Goal: Task Accomplishment & Management: Complete application form

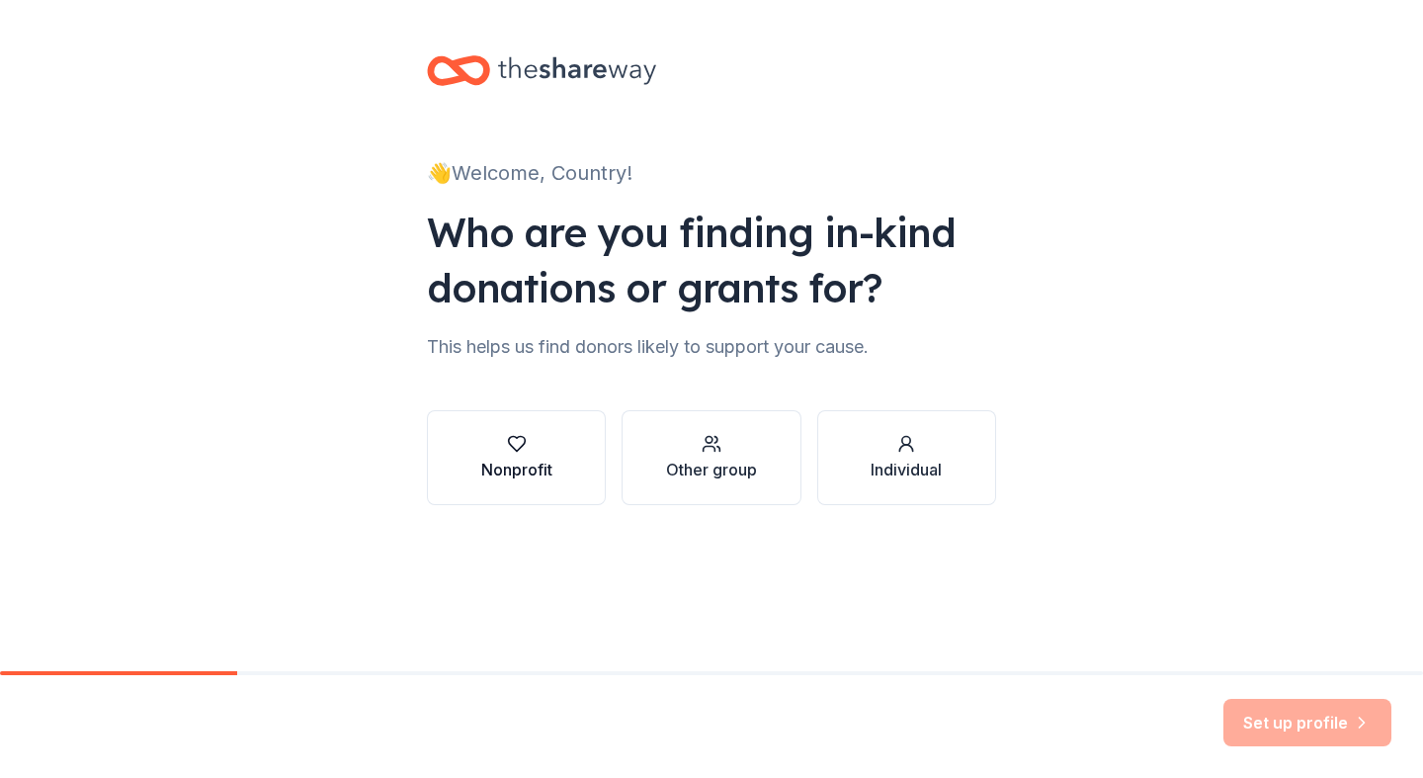
click at [491, 474] on div "Nonprofit" at bounding box center [516, 470] width 71 height 24
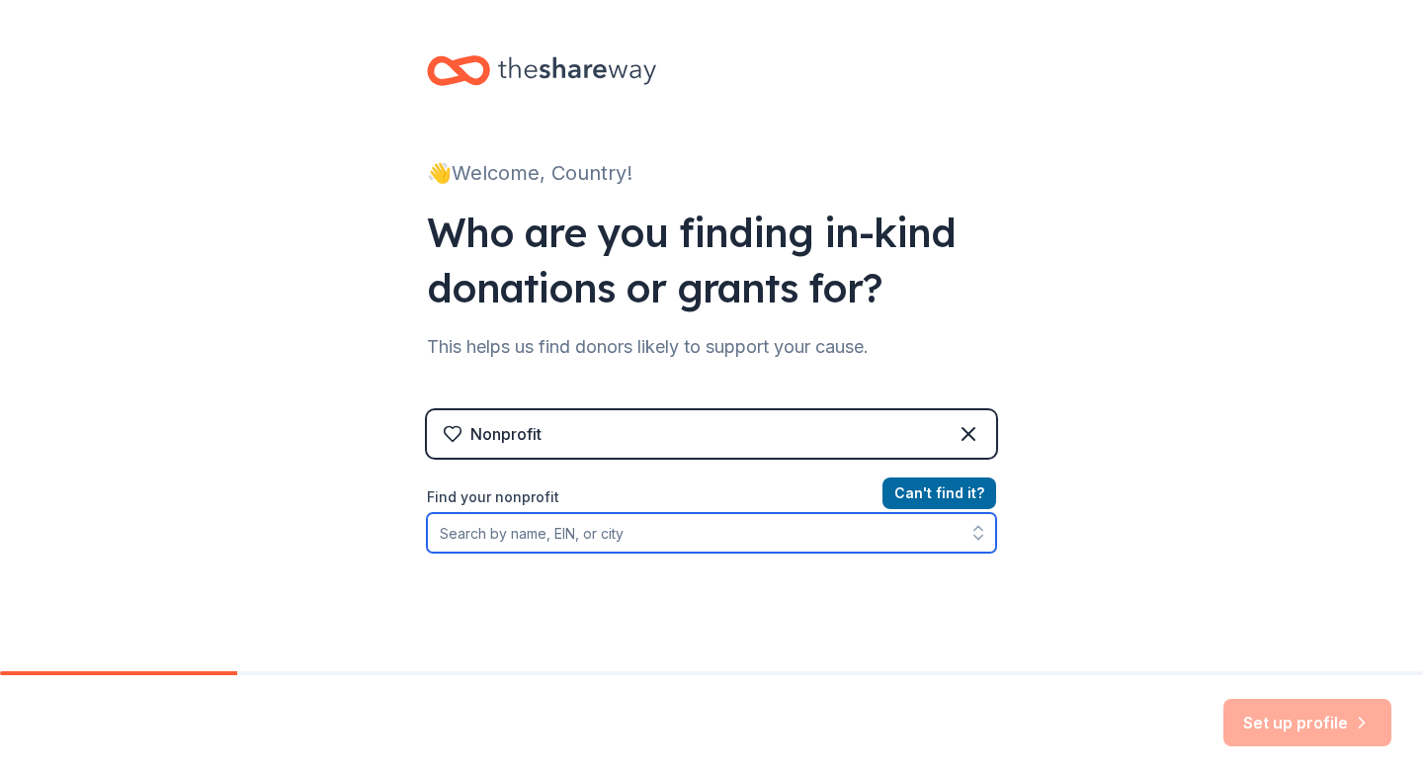
click at [761, 537] on input "Find your nonprofit" at bounding box center [711, 533] width 569 height 40
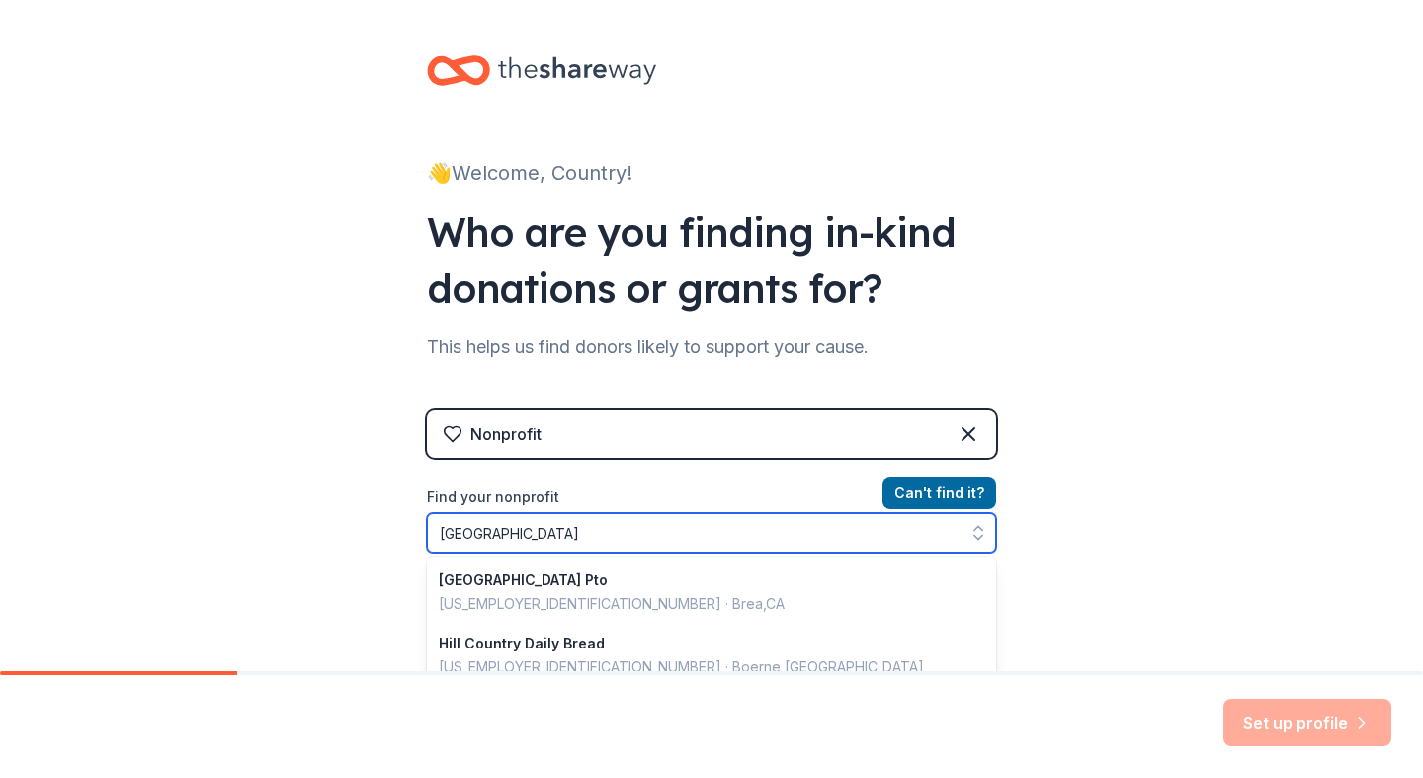
type input "Brea Country Hills"
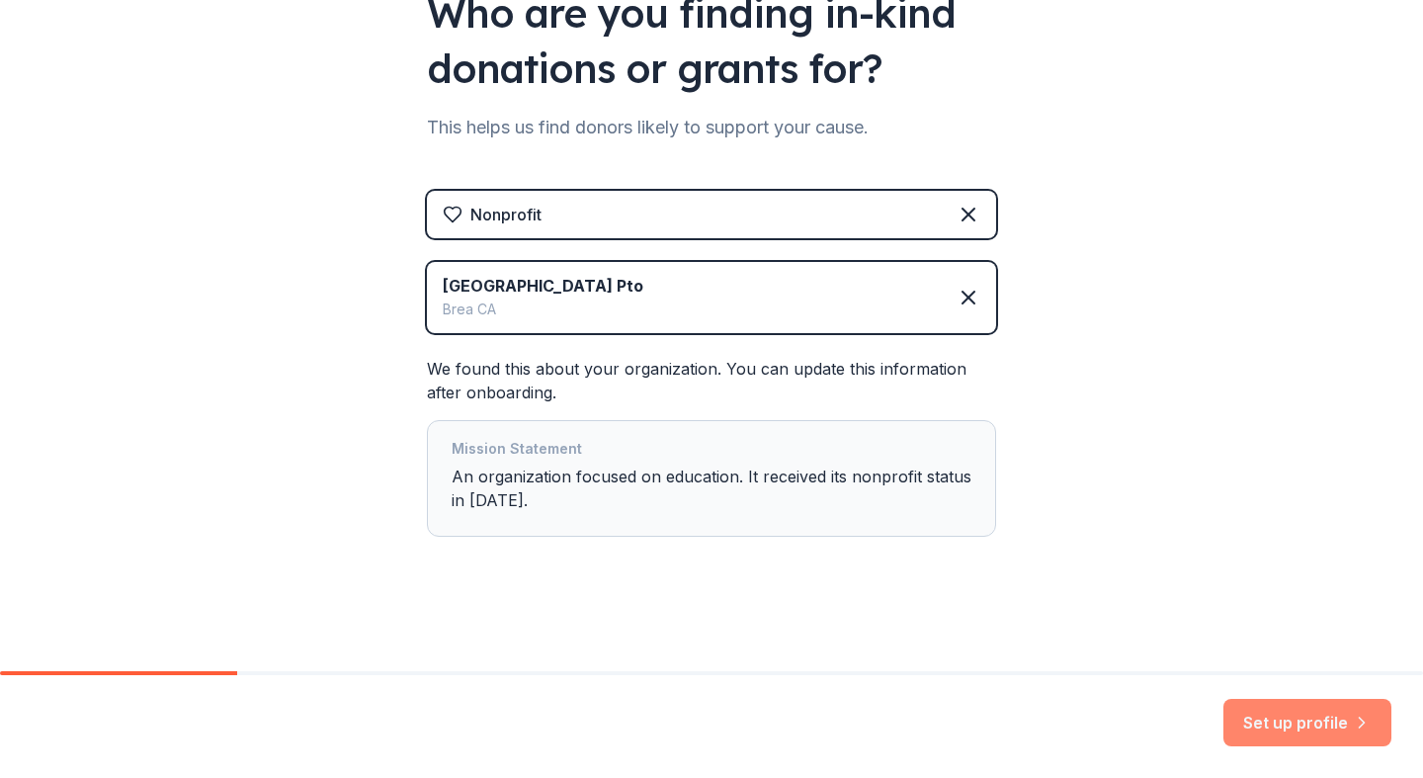
click at [1325, 730] on button "Set up profile" at bounding box center [1307, 722] width 168 height 47
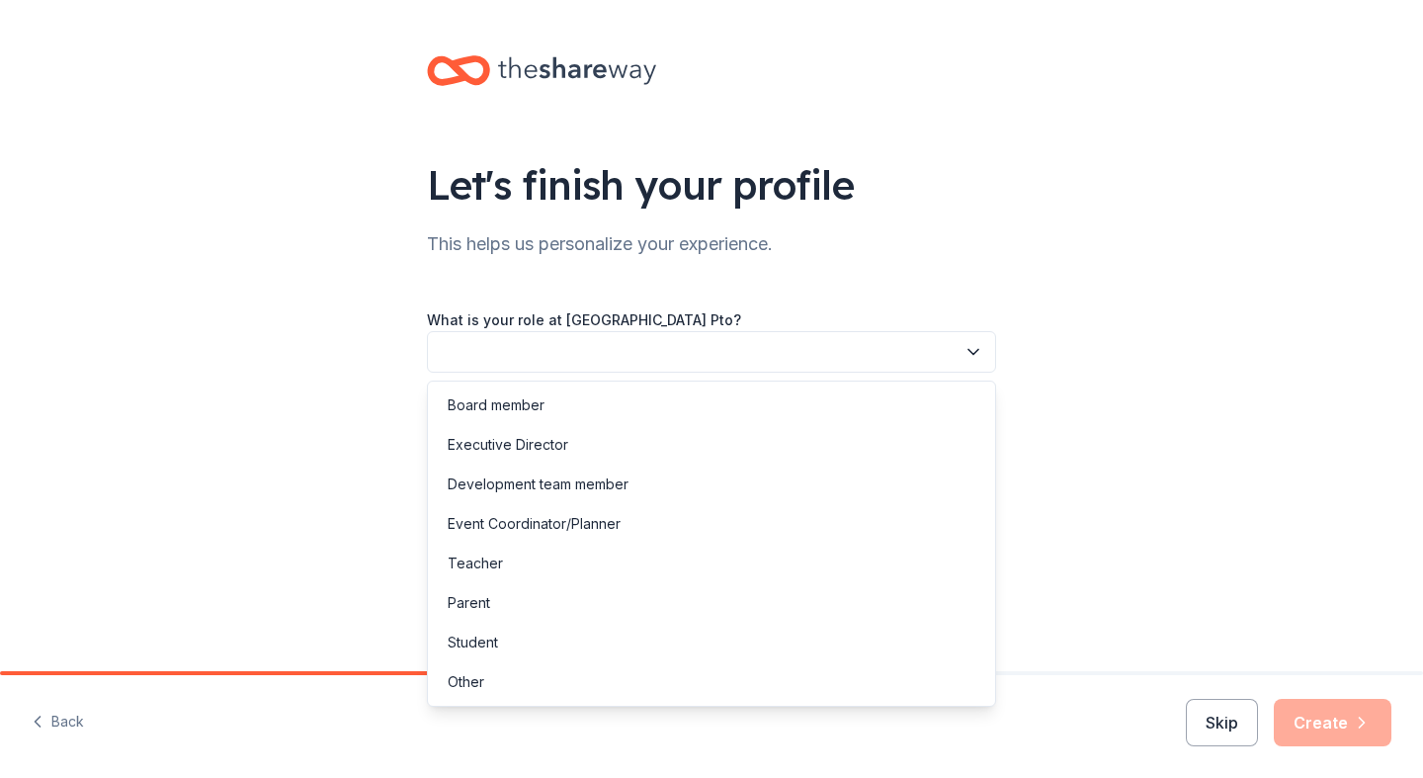
click at [699, 354] on button "button" at bounding box center [711, 352] width 569 height 42
click at [587, 415] on div "Board member" at bounding box center [711, 405] width 559 height 40
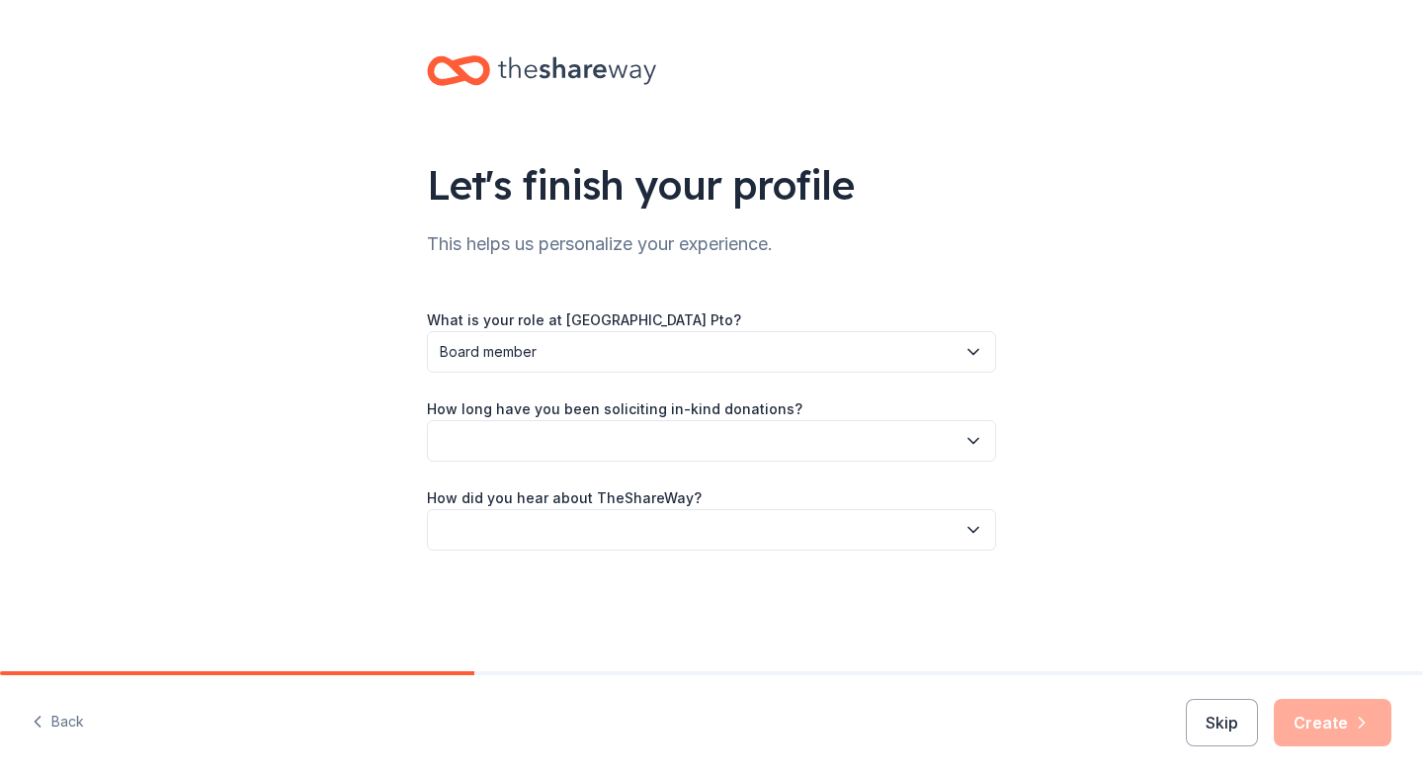
click at [564, 444] on button "button" at bounding box center [711, 441] width 569 height 42
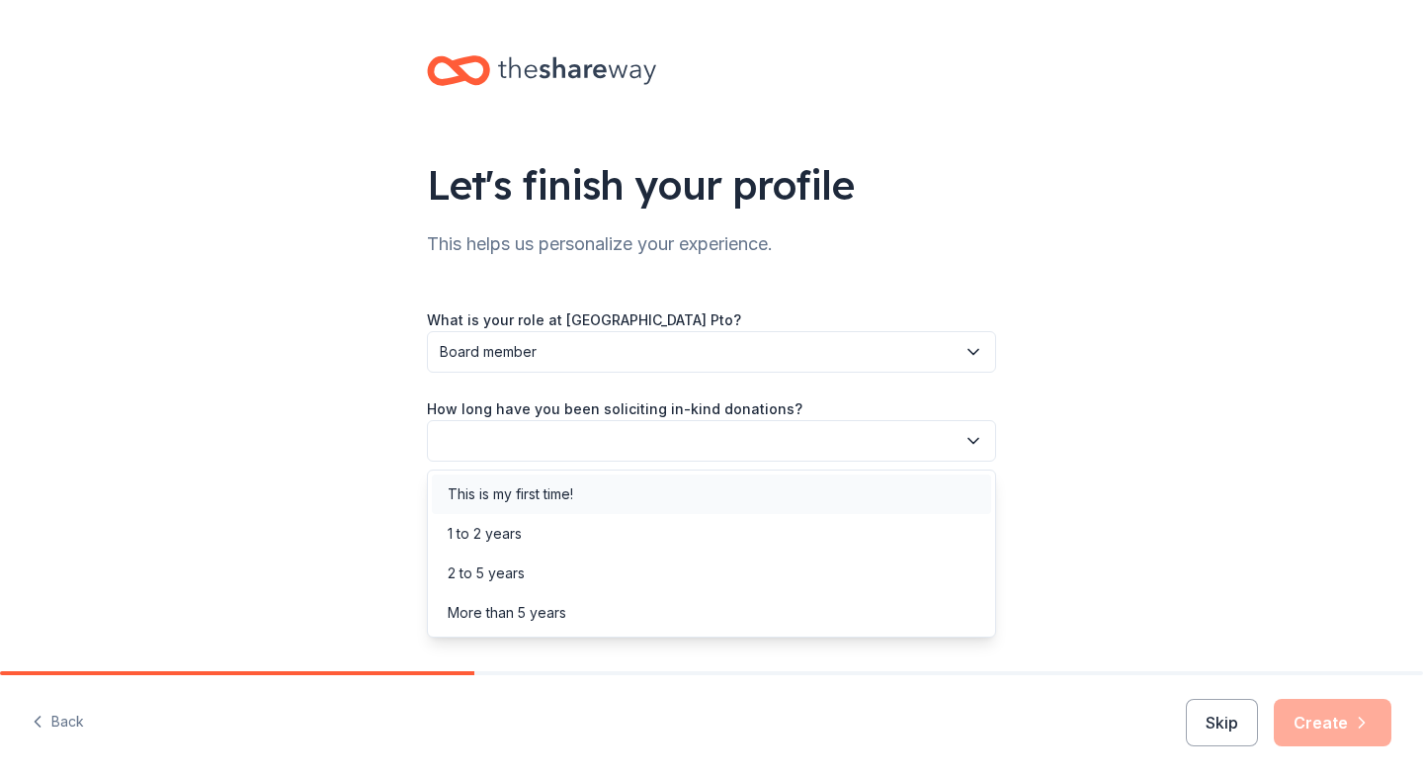
click at [565, 507] on div "This is my first time!" at bounding box center [711, 494] width 559 height 40
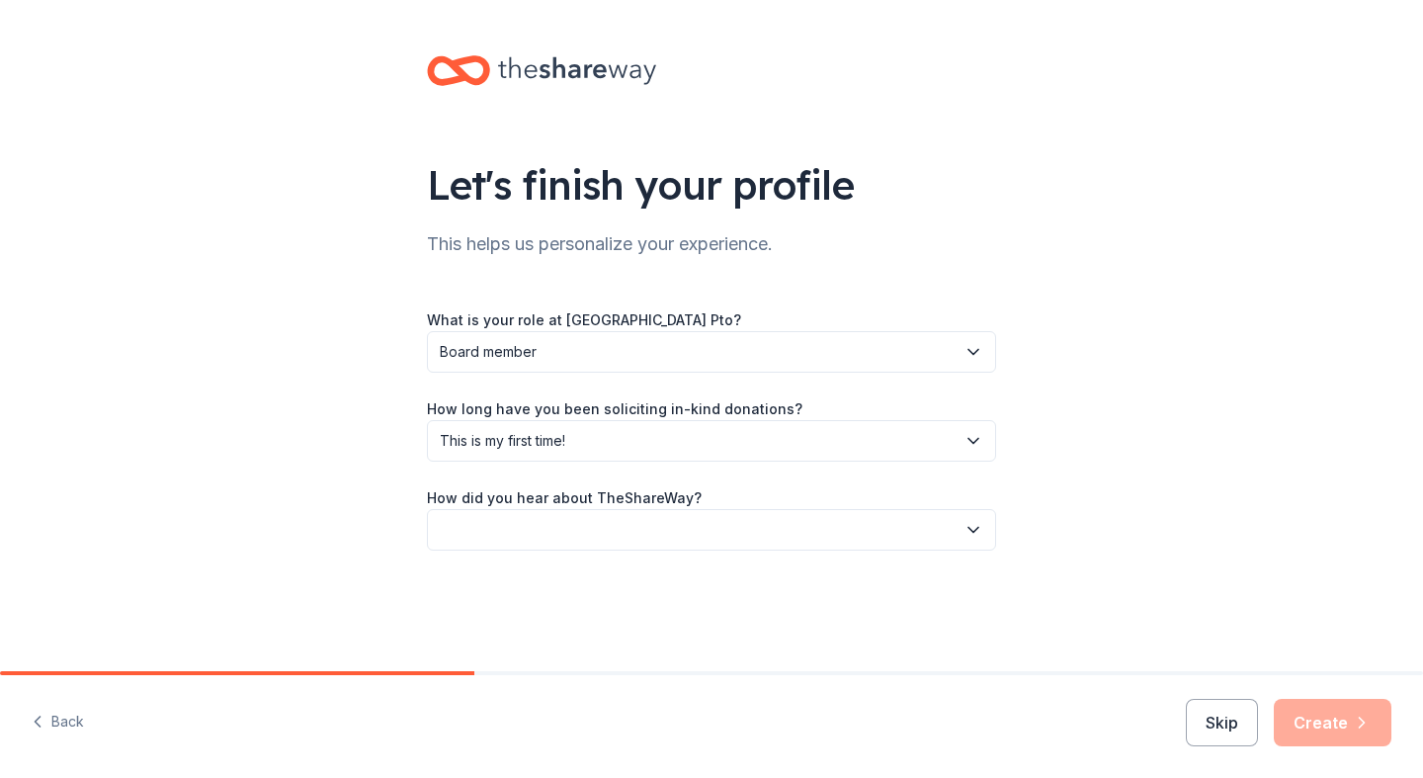
click at [583, 535] on button "button" at bounding box center [711, 530] width 569 height 42
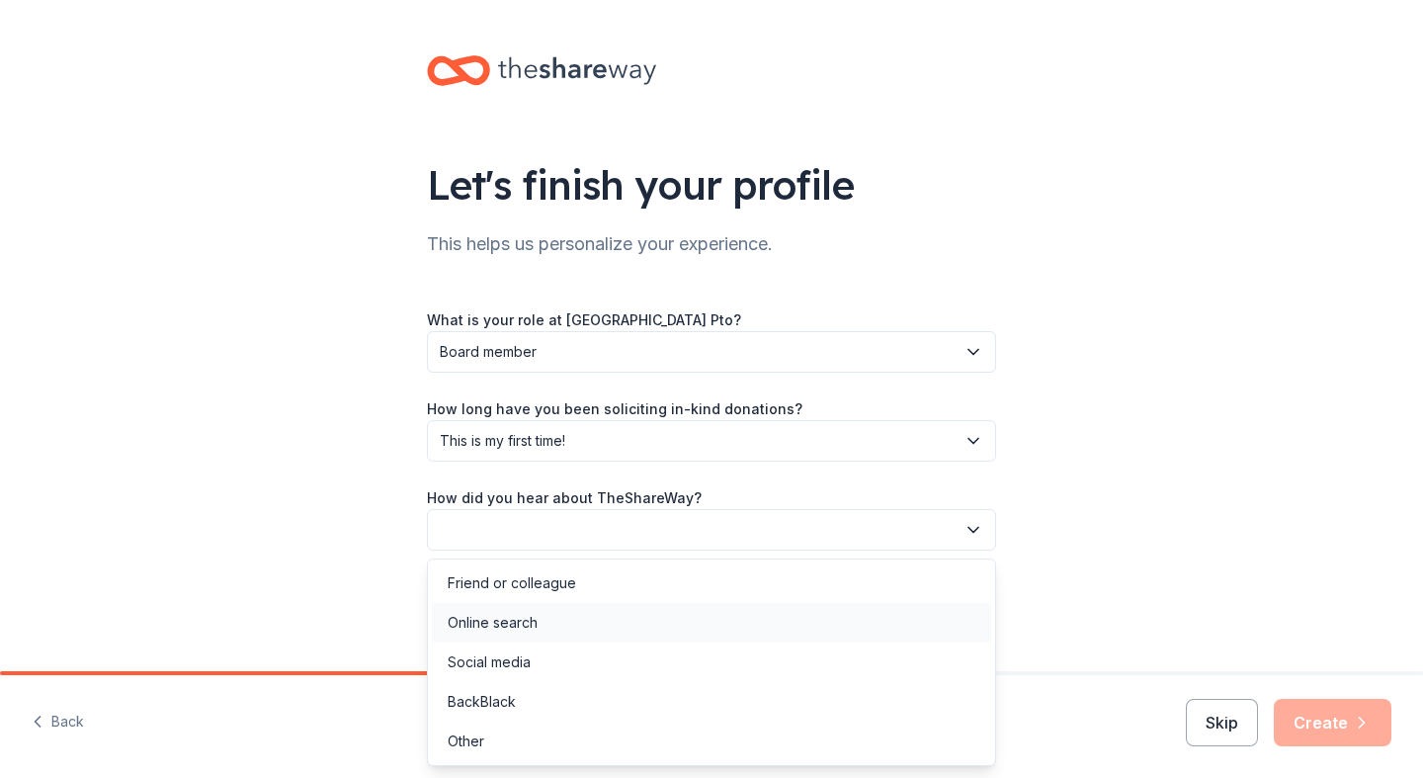
click at [561, 631] on div "Online search" at bounding box center [711, 623] width 559 height 40
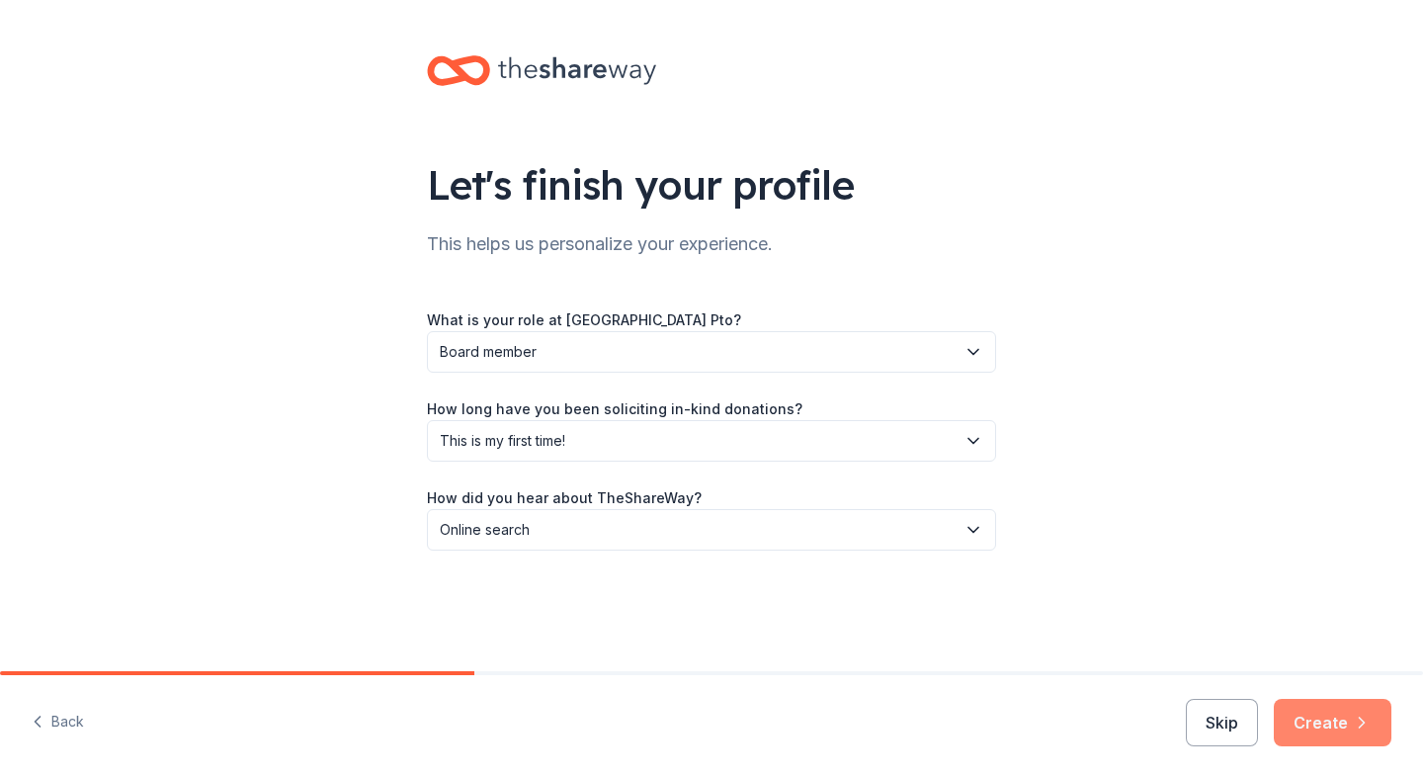
click at [1331, 722] on button "Create" at bounding box center [1333, 722] width 118 height 47
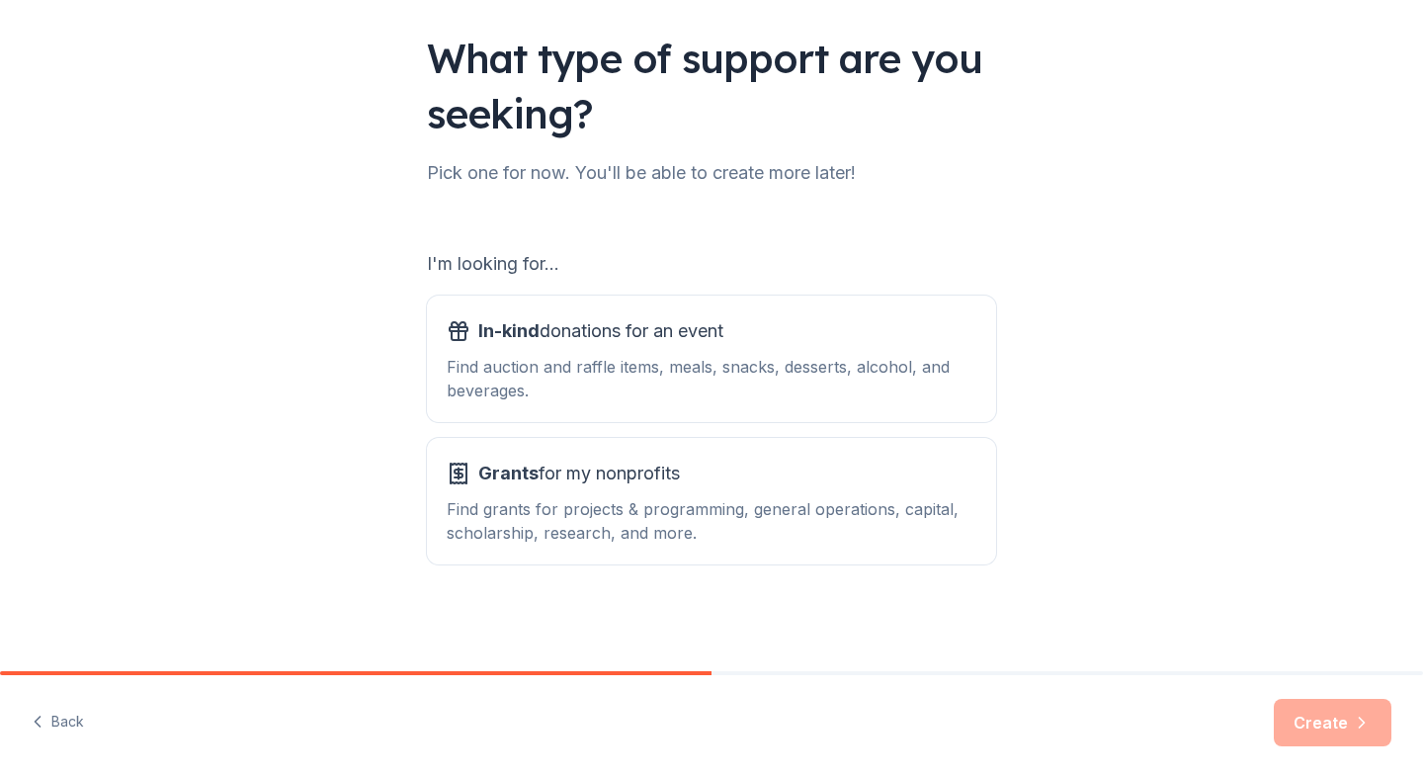
scroll to position [126, 0]
click at [790, 356] on div "Find auction and raffle items, meals, snacks, desserts, alcohol, and beverages." at bounding box center [712, 378] width 530 height 47
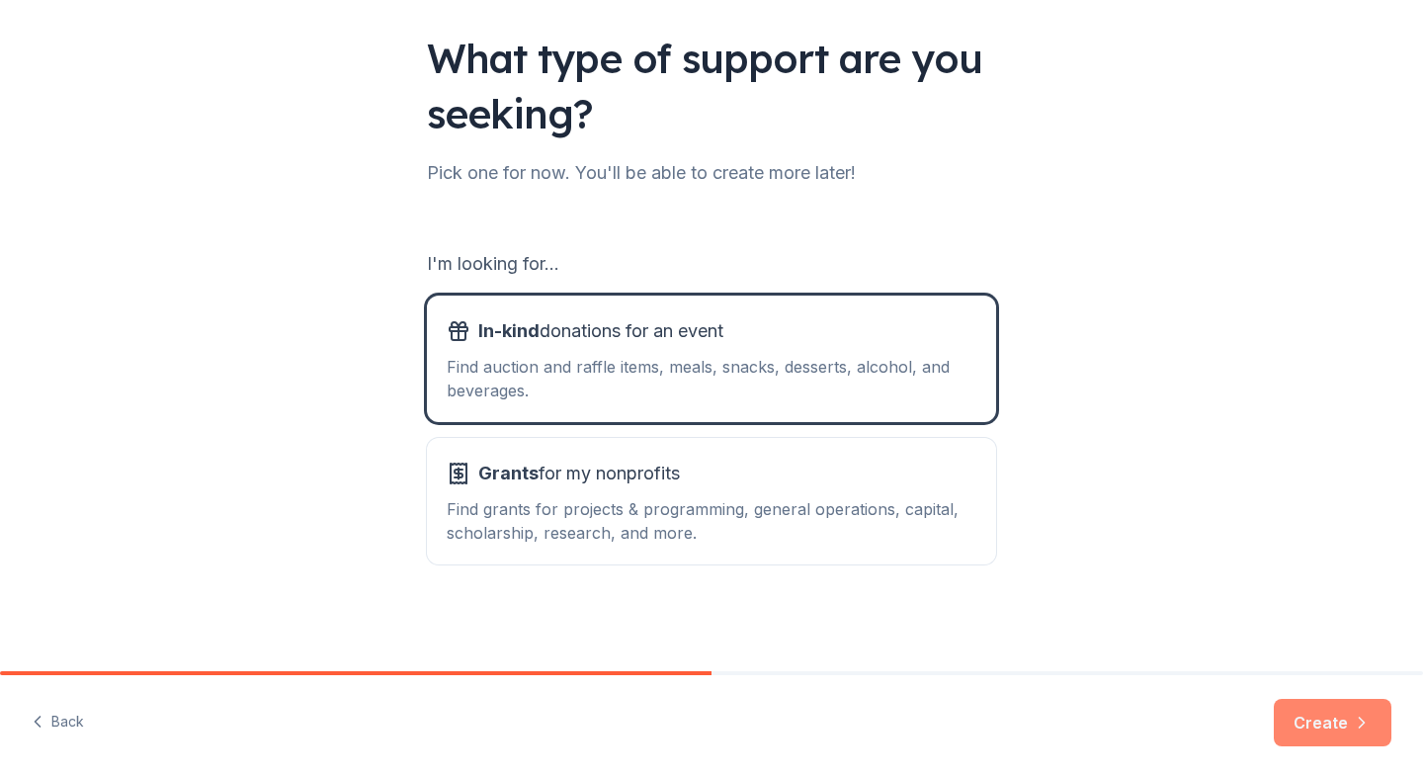
click at [1338, 732] on button "Create" at bounding box center [1333, 722] width 118 height 47
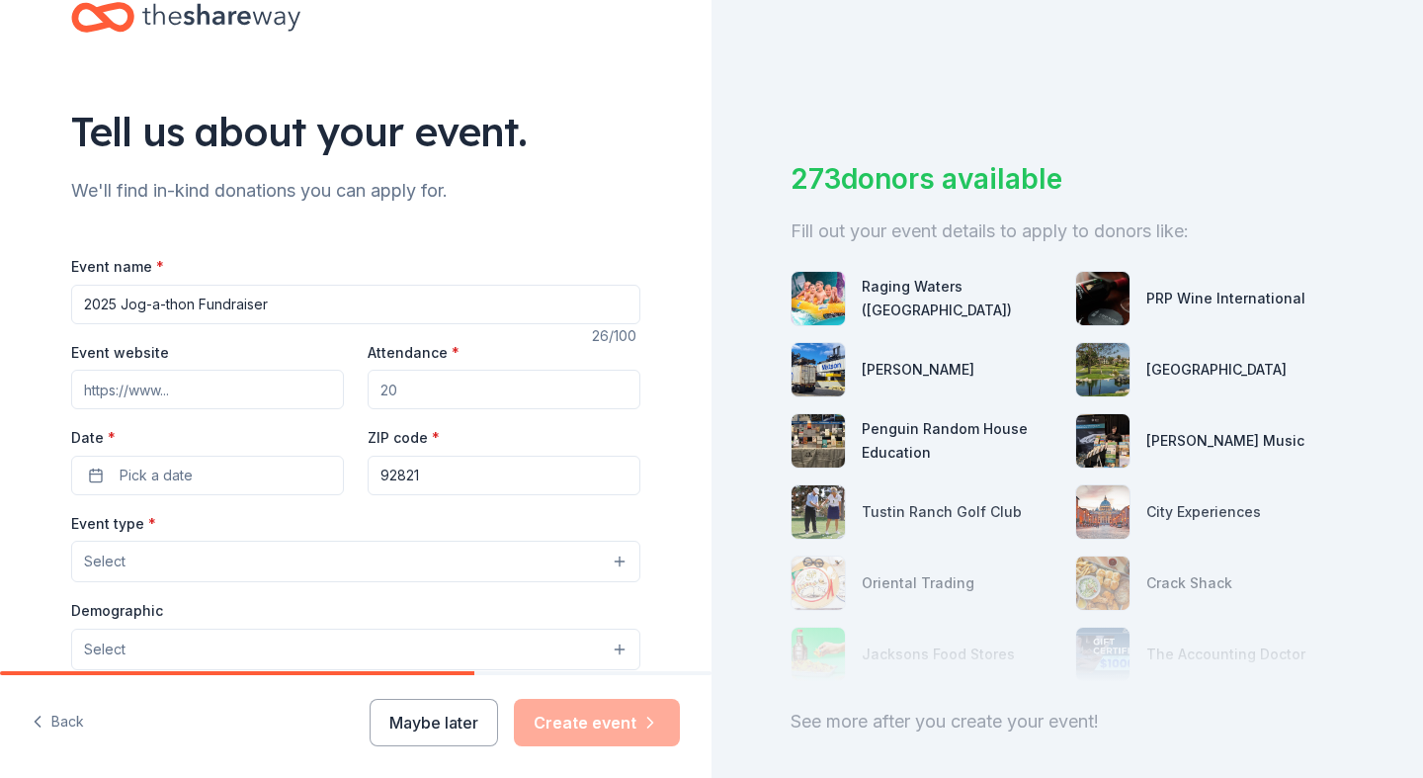
scroll to position [56, 0]
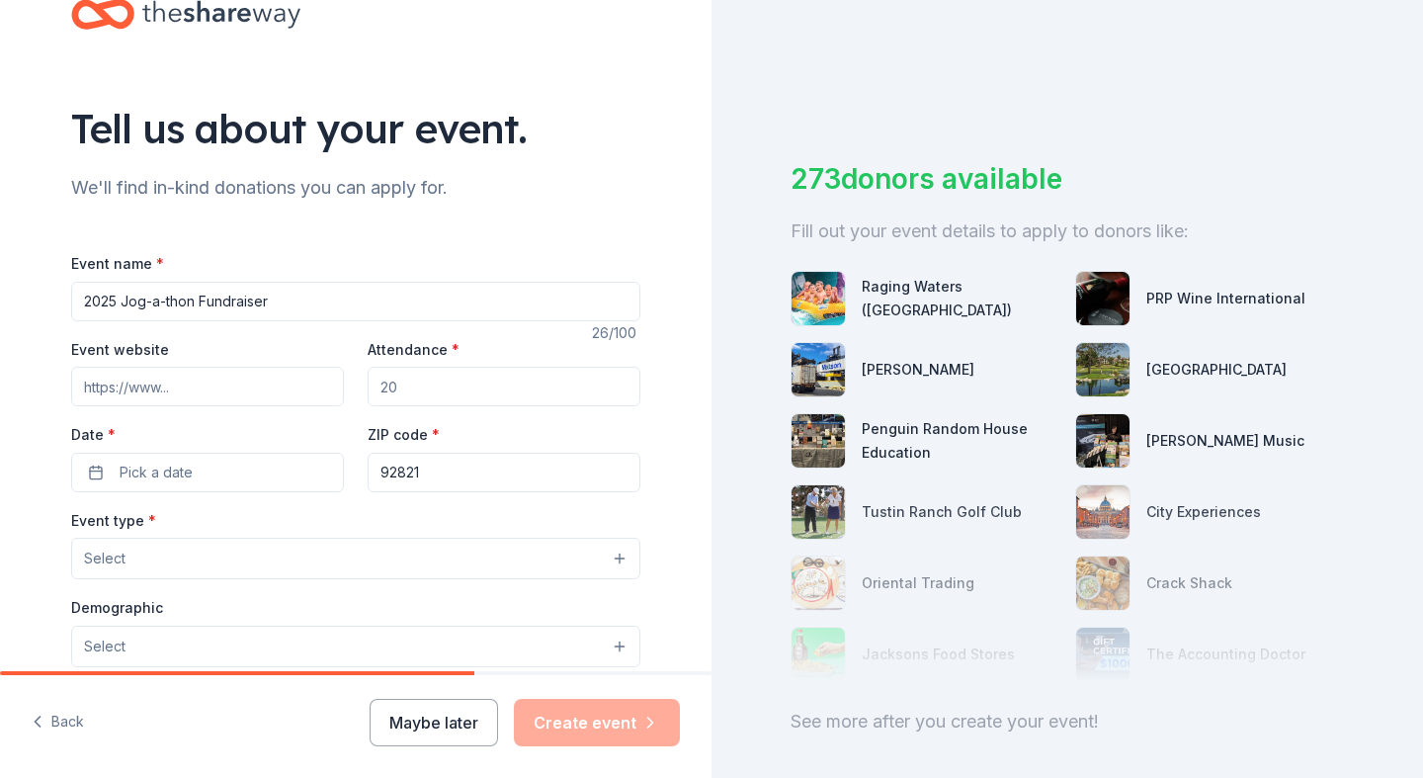
type input "2025 Jog-a-thon Fundraiser"
click at [229, 396] on input "Event website" at bounding box center [207, 387] width 273 height 40
click at [575, 379] on input "Attendance *" at bounding box center [504, 387] width 273 height 40
type input "500"
click at [188, 468] on span "Pick a date" at bounding box center [156, 473] width 73 height 24
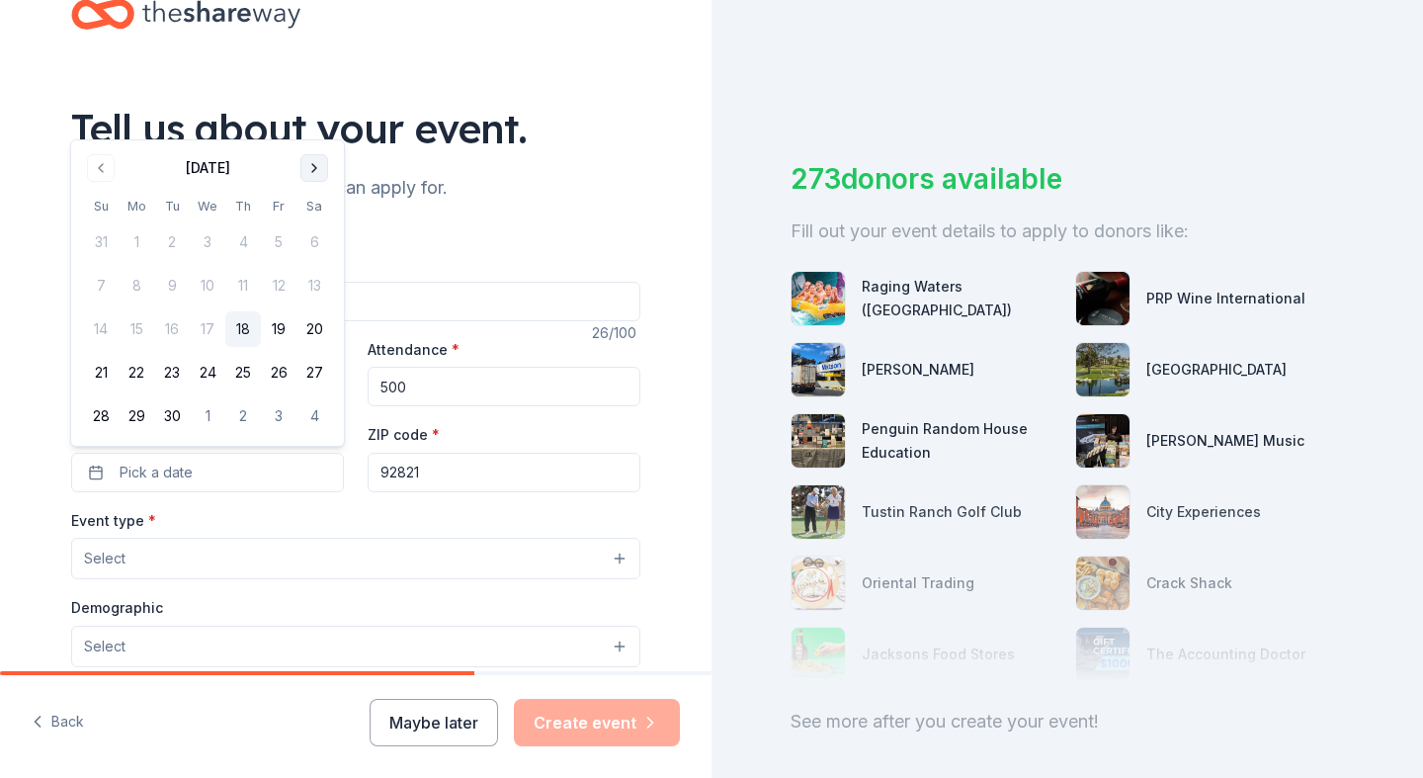
click at [316, 166] on button "Go to next month" at bounding box center [314, 168] width 28 height 28
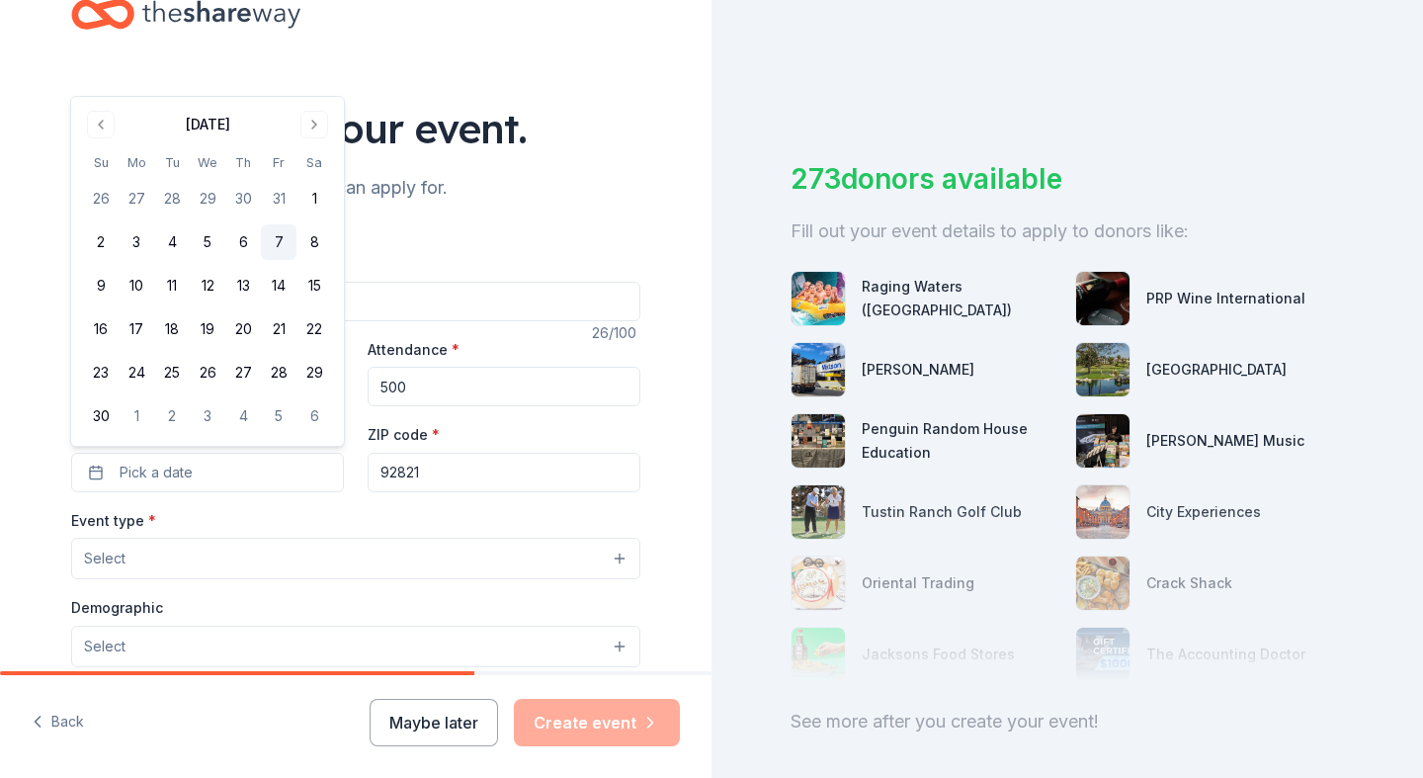
click at [281, 244] on button "7" at bounding box center [279, 242] width 36 height 36
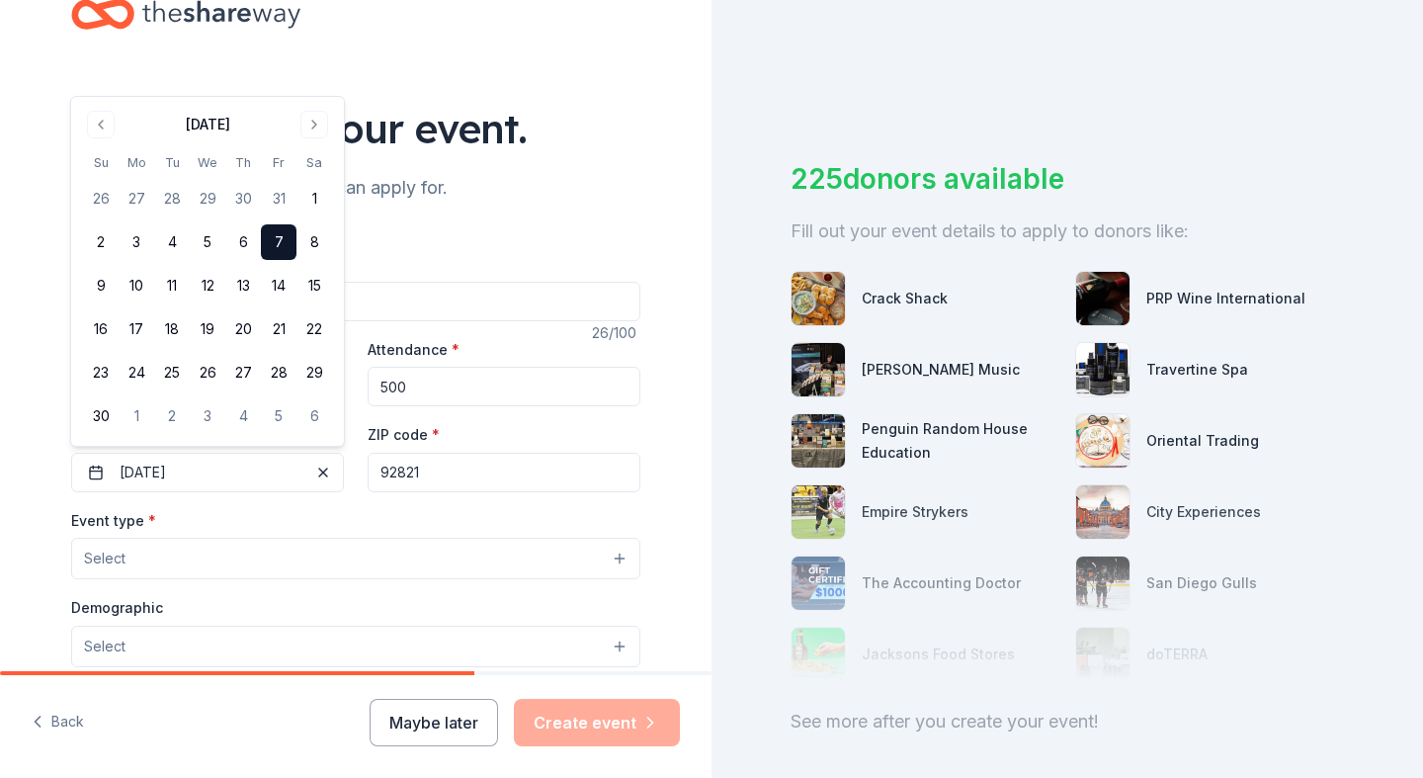
click at [325, 517] on div "Event type * Select" at bounding box center [355, 544] width 569 height 72
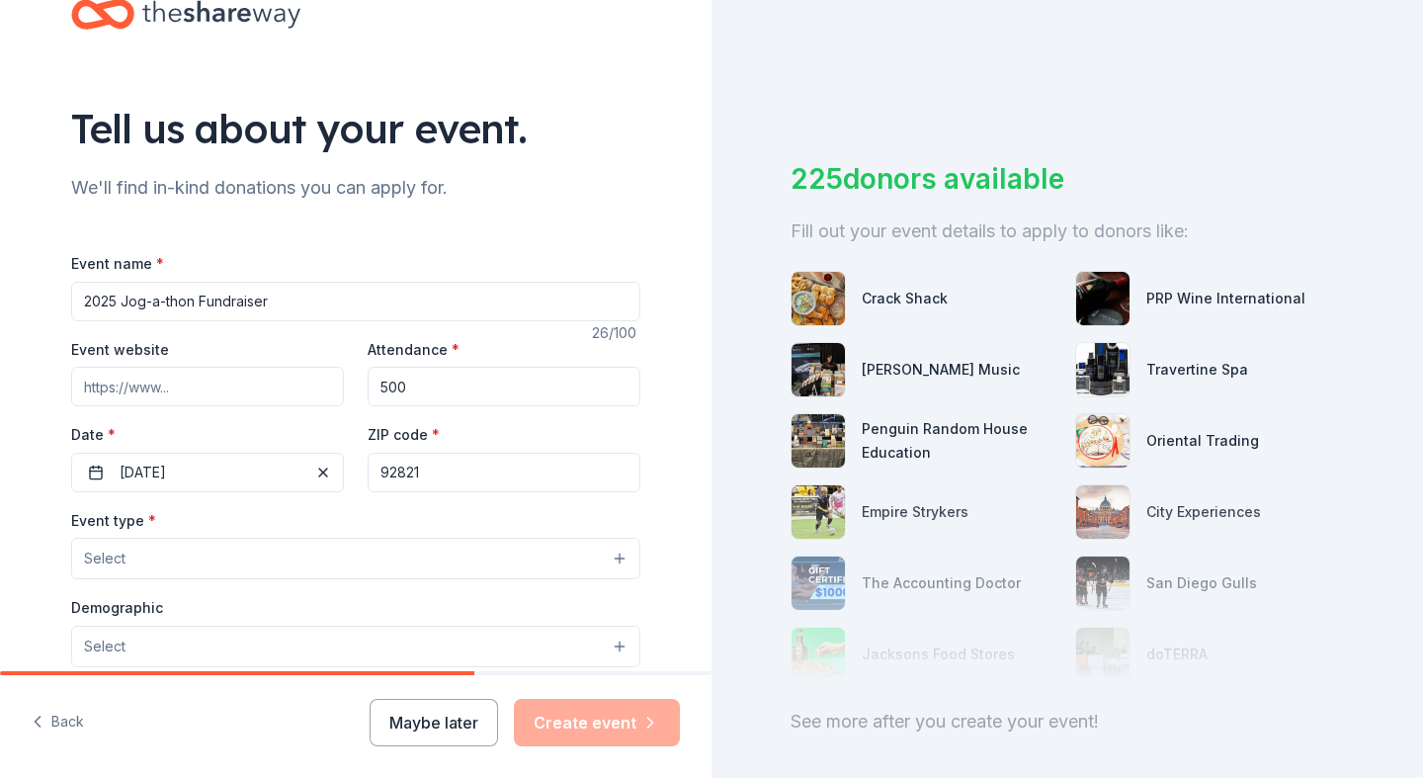
click at [180, 384] on input "Event website" at bounding box center [207, 387] width 273 height 40
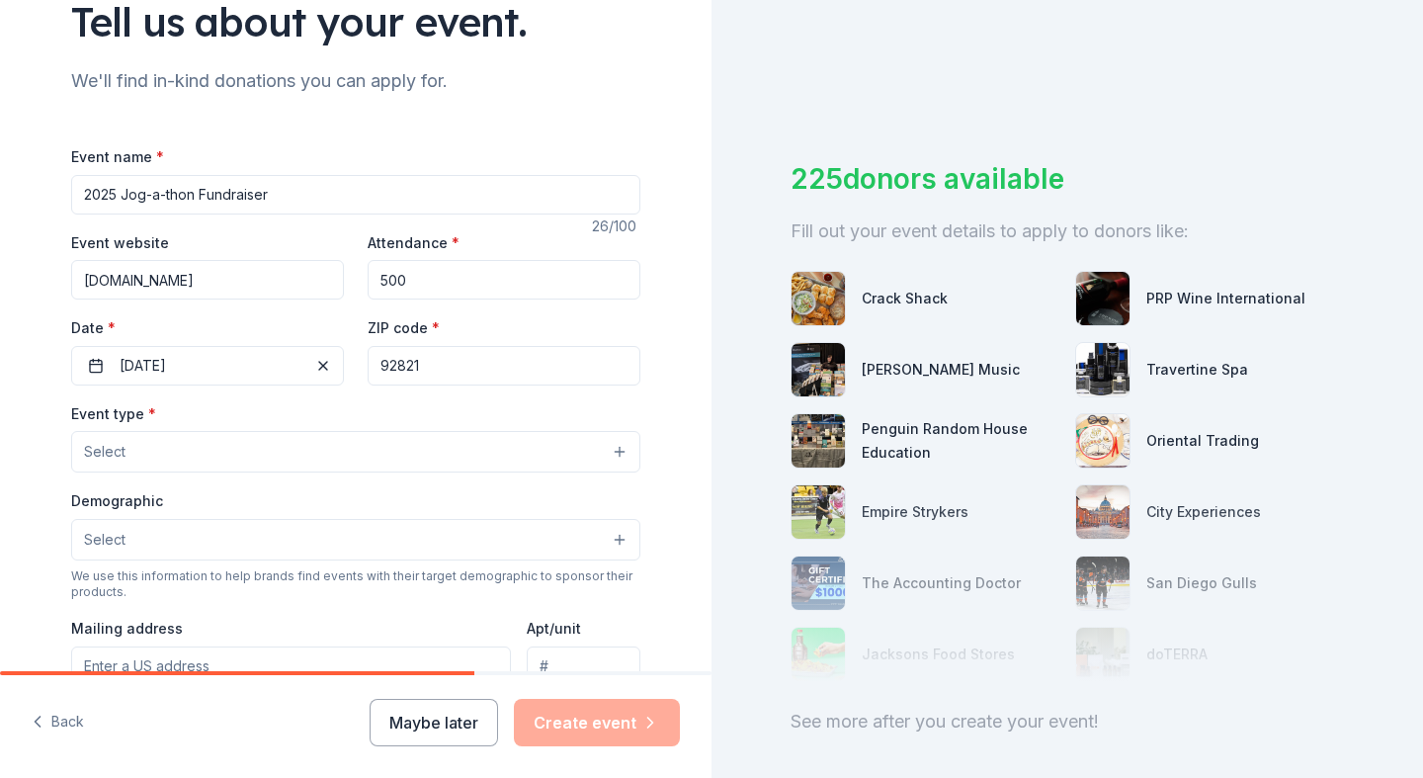
scroll to position [224, 0]
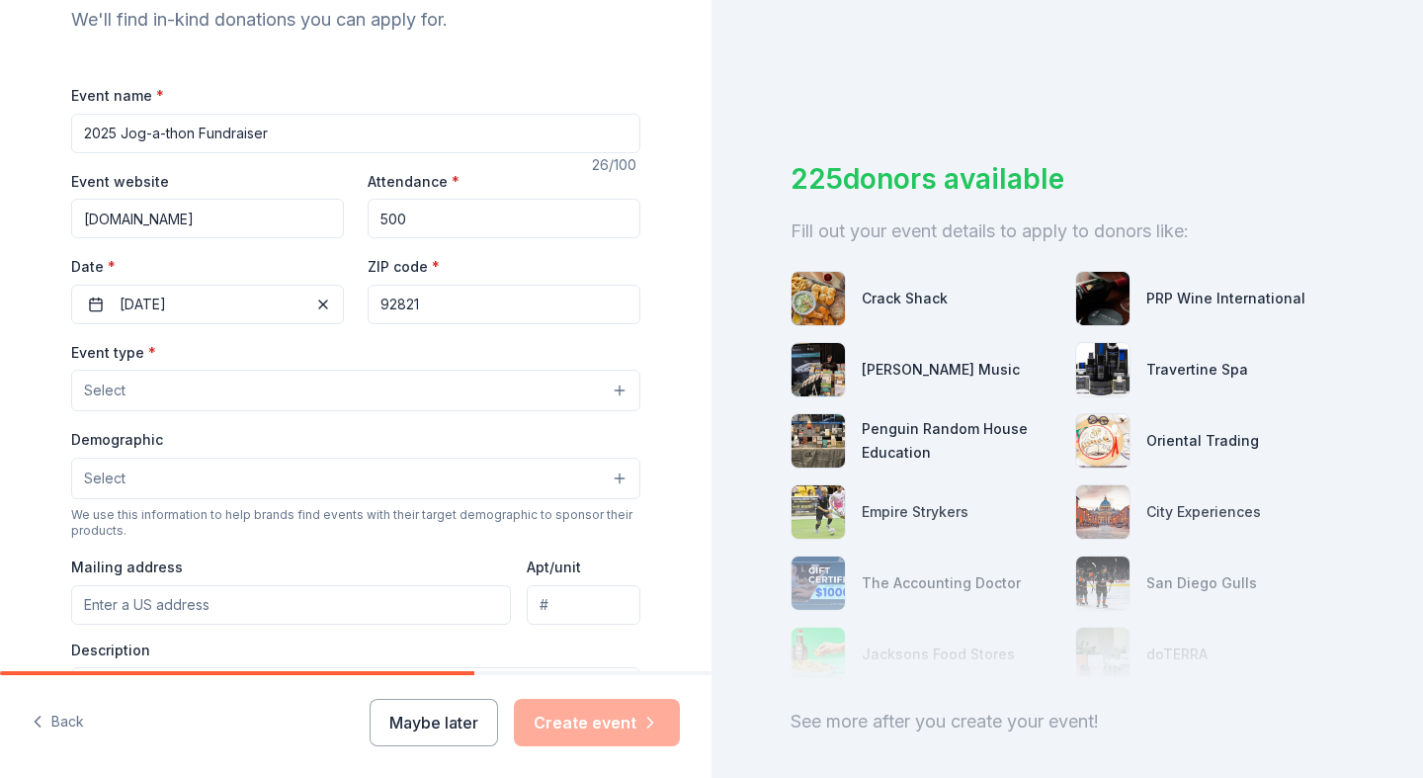
type input "bch.pledgestar.com"
click at [466, 393] on button "Select" at bounding box center [355, 391] width 569 height 42
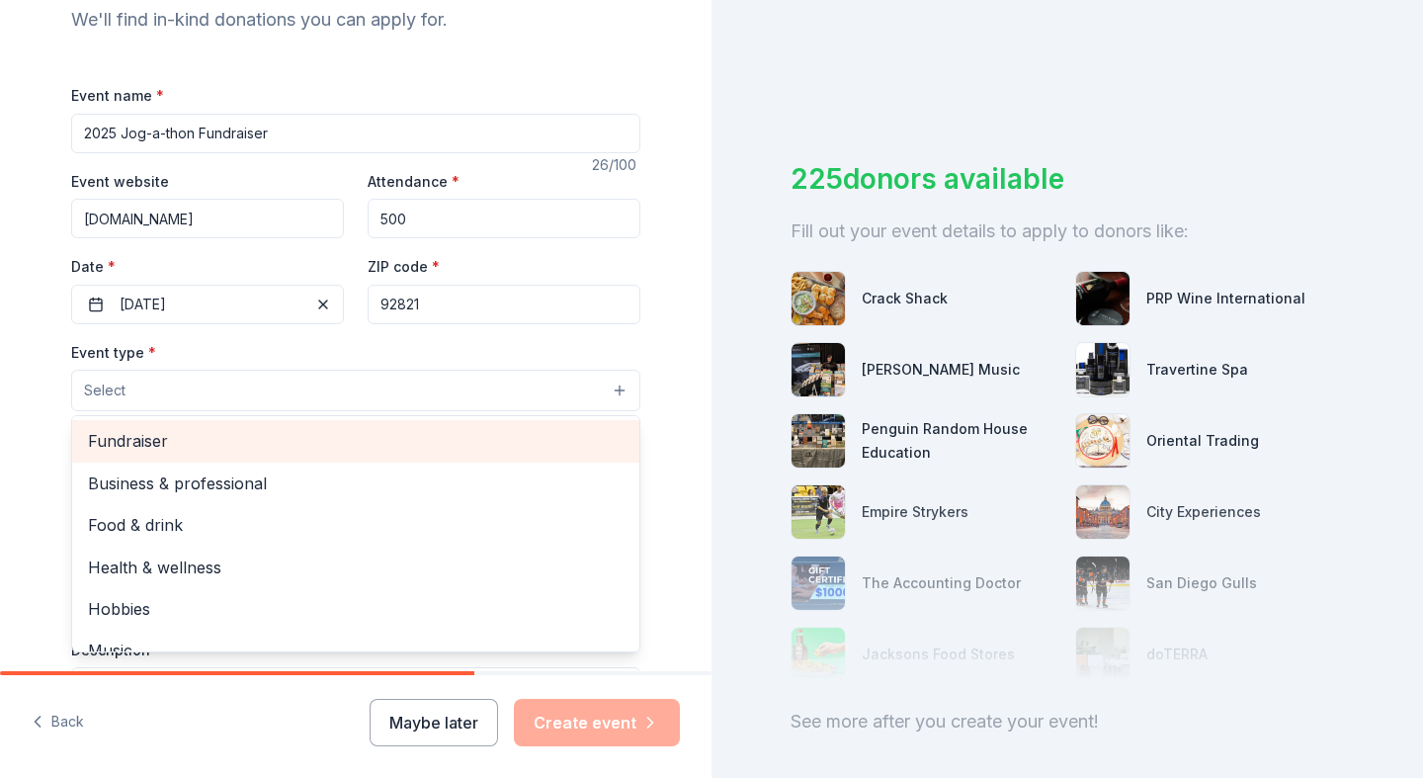
click at [375, 438] on span "Fundraiser" at bounding box center [356, 441] width 536 height 26
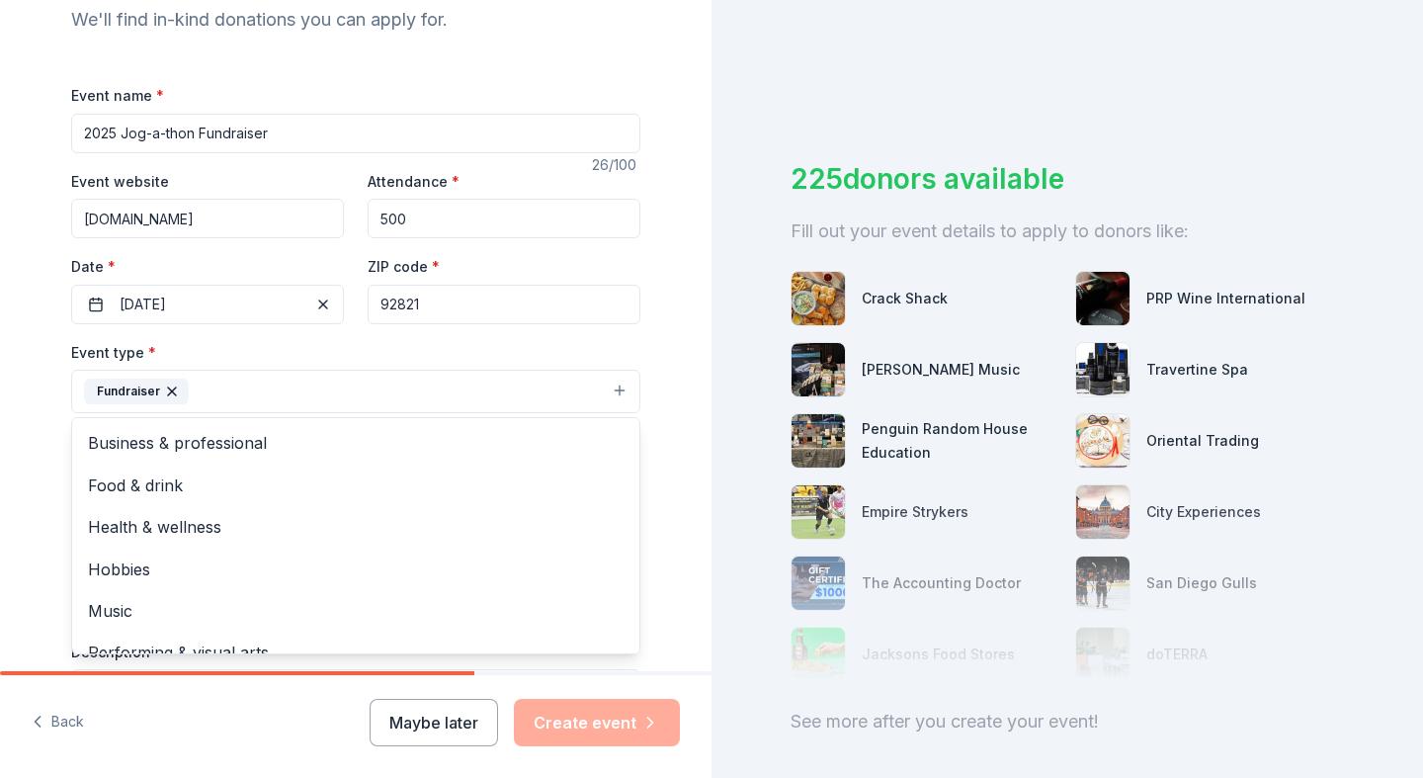
click at [9, 423] on div "Tell us about your event. We'll find in-kind donations you can apply for. Event…" at bounding box center [356, 434] width 712 height 1317
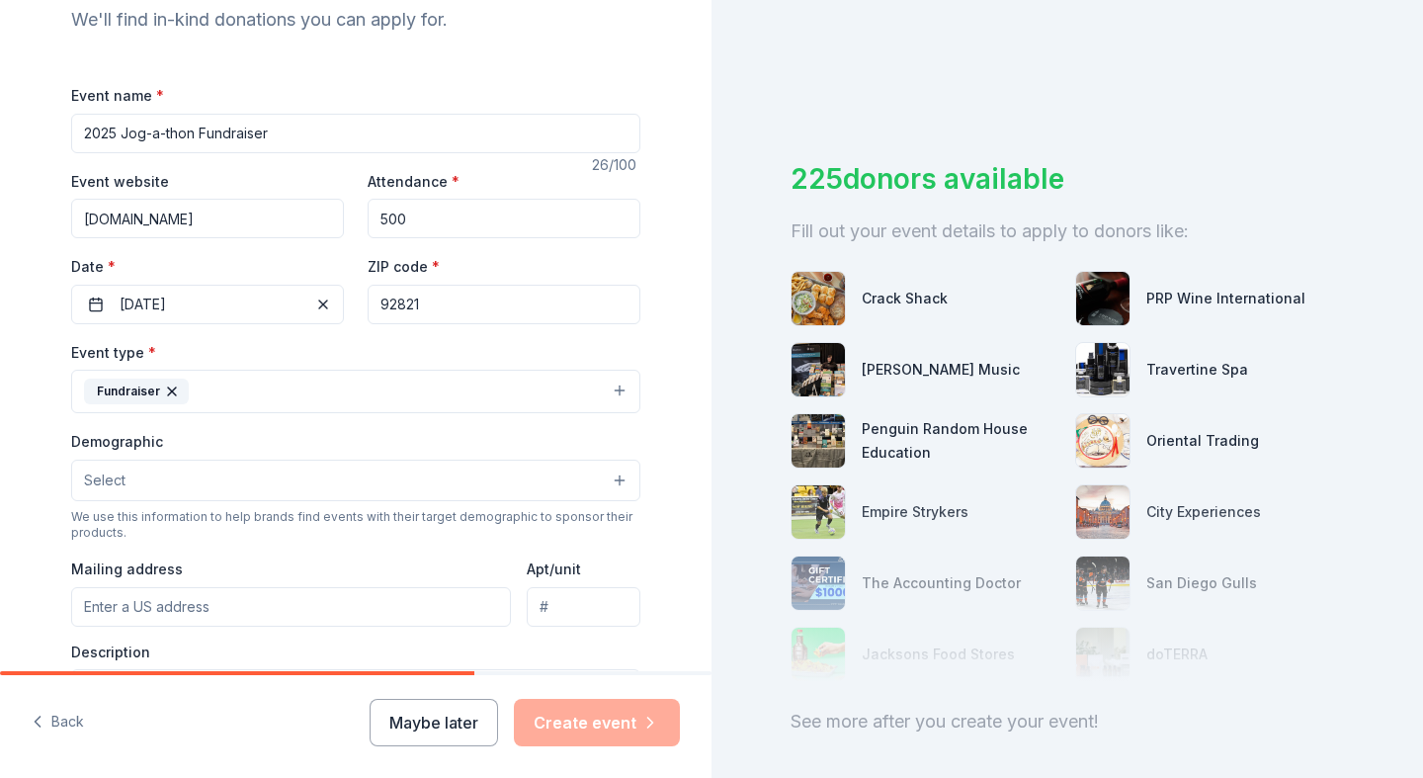
click at [310, 387] on button "Fundraiser" at bounding box center [355, 391] width 569 height 43
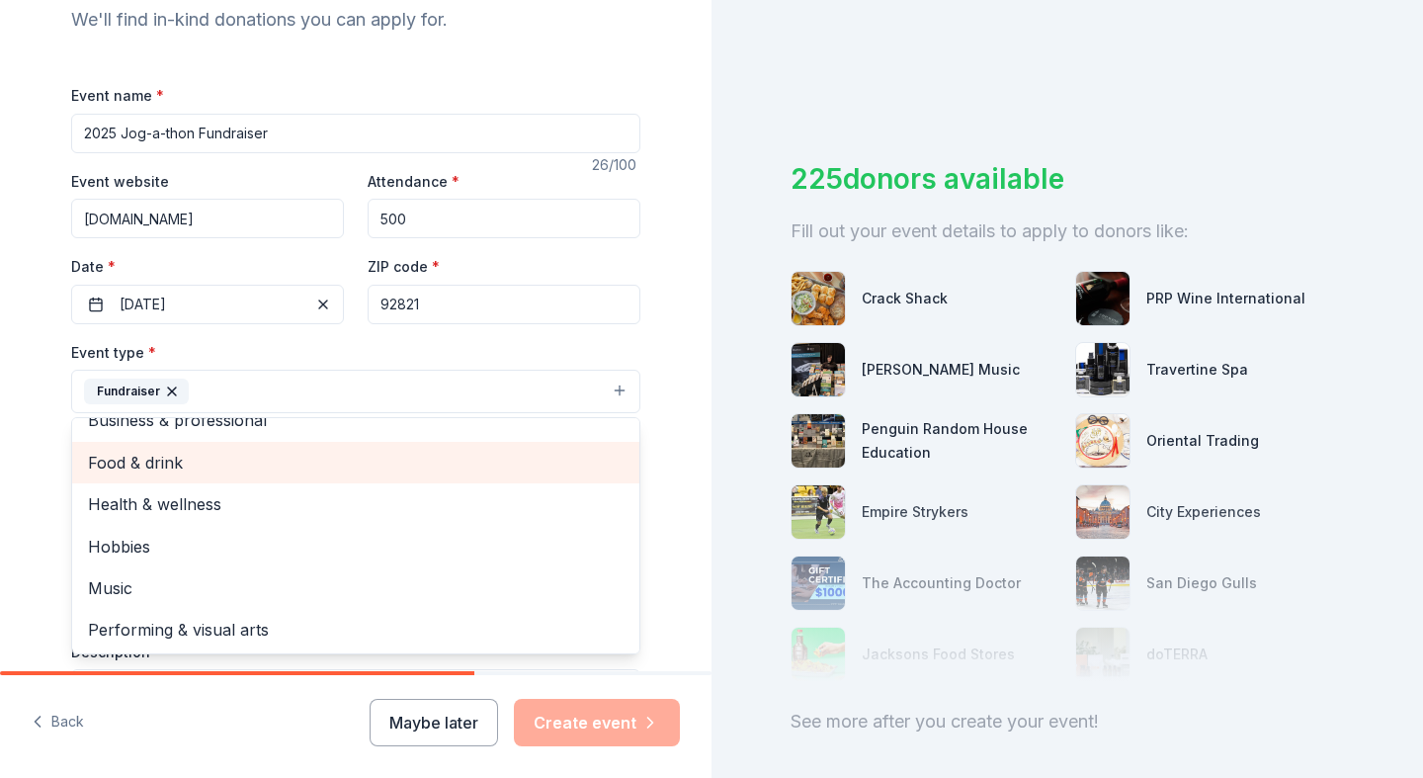
scroll to position [22, 0]
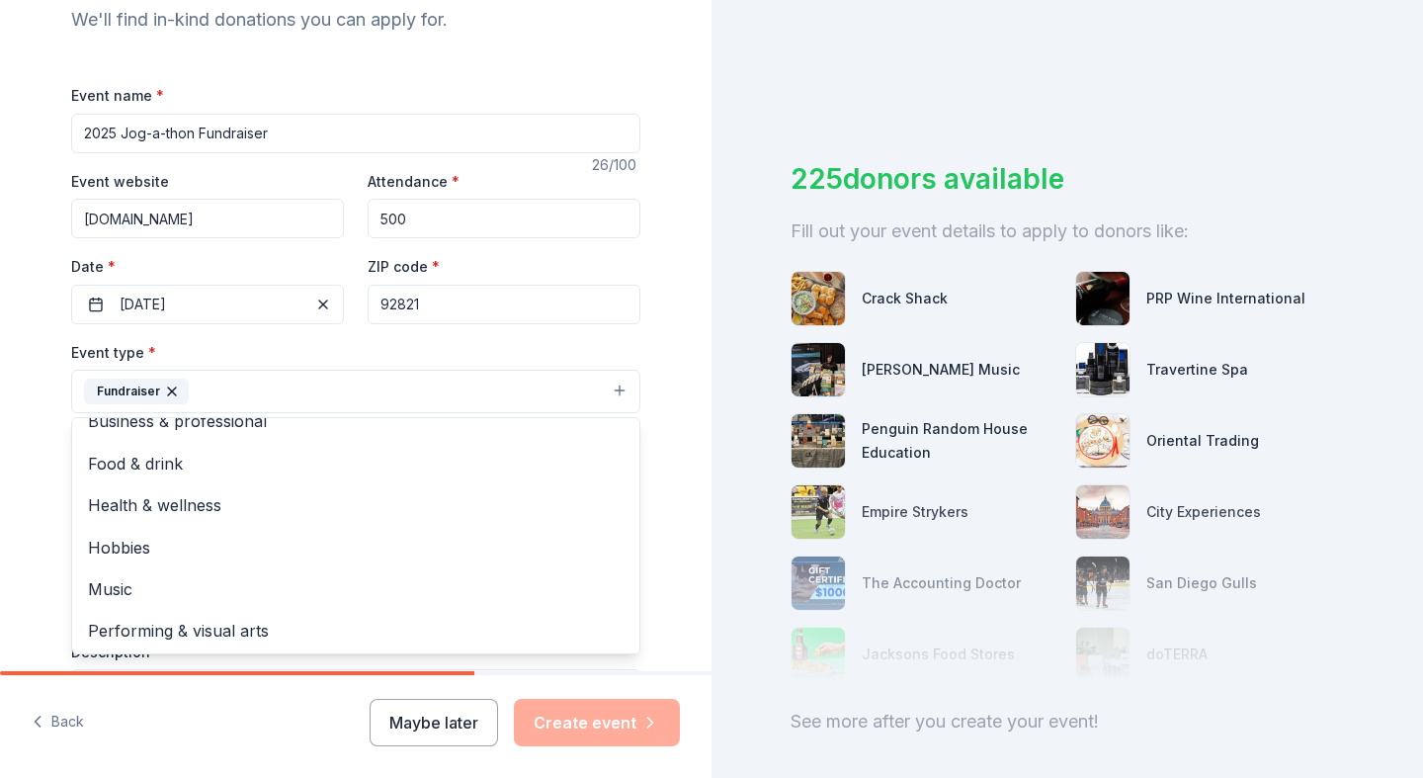
click at [22, 484] on div "Tell us about your event. We'll find in-kind donations you can apply for. Event…" at bounding box center [356, 434] width 712 height 1317
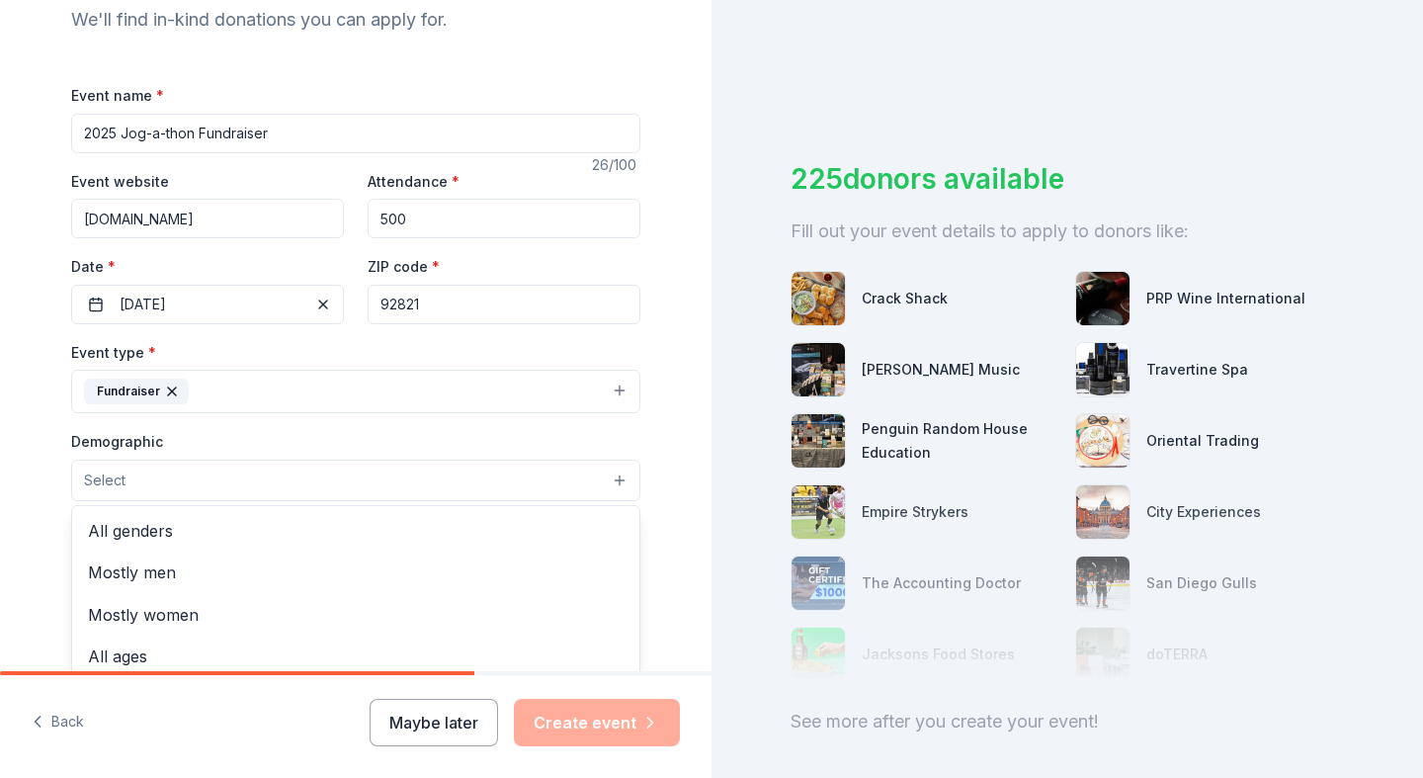
click at [303, 485] on button "Select" at bounding box center [355, 481] width 569 height 42
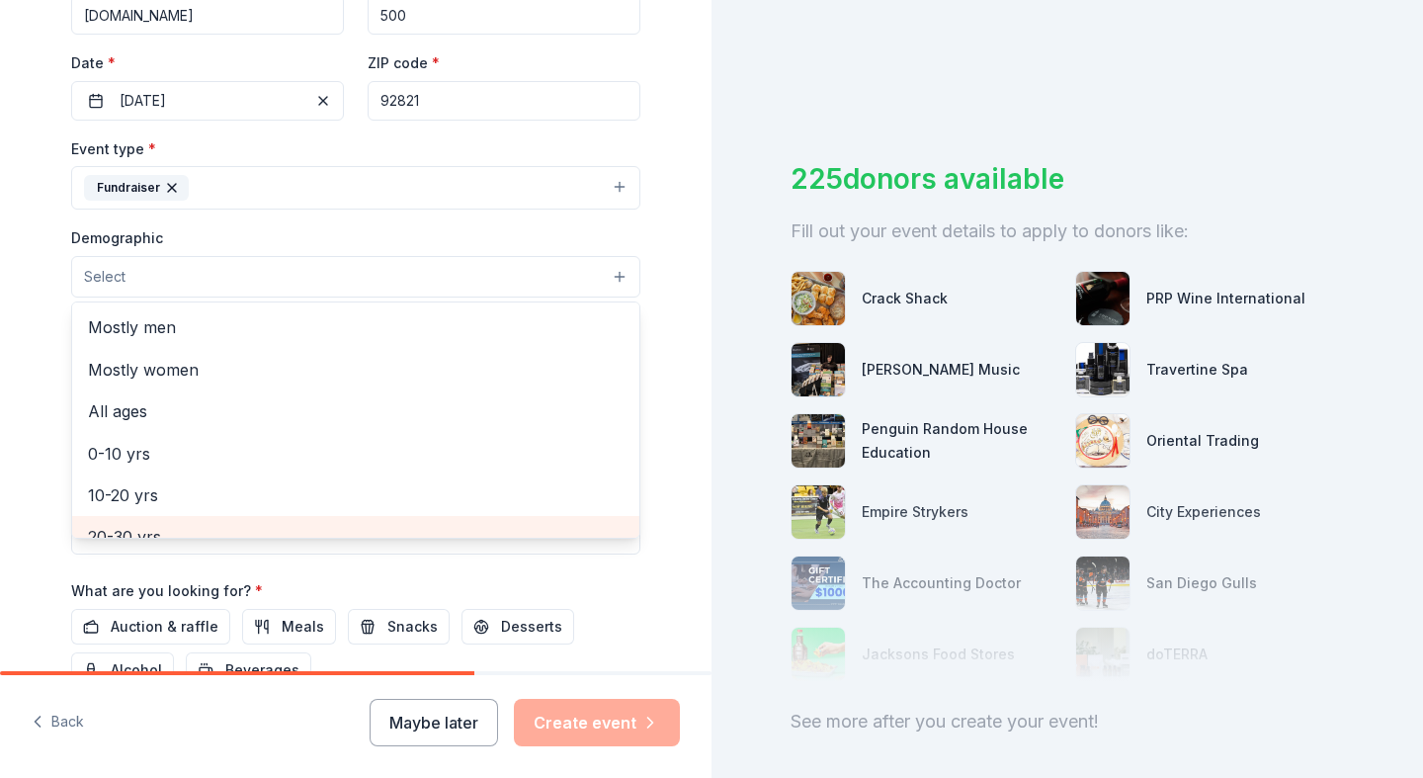
scroll to position [35, 0]
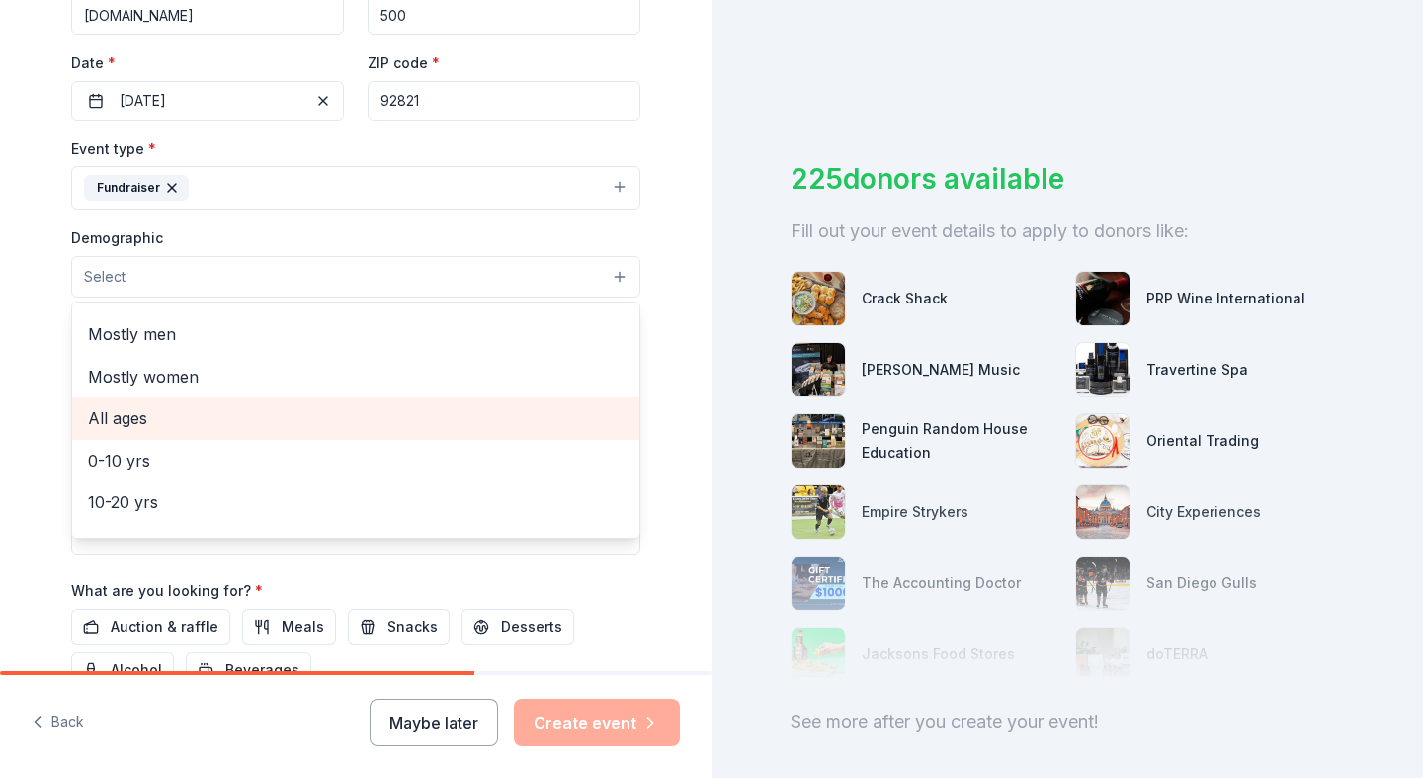
click at [193, 405] on span "All ages" at bounding box center [356, 418] width 536 height 26
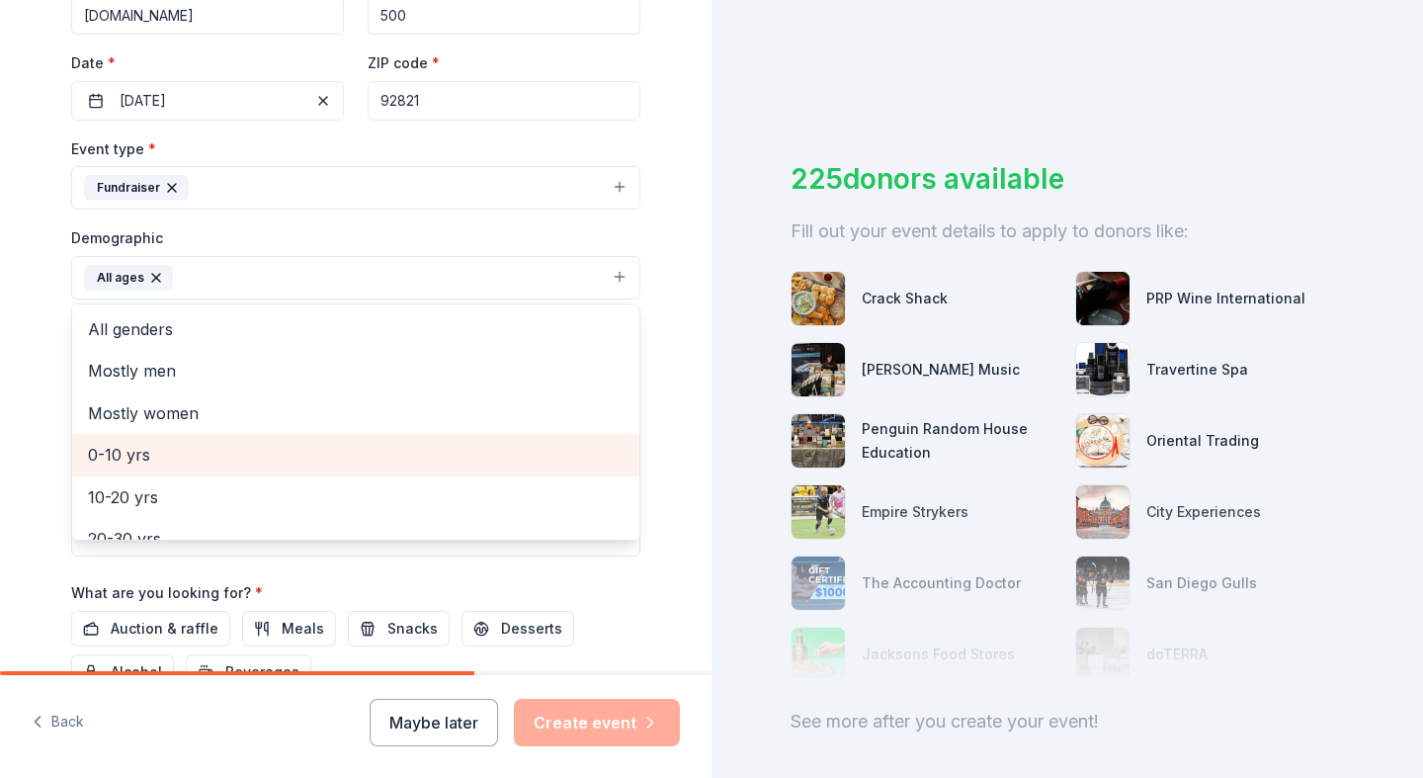
scroll to position [0, 0]
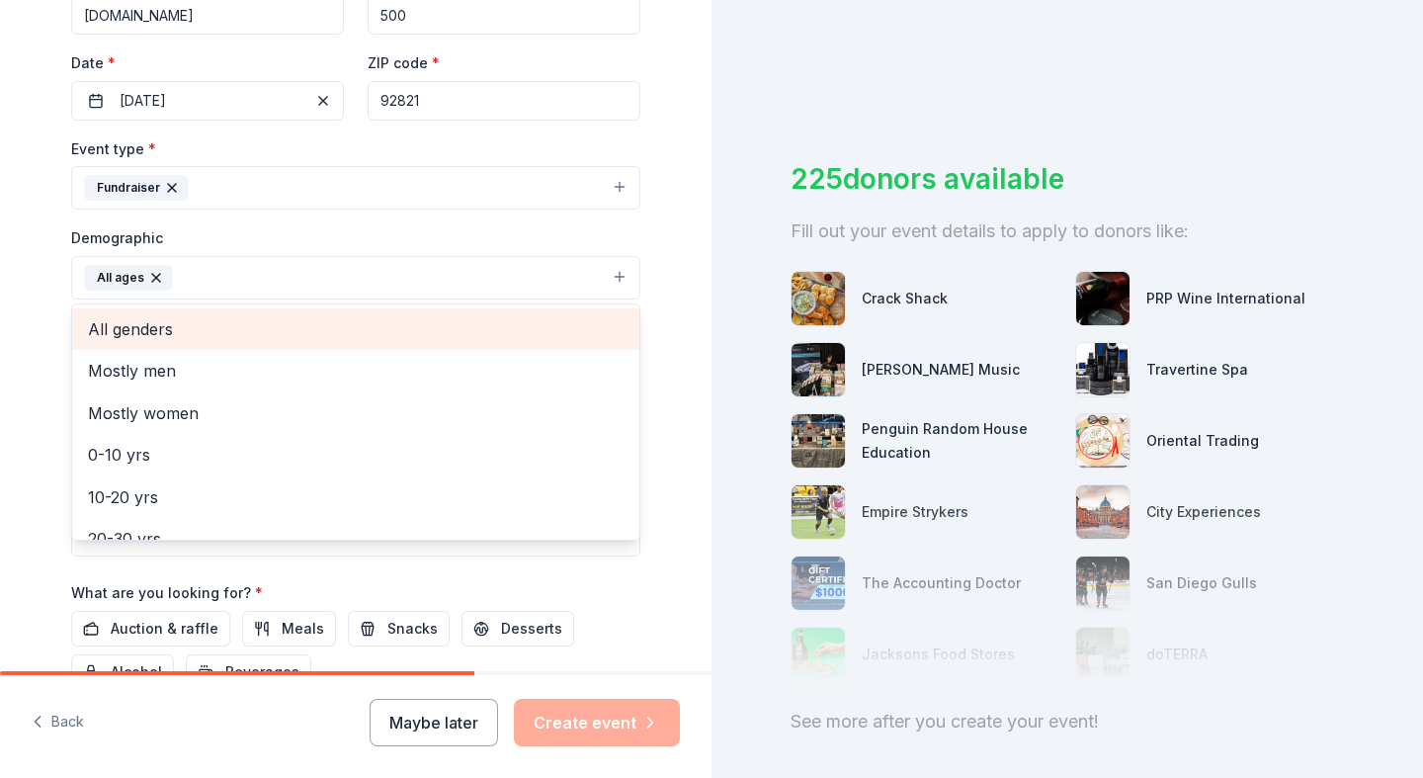
click at [136, 320] on span "All genders" at bounding box center [356, 329] width 536 height 26
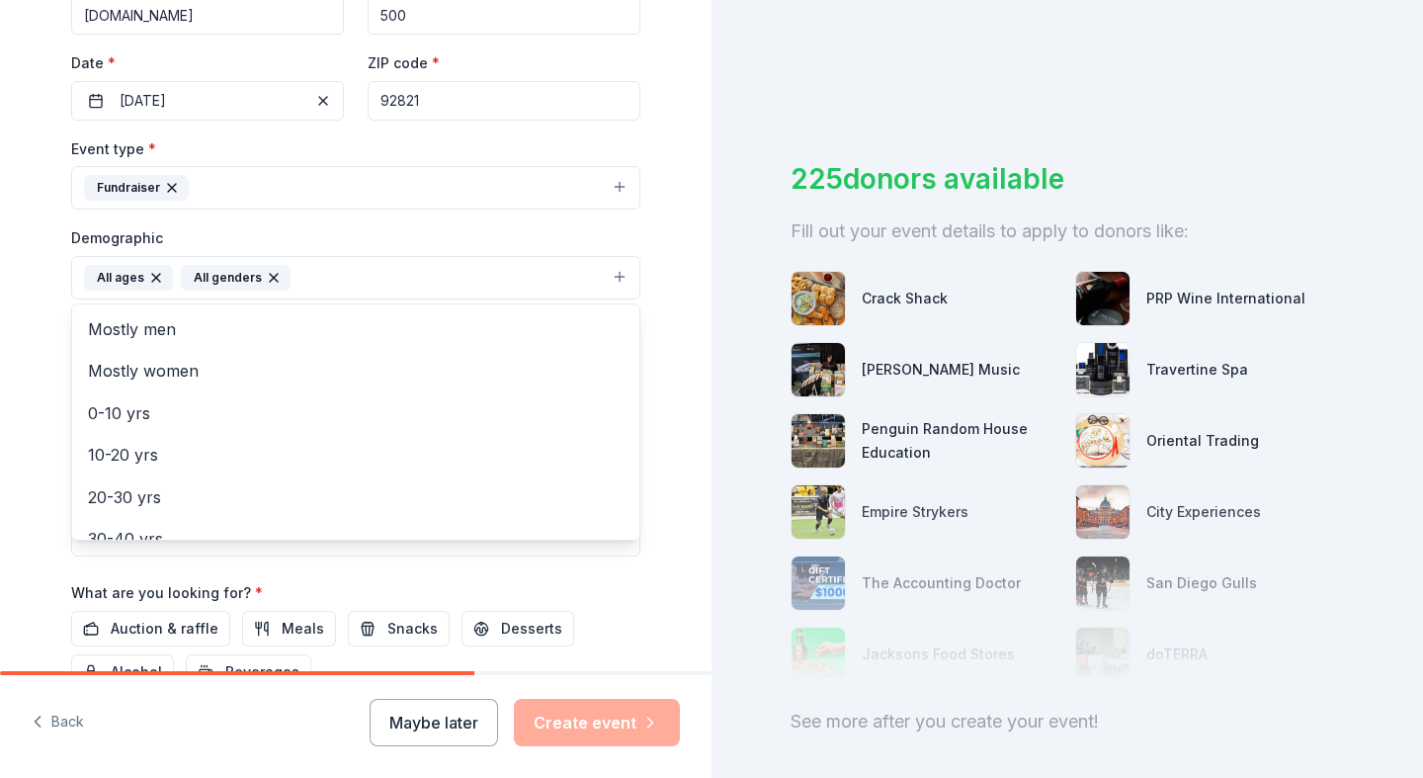
click at [687, 520] on div "Tell us about your event. We'll find in-kind donations you can apply for. Event…" at bounding box center [356, 231] width 712 height 1319
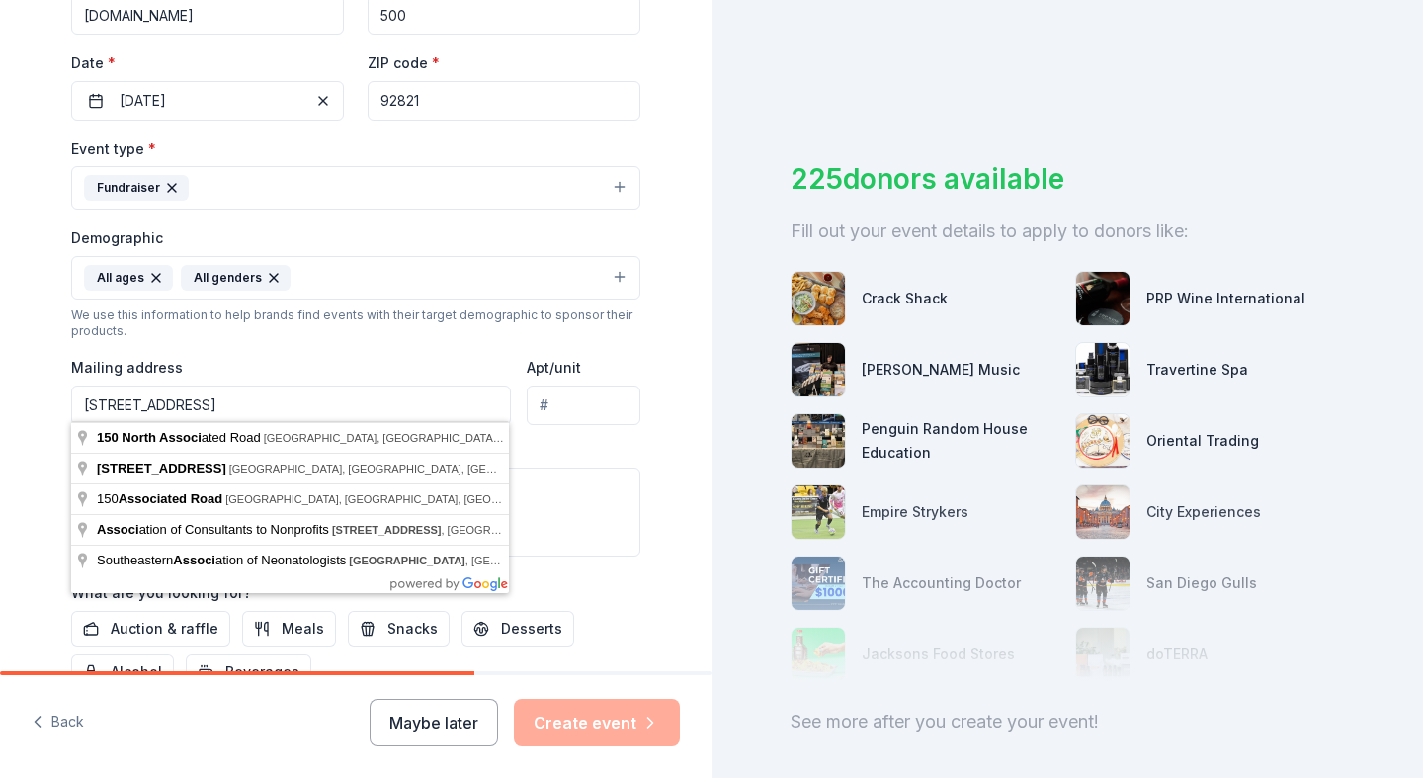
type input "150 North Associated Road, Brea, CA, 92821"
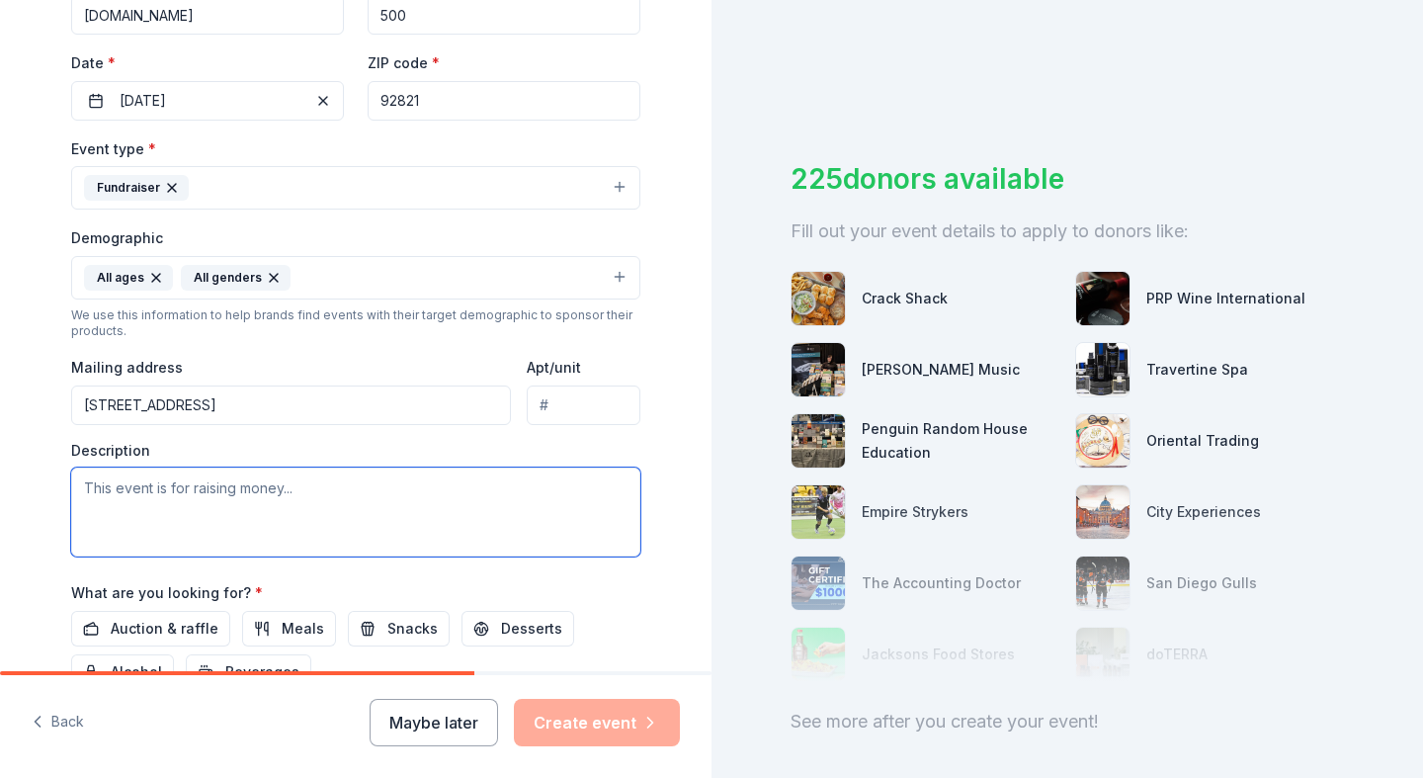
click at [257, 522] on textarea at bounding box center [355, 511] width 569 height 89
paste textarea "The Brea Country Hills Elementary PTO will be holding our annual Jog-A-Thon fun…"
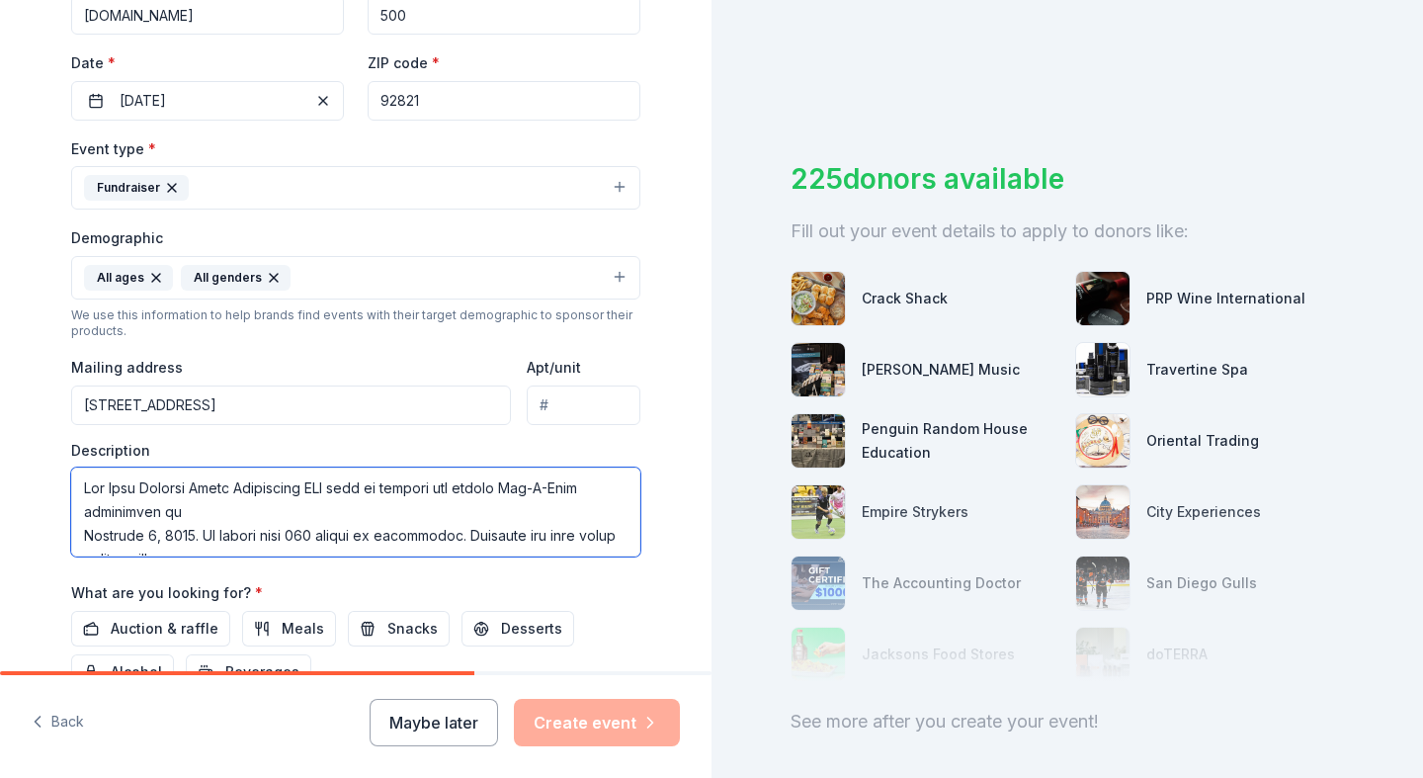
click at [203, 509] on textarea at bounding box center [355, 511] width 569 height 89
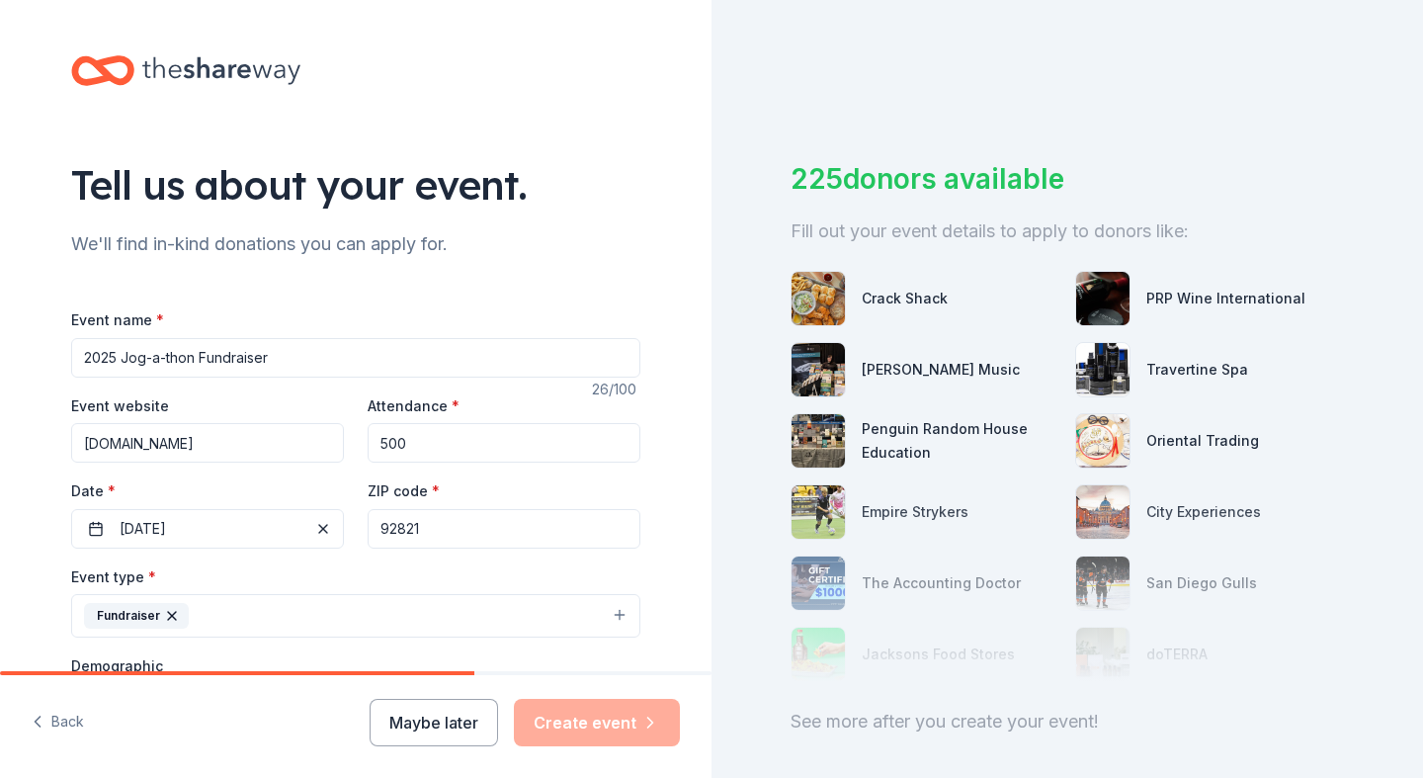
type textarea "The Brea Country Hills Elementary PTO will be holding our annual Jog-A-Thon fun…"
click at [390, 441] on input "500" at bounding box center [504, 443] width 273 height 40
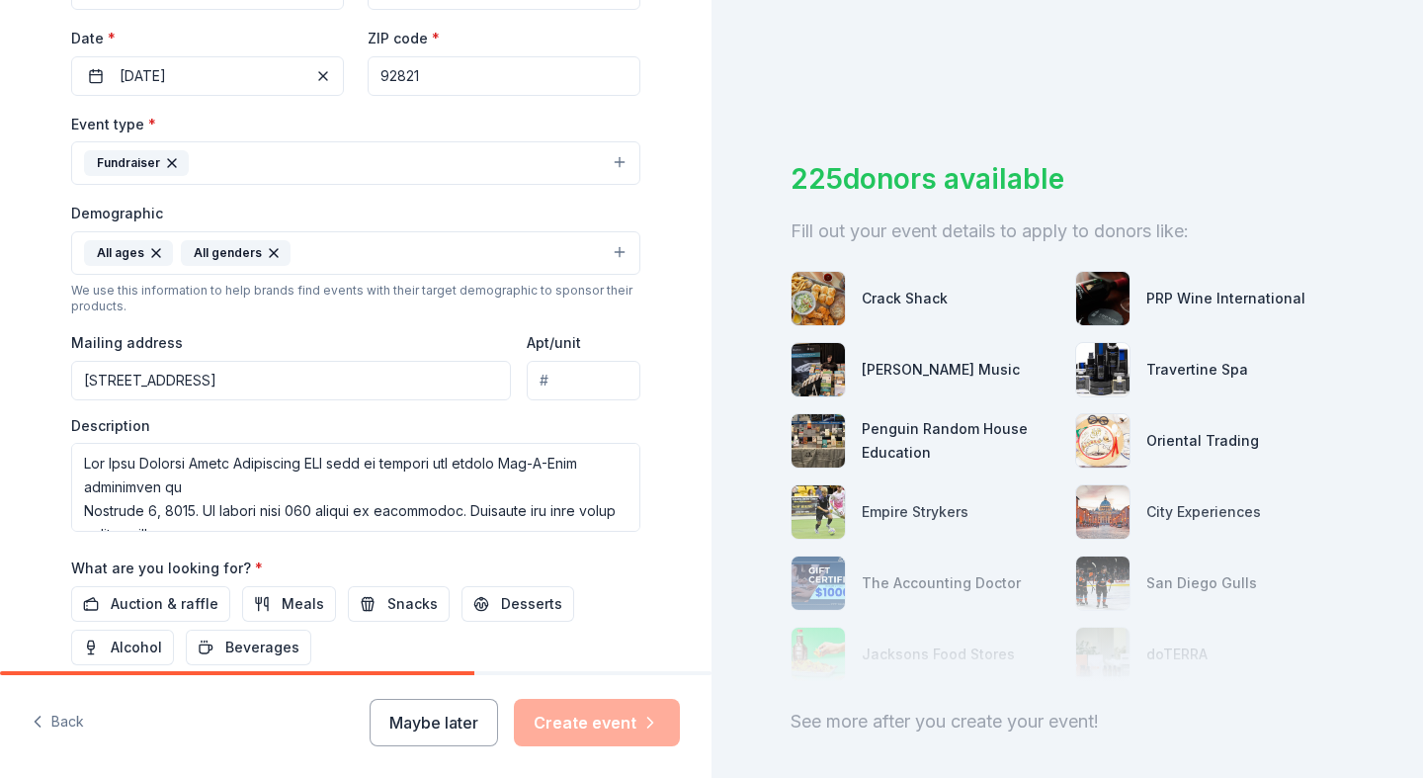
scroll to position [467, 0]
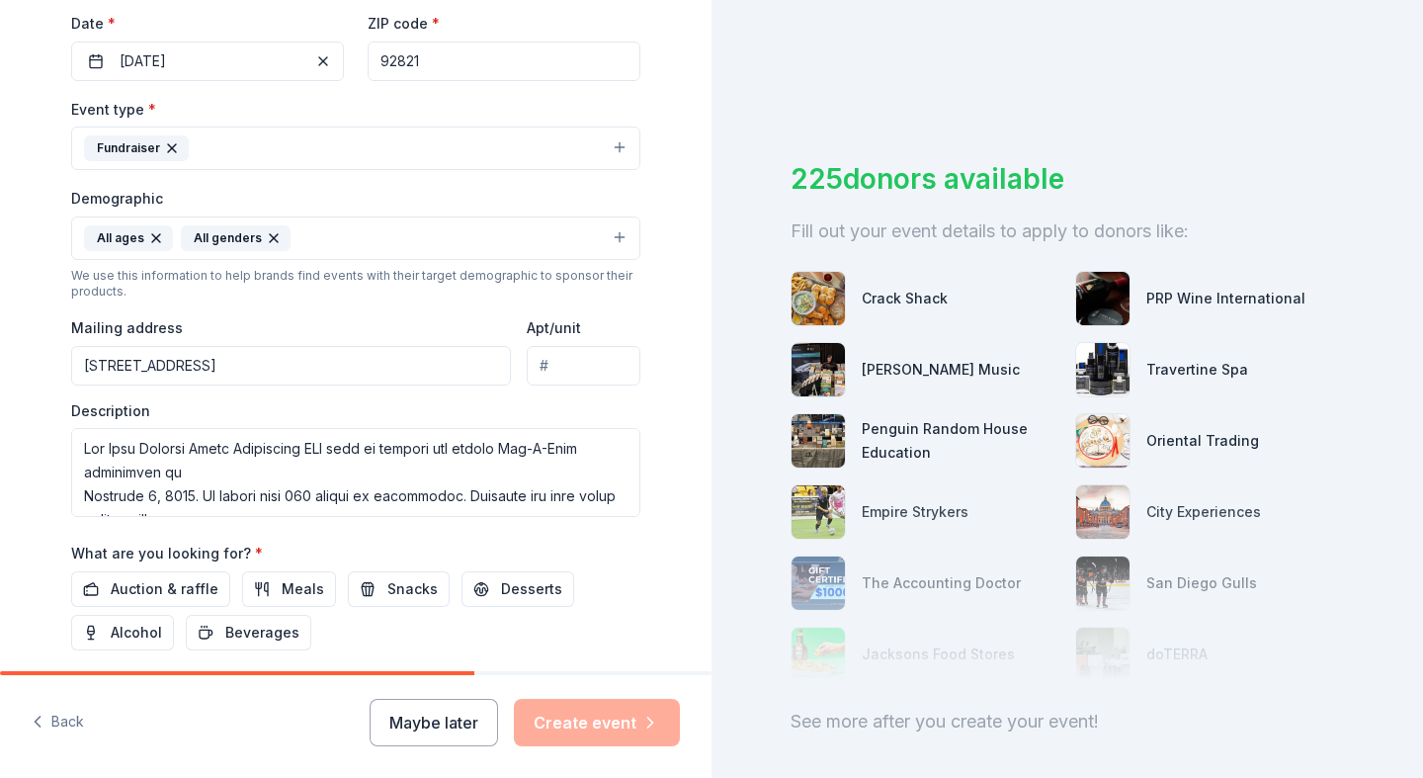
type input "700"
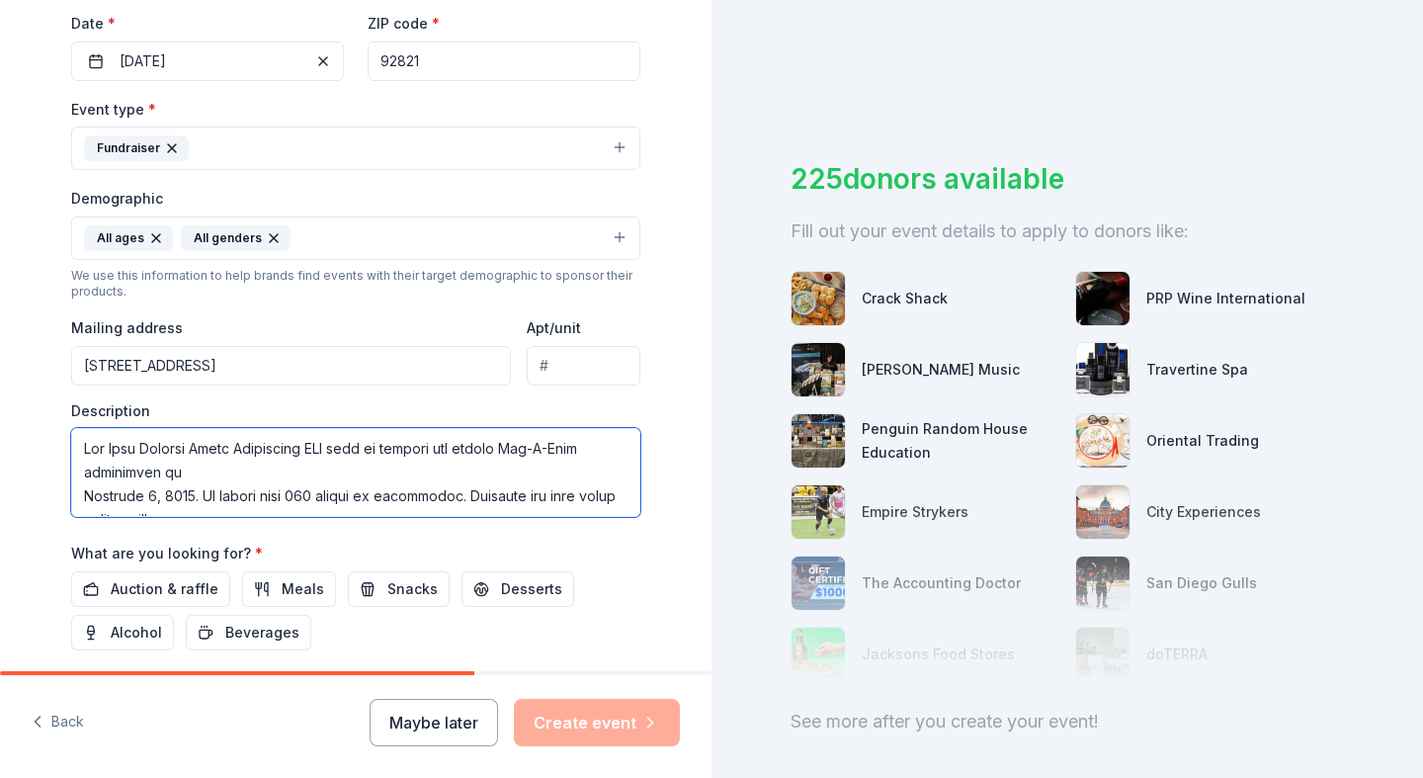
click at [82, 490] on textarea at bounding box center [355, 472] width 569 height 89
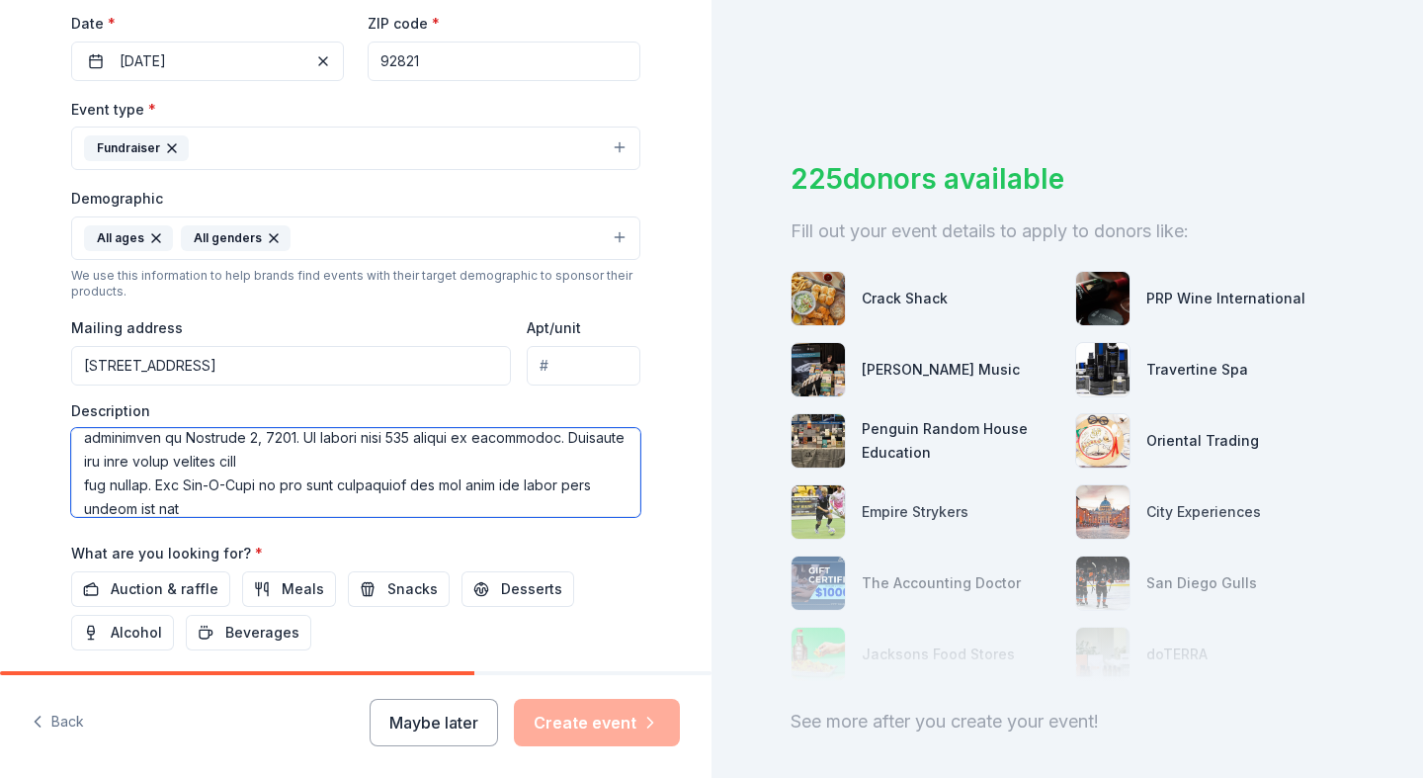
scroll to position [40, 0]
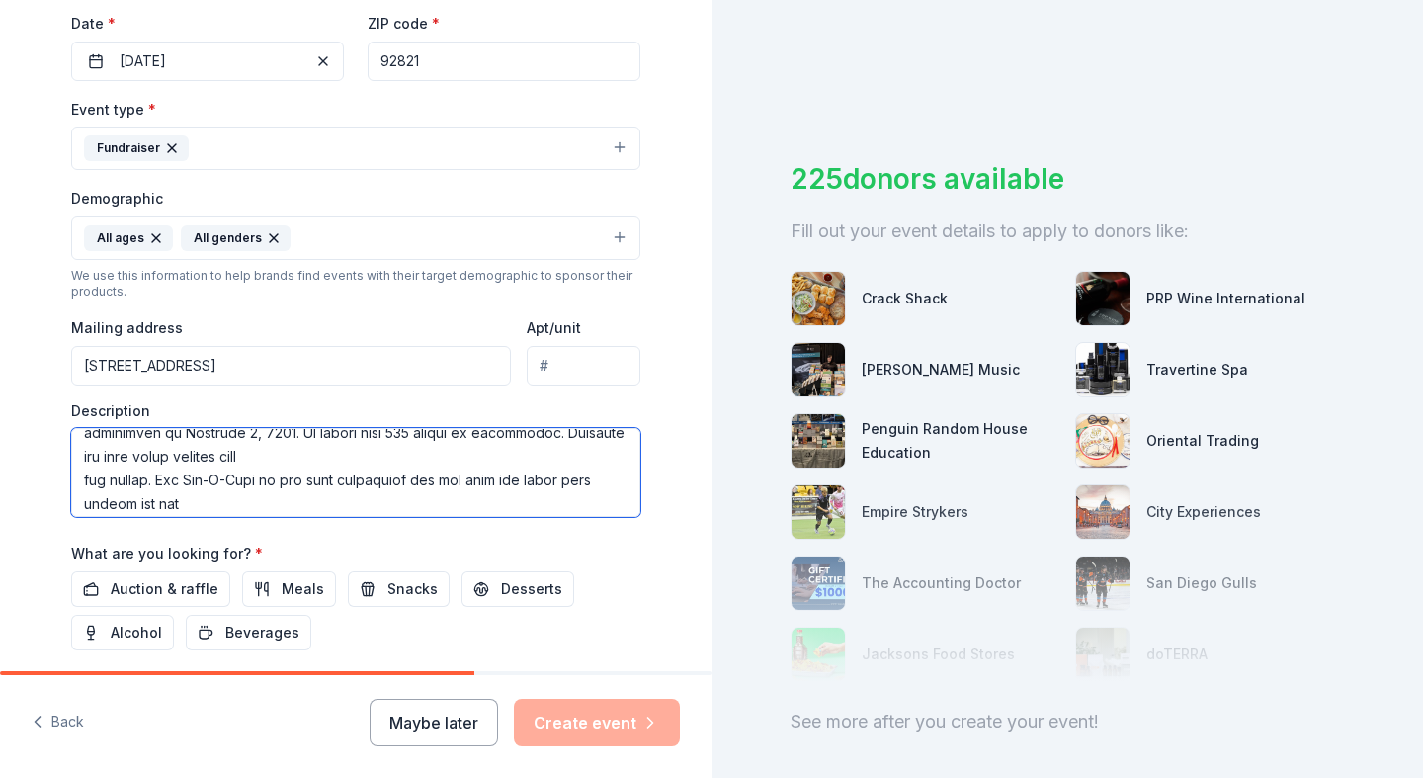
click at [84, 472] on textarea at bounding box center [355, 472] width 569 height 89
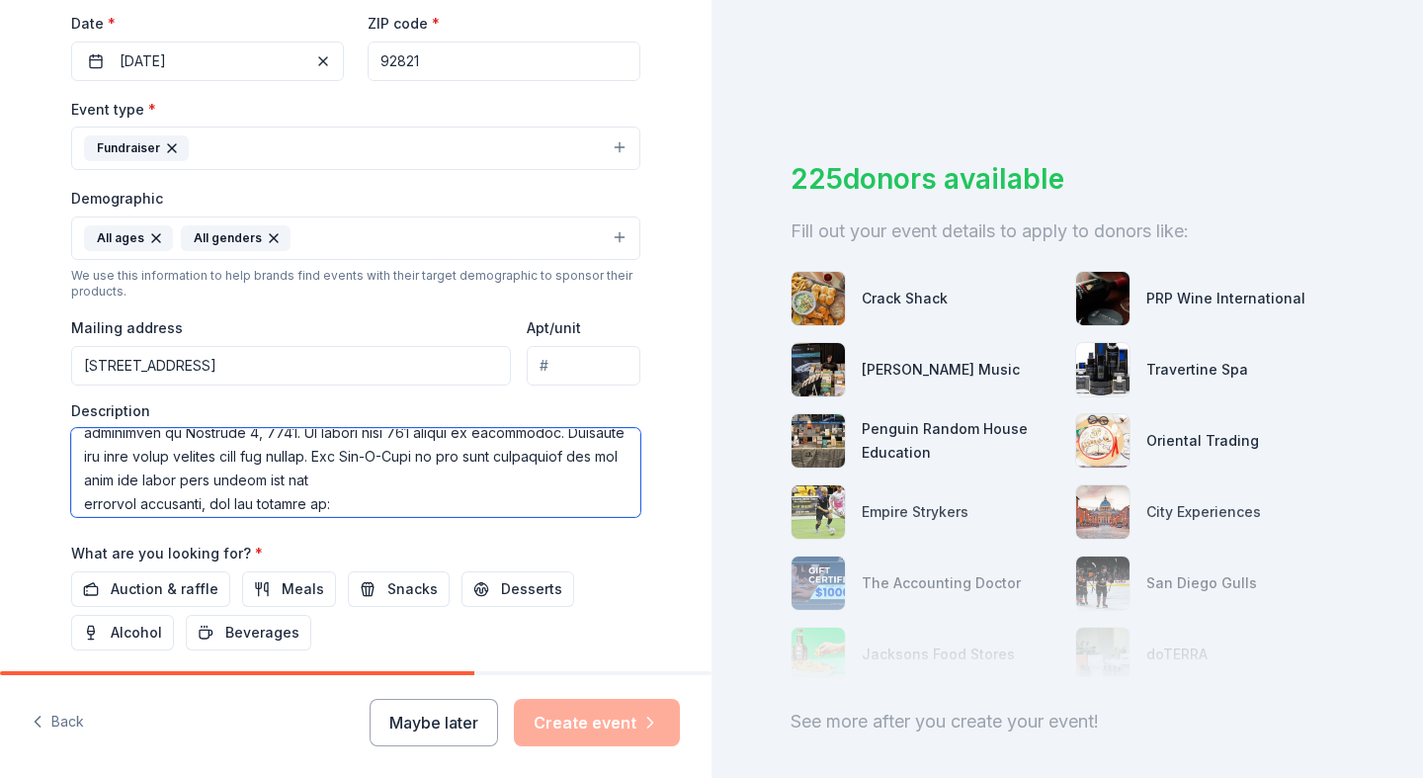
click at [83, 502] on textarea at bounding box center [355, 472] width 569 height 89
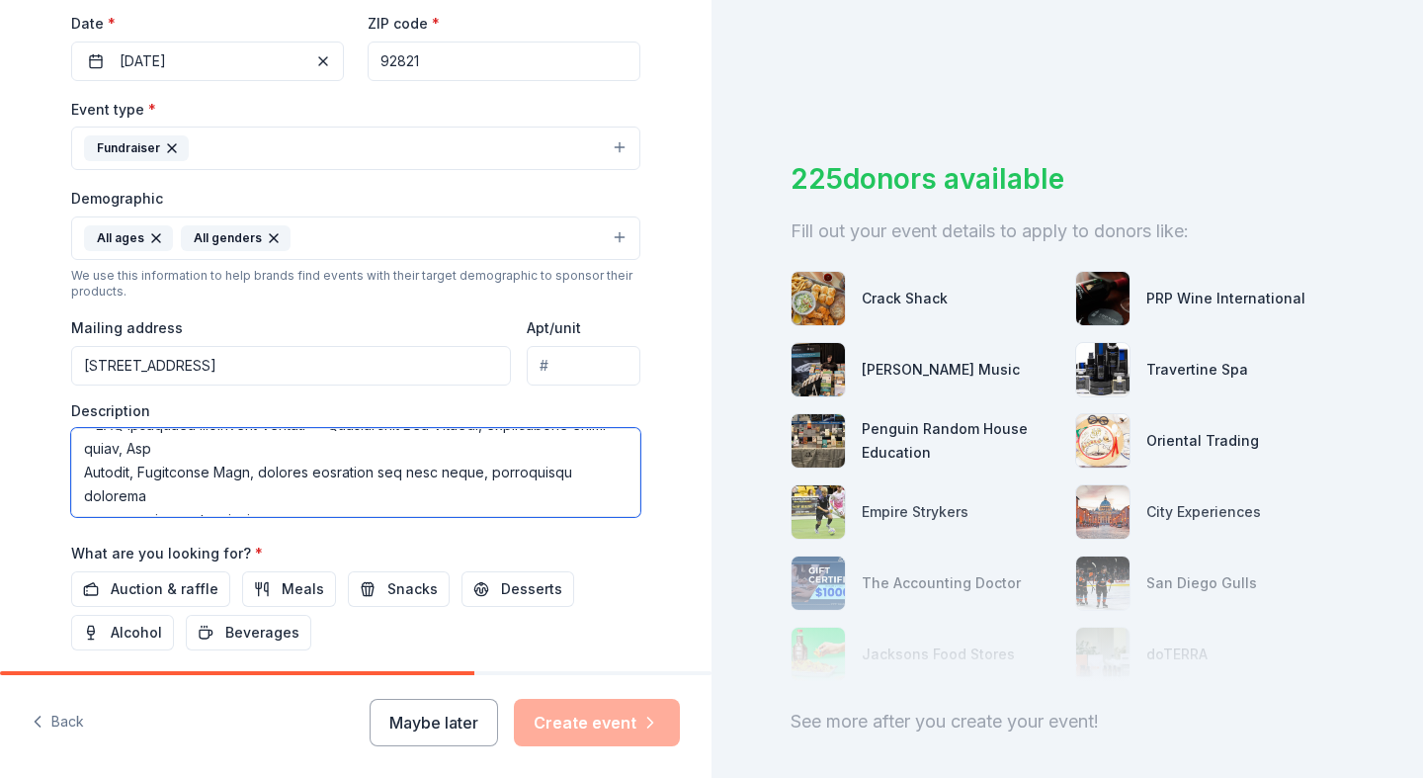
scroll to position [121, 0]
click at [83, 488] on textarea at bounding box center [355, 472] width 569 height 89
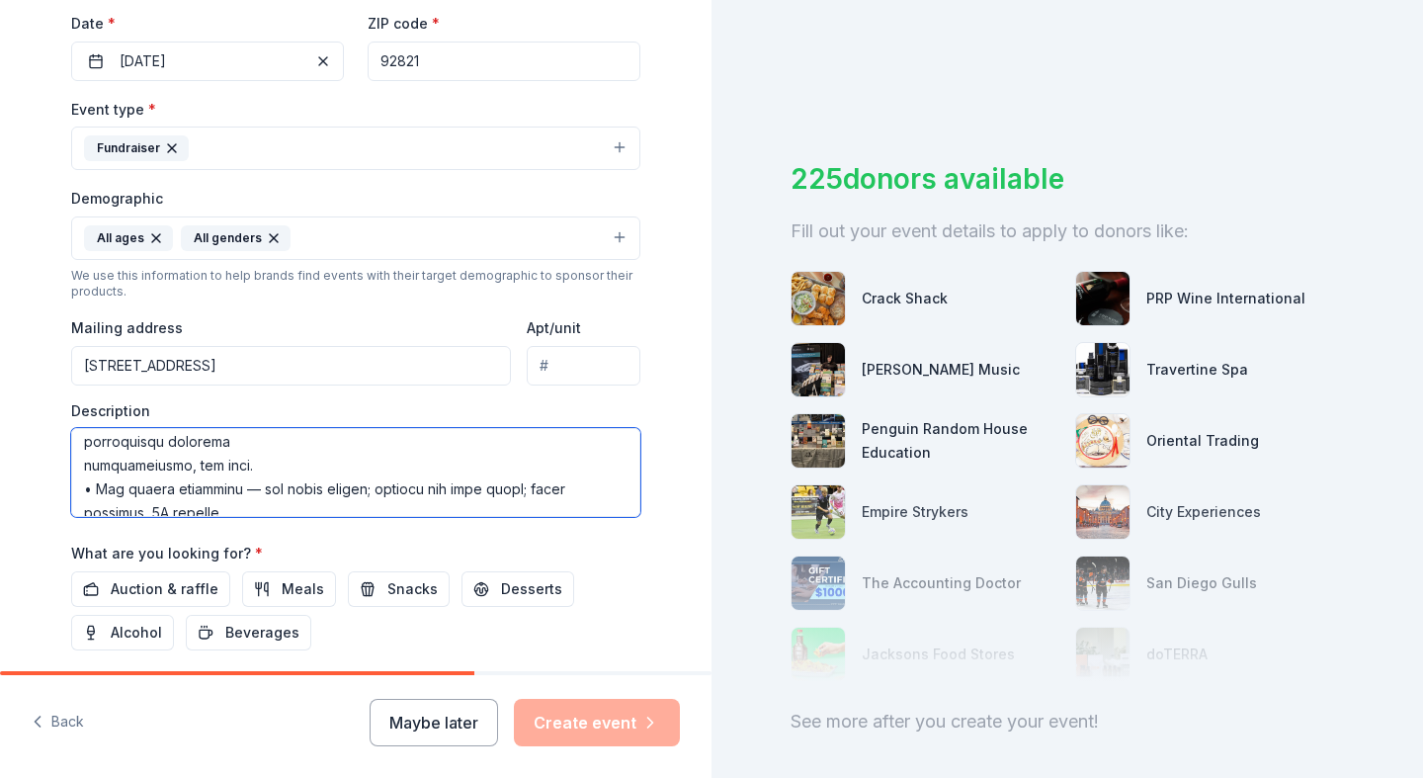
scroll to position [167, 0]
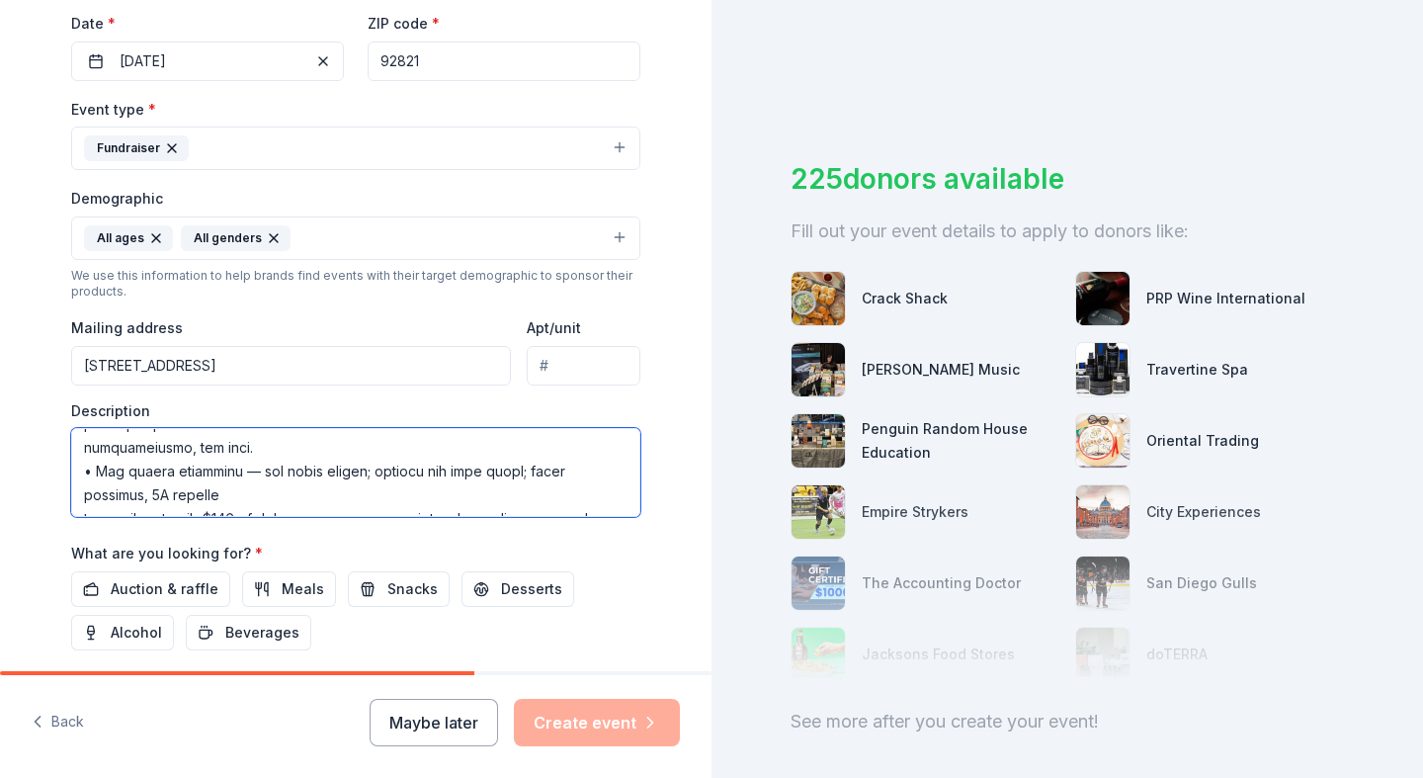
click at [82, 474] on textarea at bounding box center [355, 472] width 569 height 89
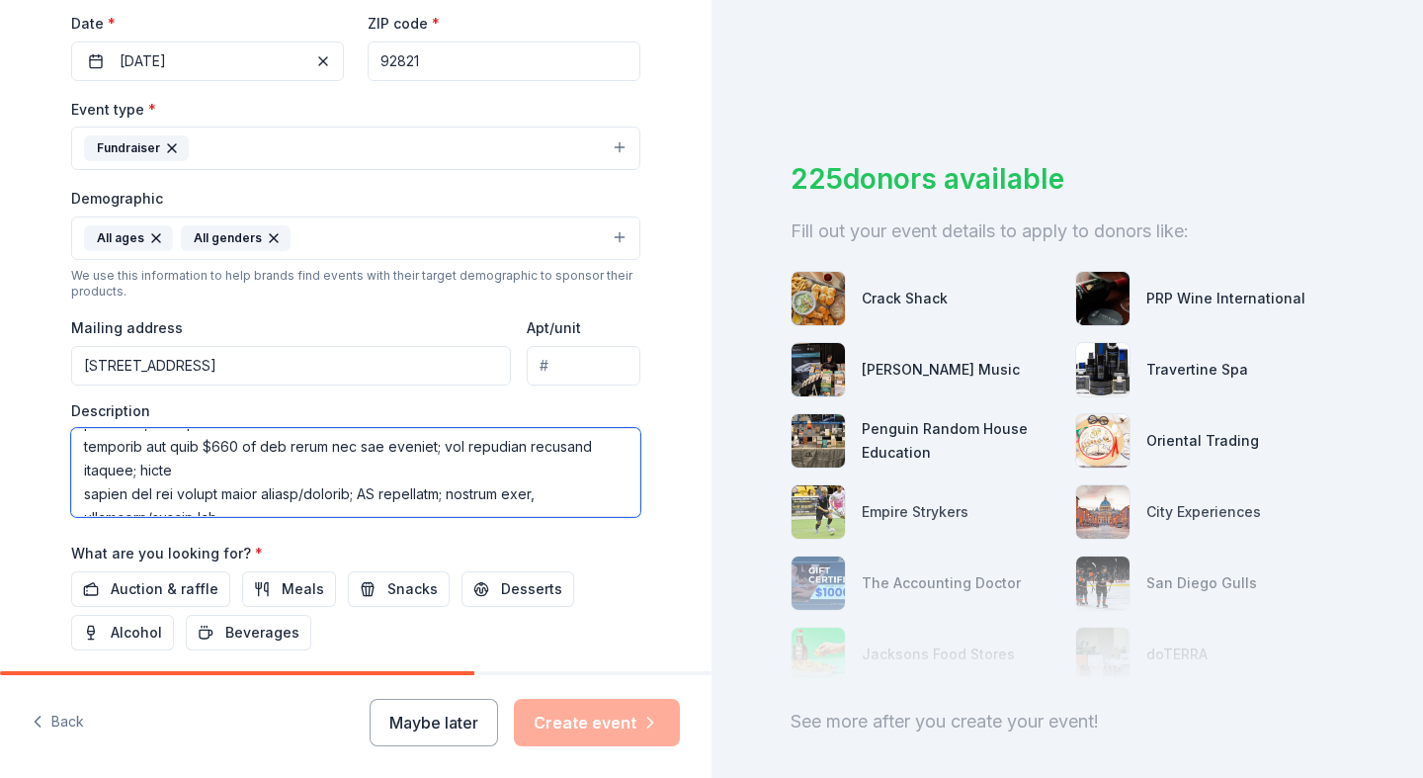
scroll to position [216, 0]
click at [84, 470] on textarea at bounding box center [355, 472] width 569 height 89
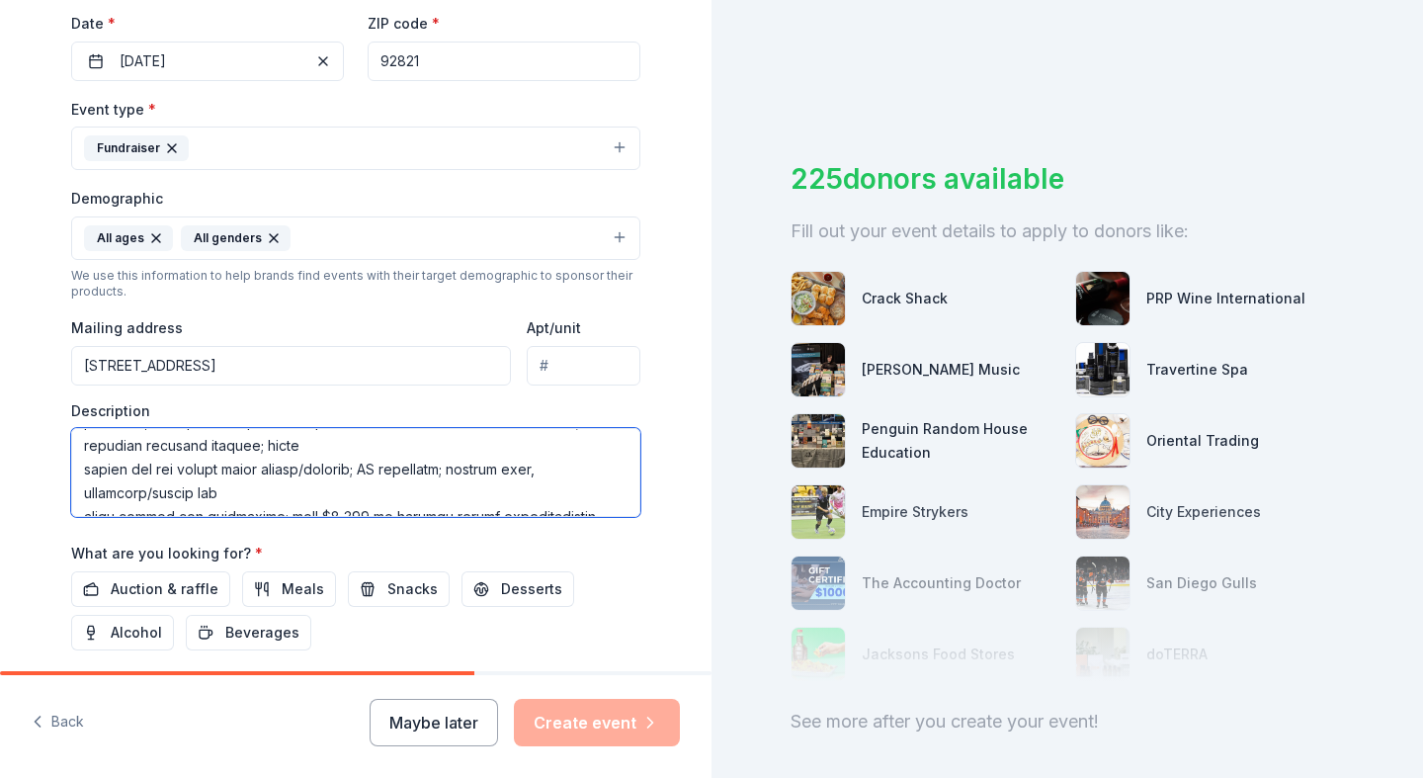
click at [82, 489] on textarea at bounding box center [355, 472] width 569 height 89
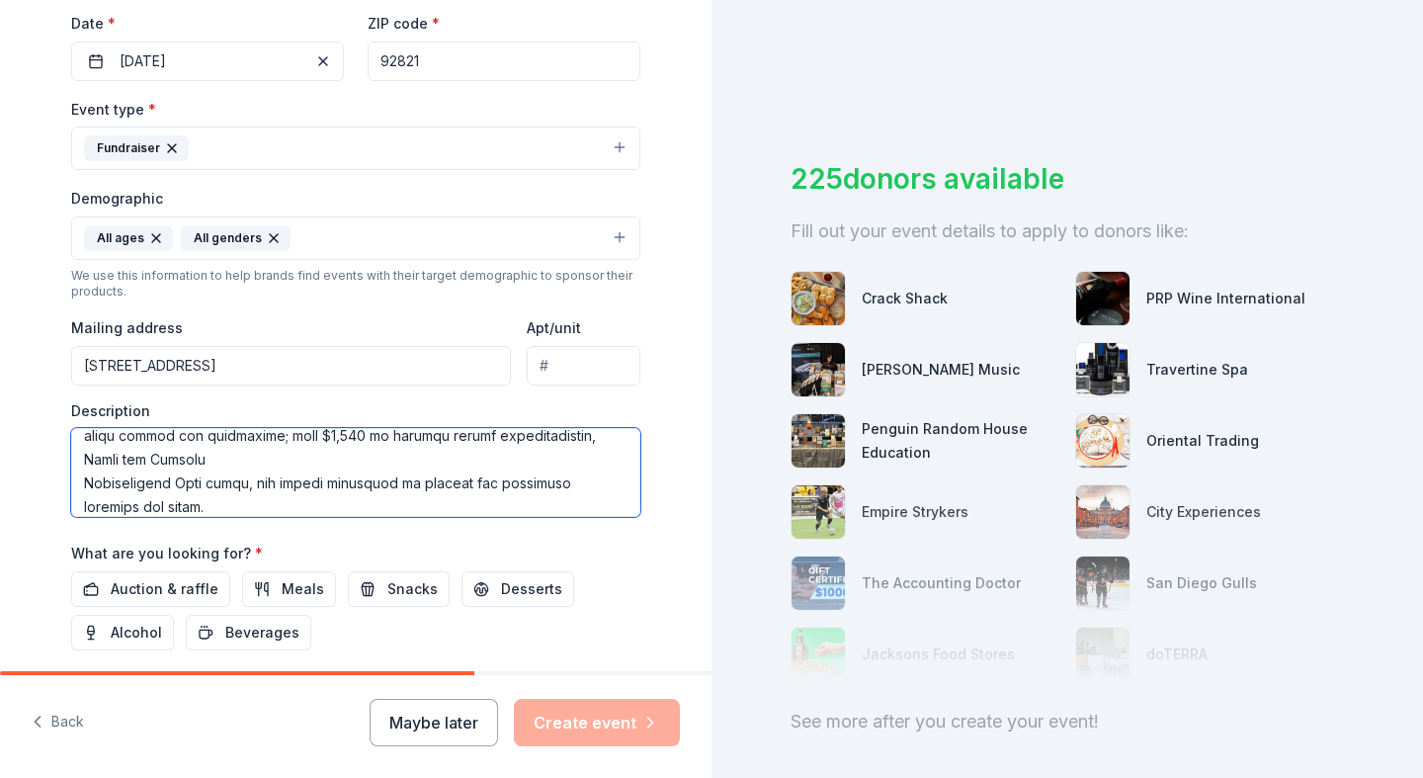
scroll to position [275, 0]
click at [86, 458] on textarea at bounding box center [355, 472] width 569 height 89
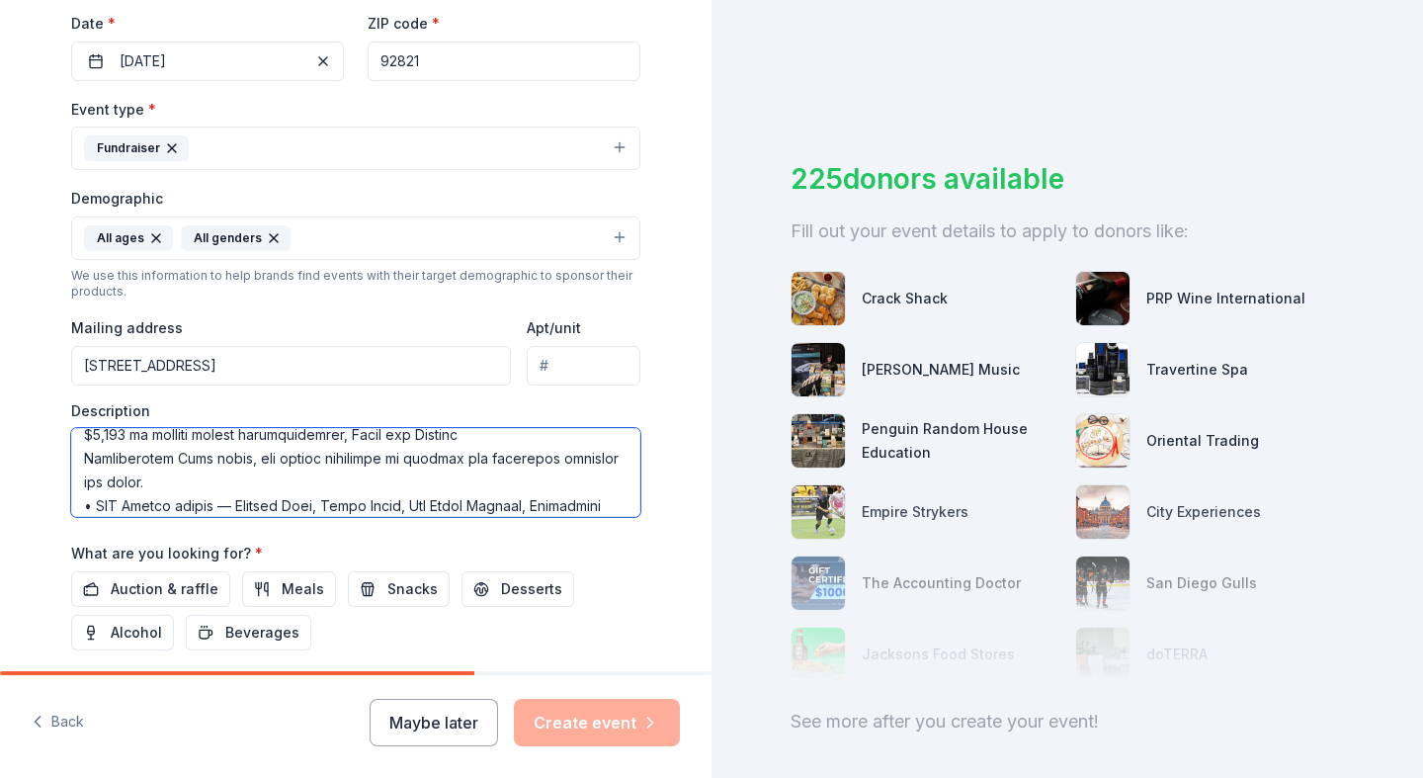
scroll to position [265, 0]
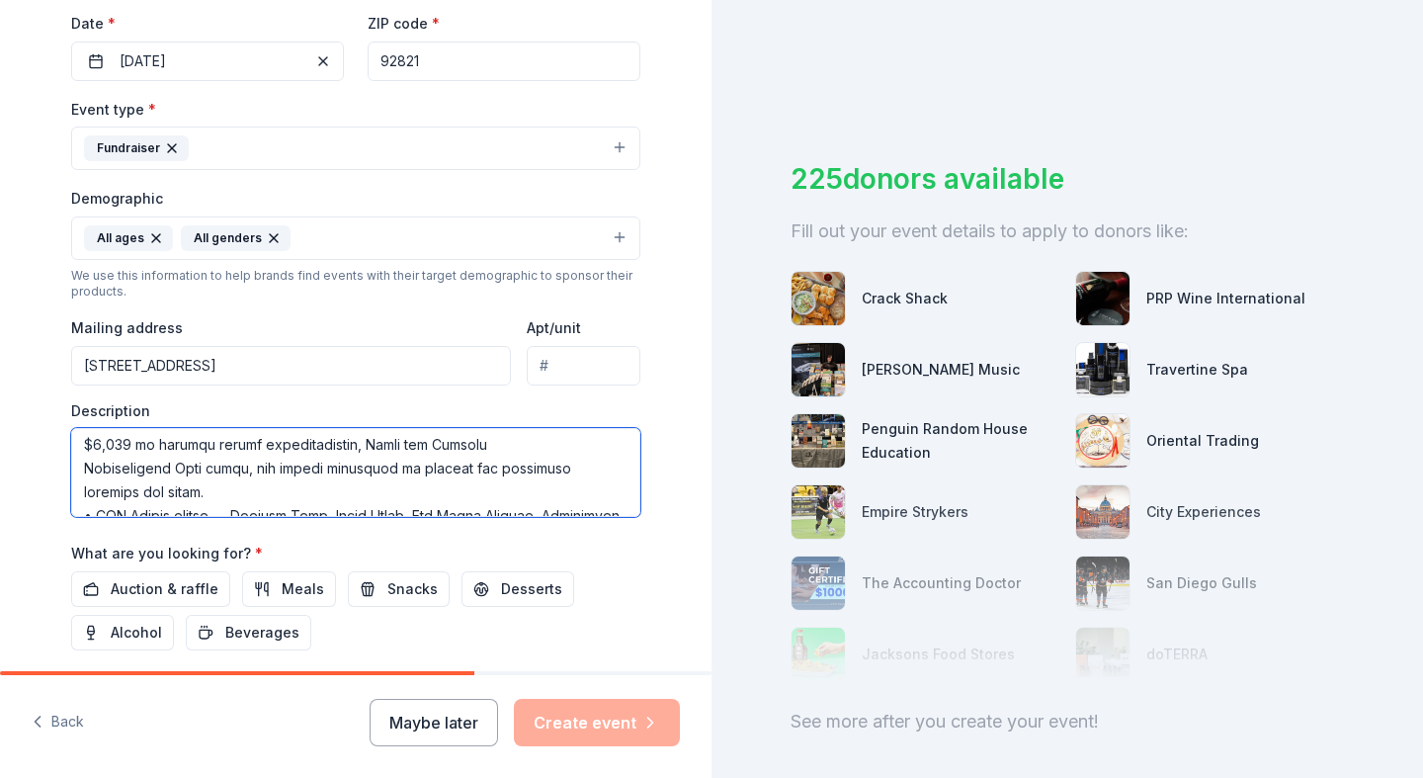
click at [83, 486] on textarea at bounding box center [355, 472] width 569 height 89
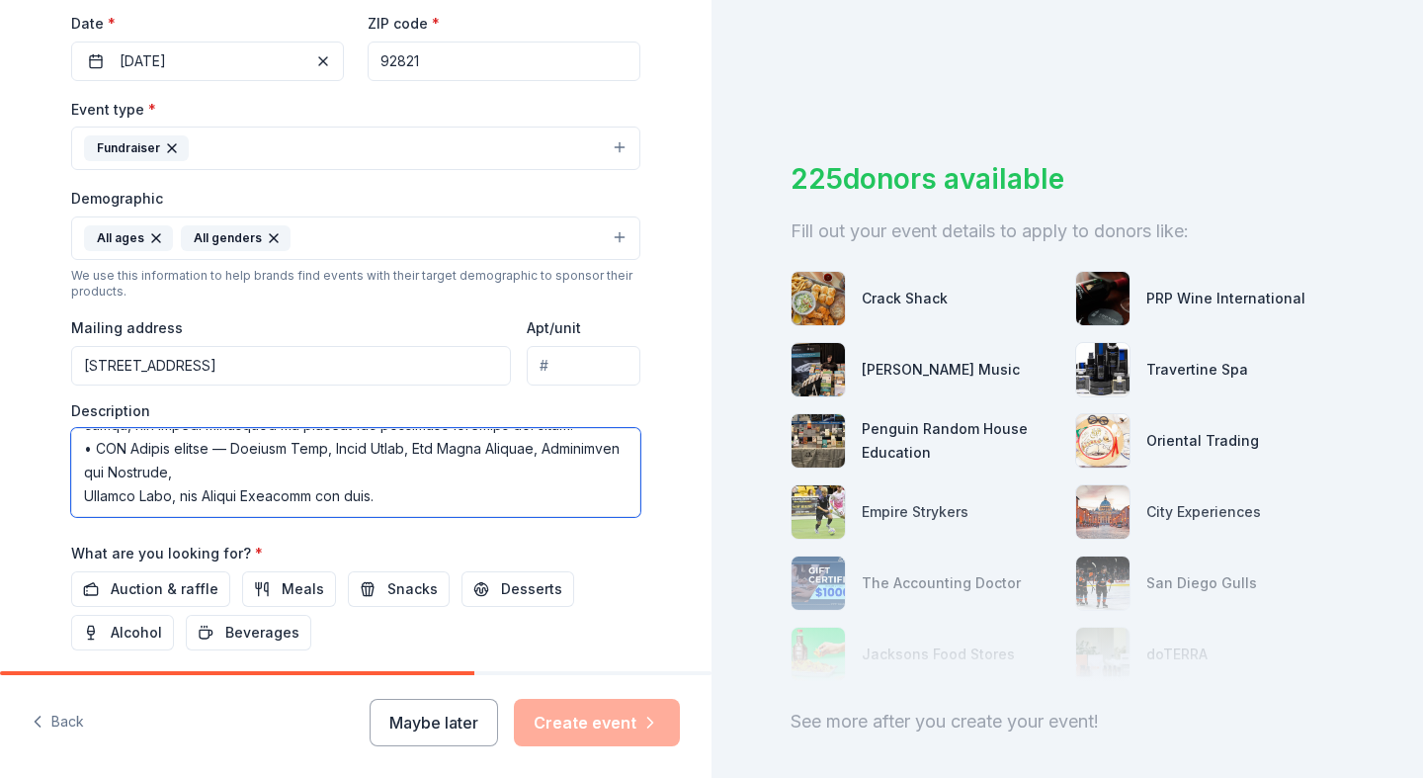
scroll to position [322, 0]
click at [82, 494] on textarea at bounding box center [355, 472] width 569 height 89
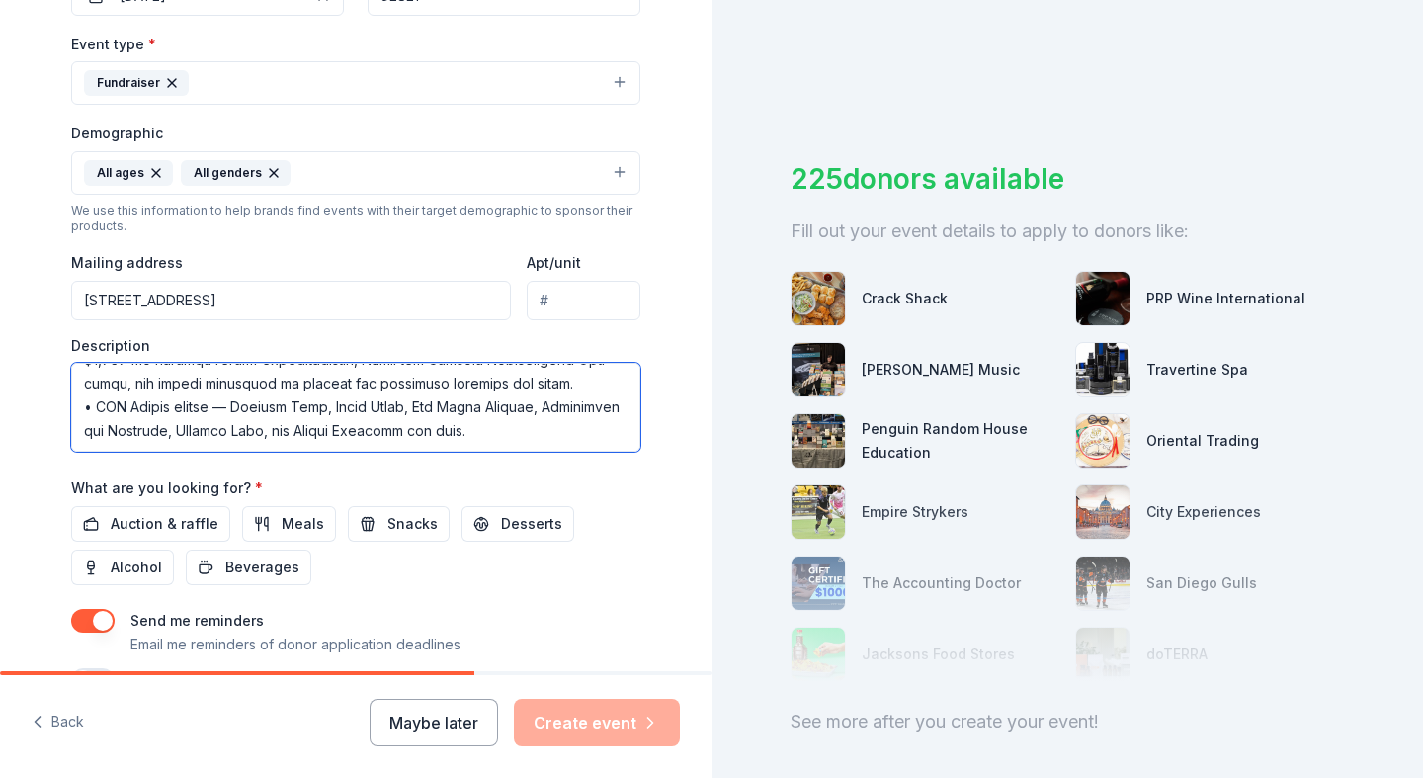
scroll to position [538, 0]
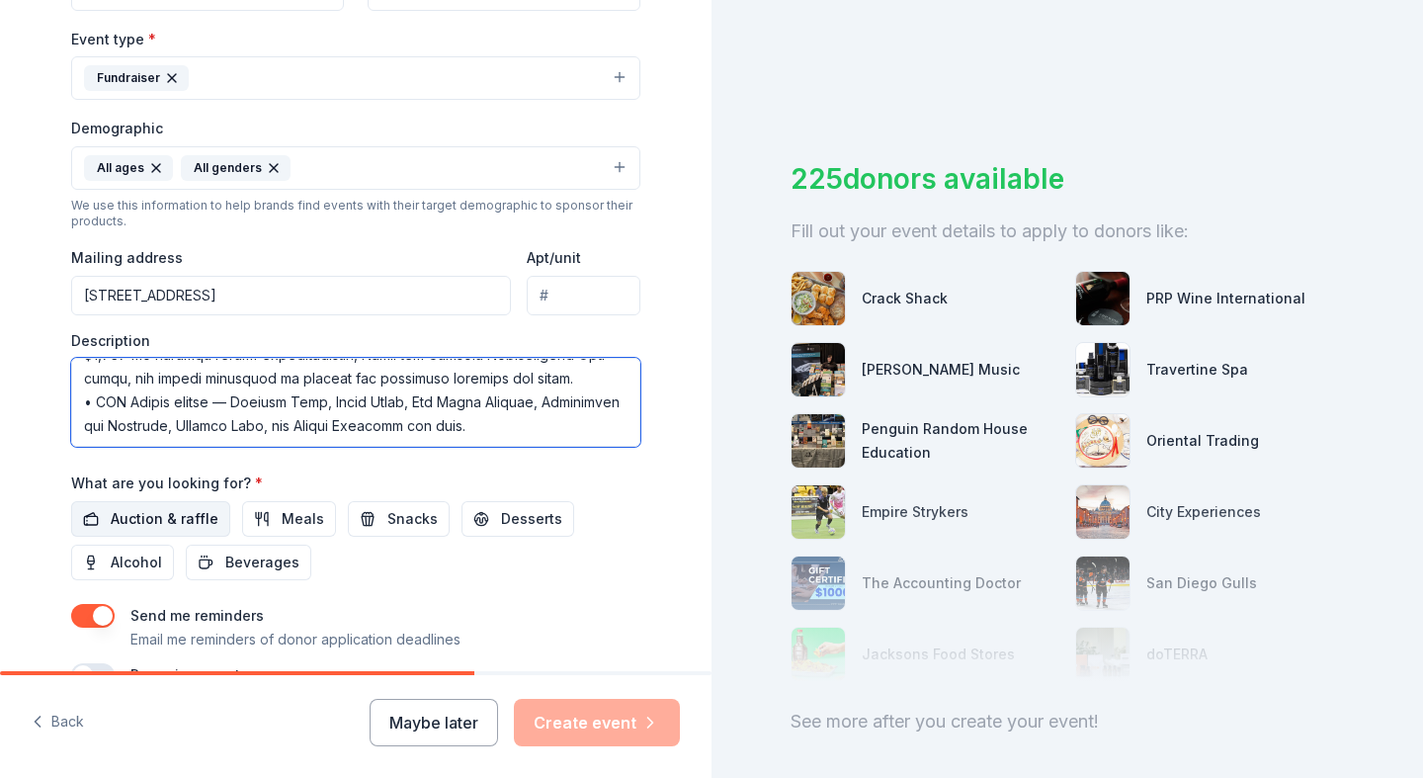
type textarea "The Brea Country Hills Elementary PTO will be holding our annual Jog-A-Thon fun…"
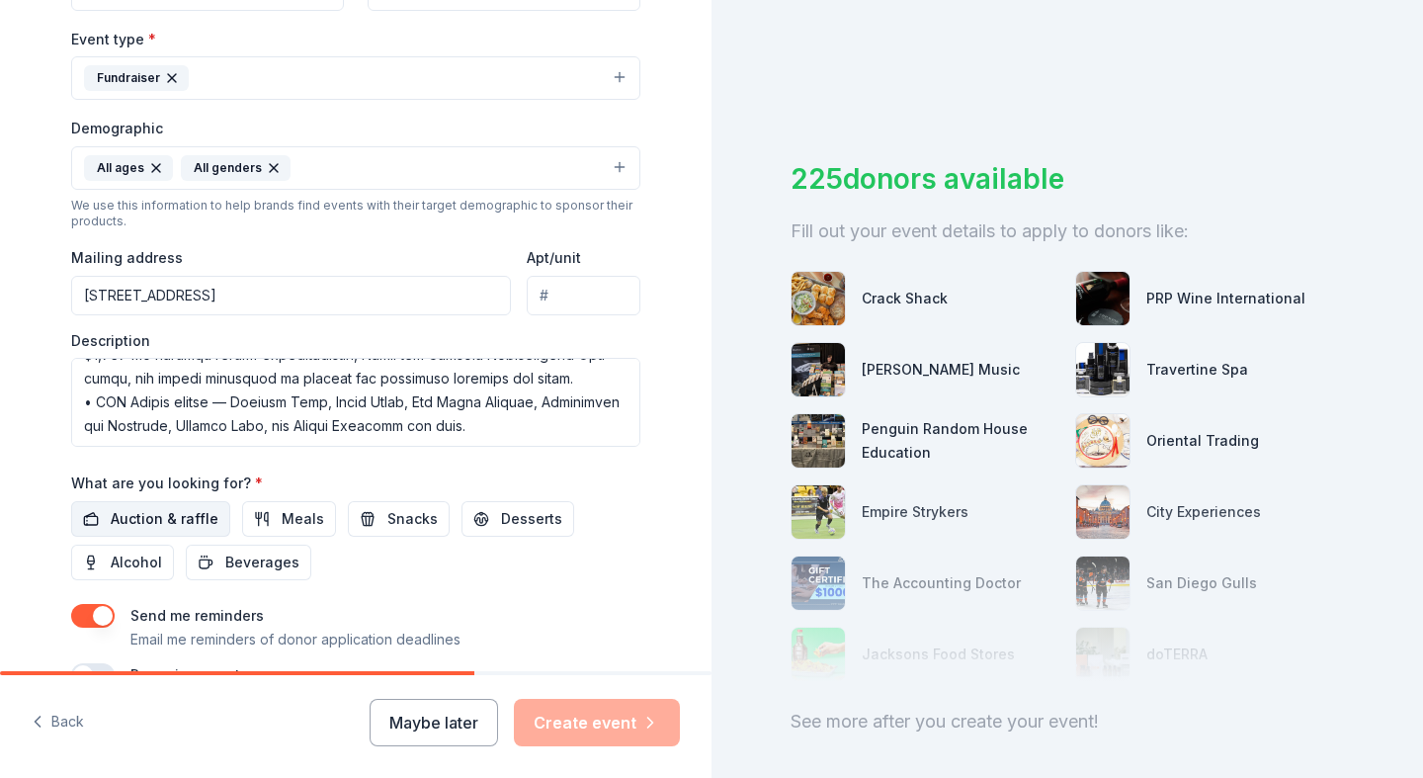
click at [211, 514] on span "Auction & raffle" at bounding box center [165, 519] width 108 height 24
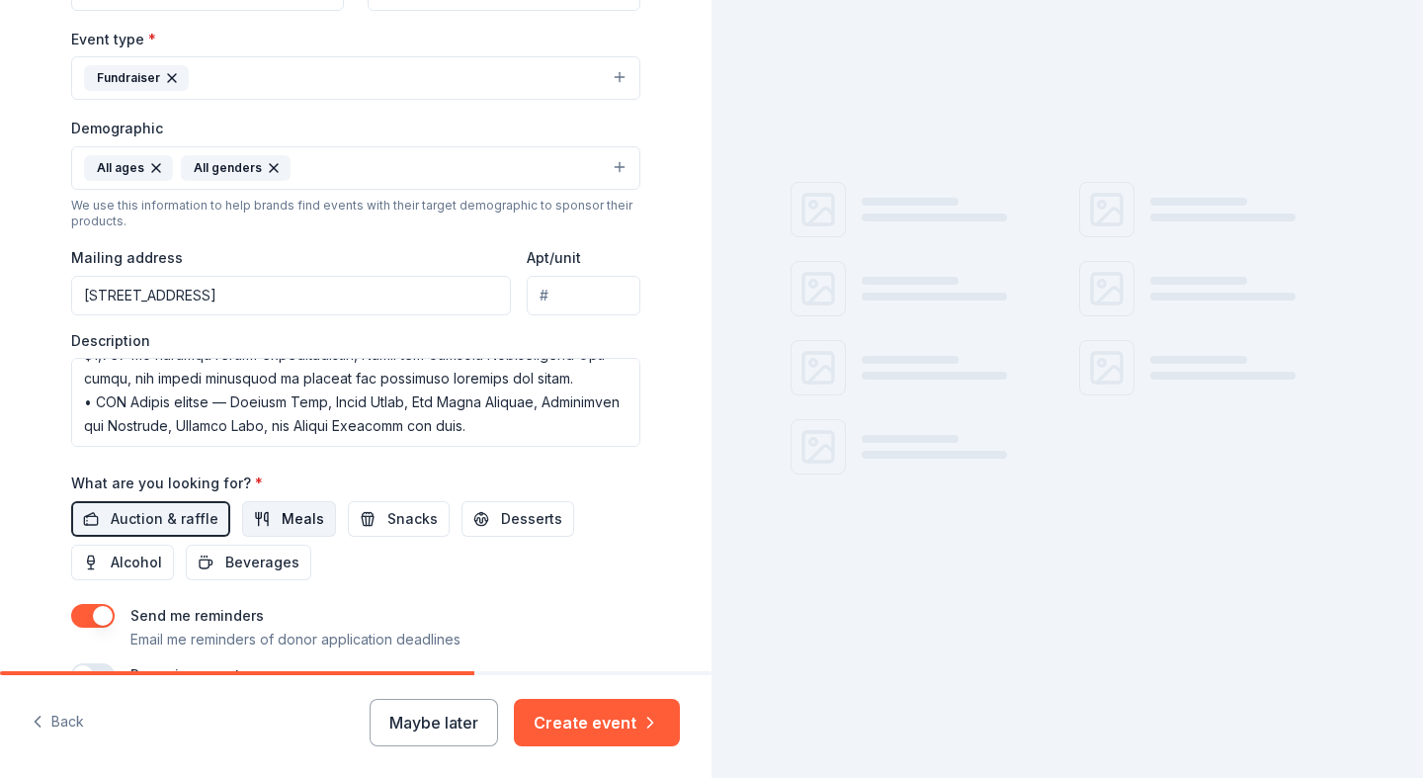
click at [300, 516] on span "Meals" at bounding box center [303, 519] width 42 height 24
click at [414, 519] on span "Snacks" at bounding box center [412, 519] width 50 height 24
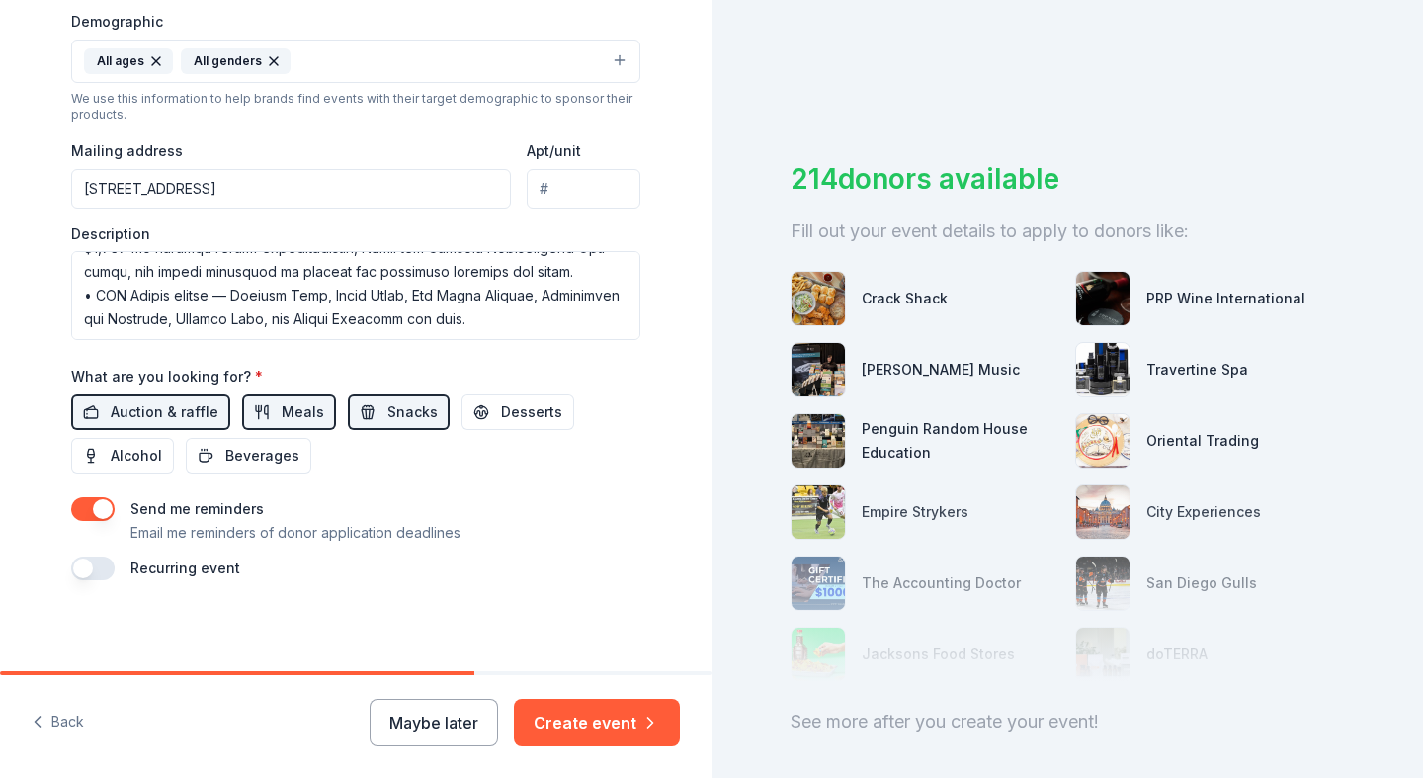
scroll to position [643, 0]
click at [626, 712] on button "Create event" at bounding box center [597, 722] width 166 height 47
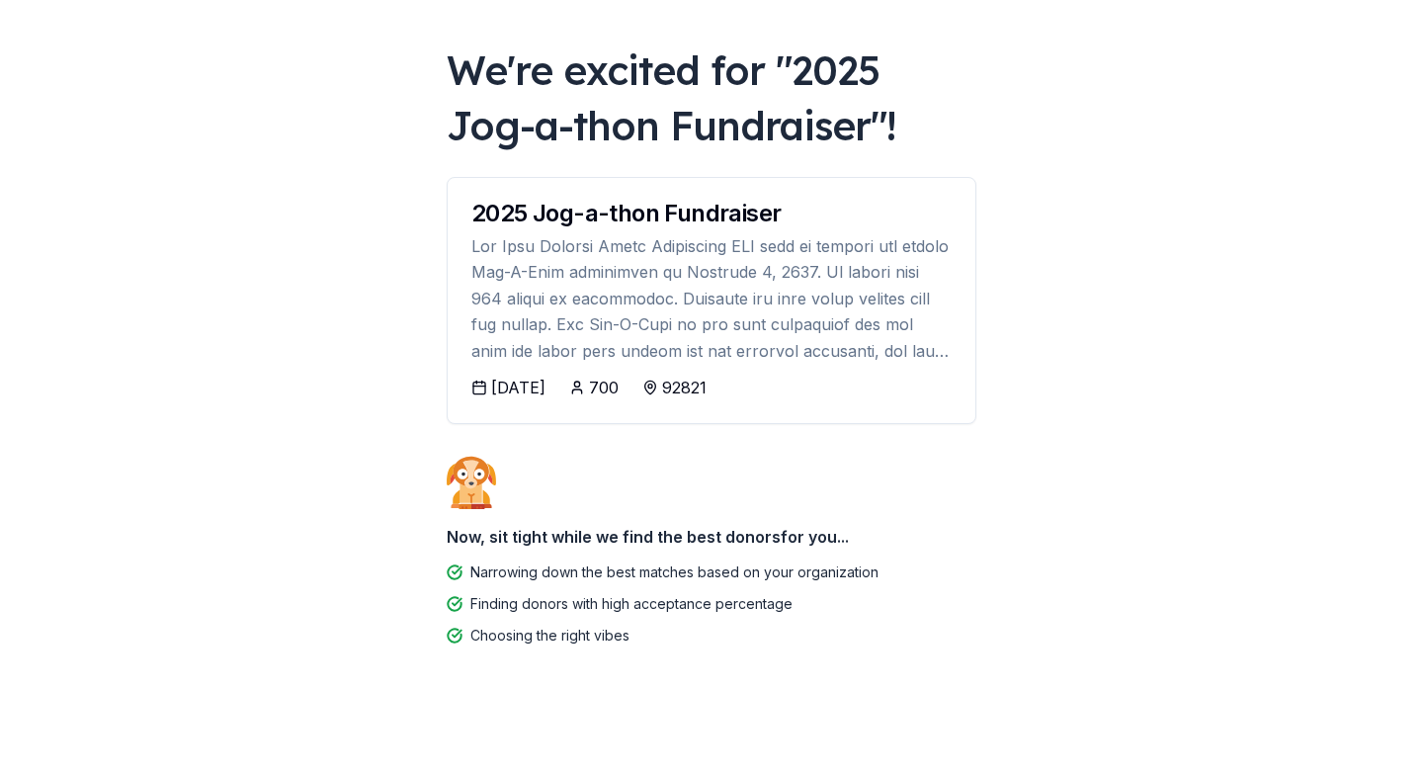
scroll to position [81, 0]
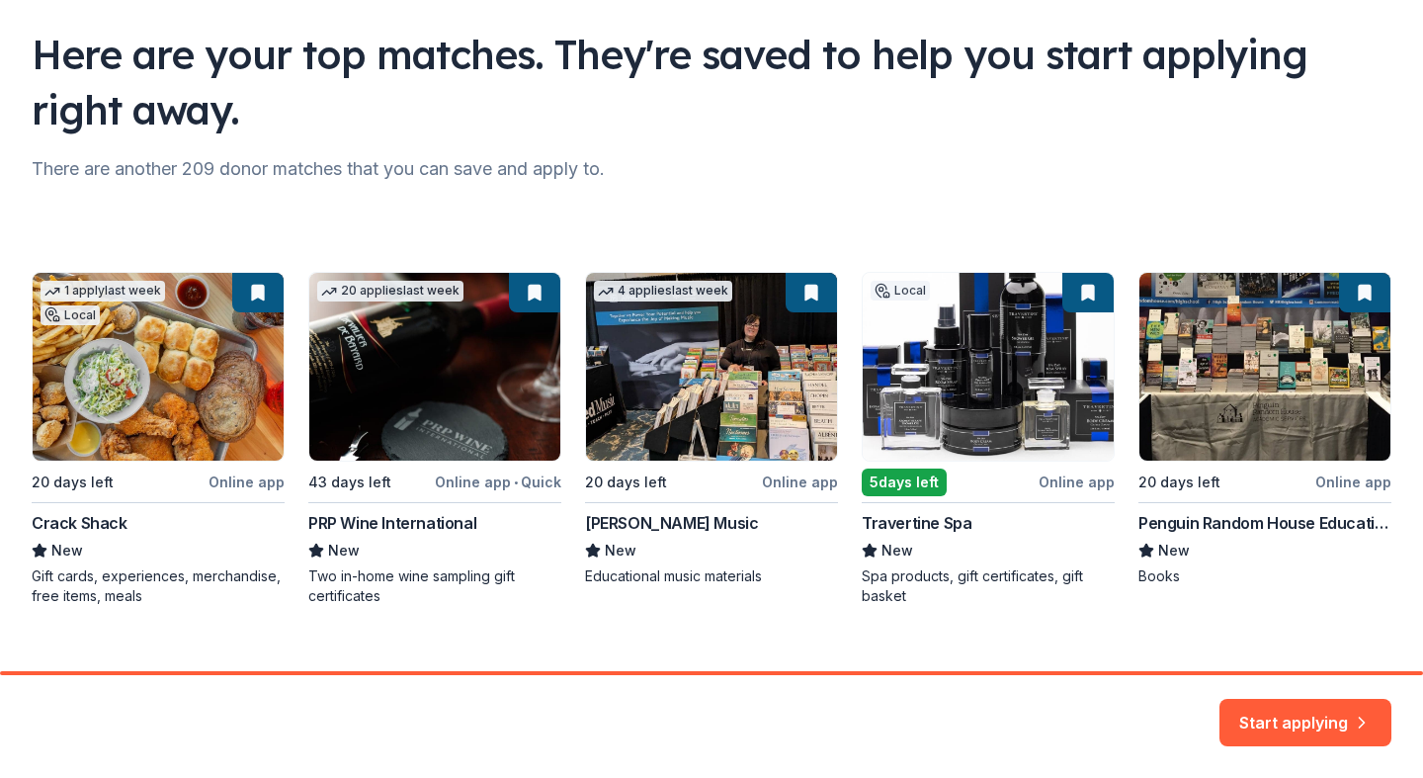
scroll to position [144, 0]
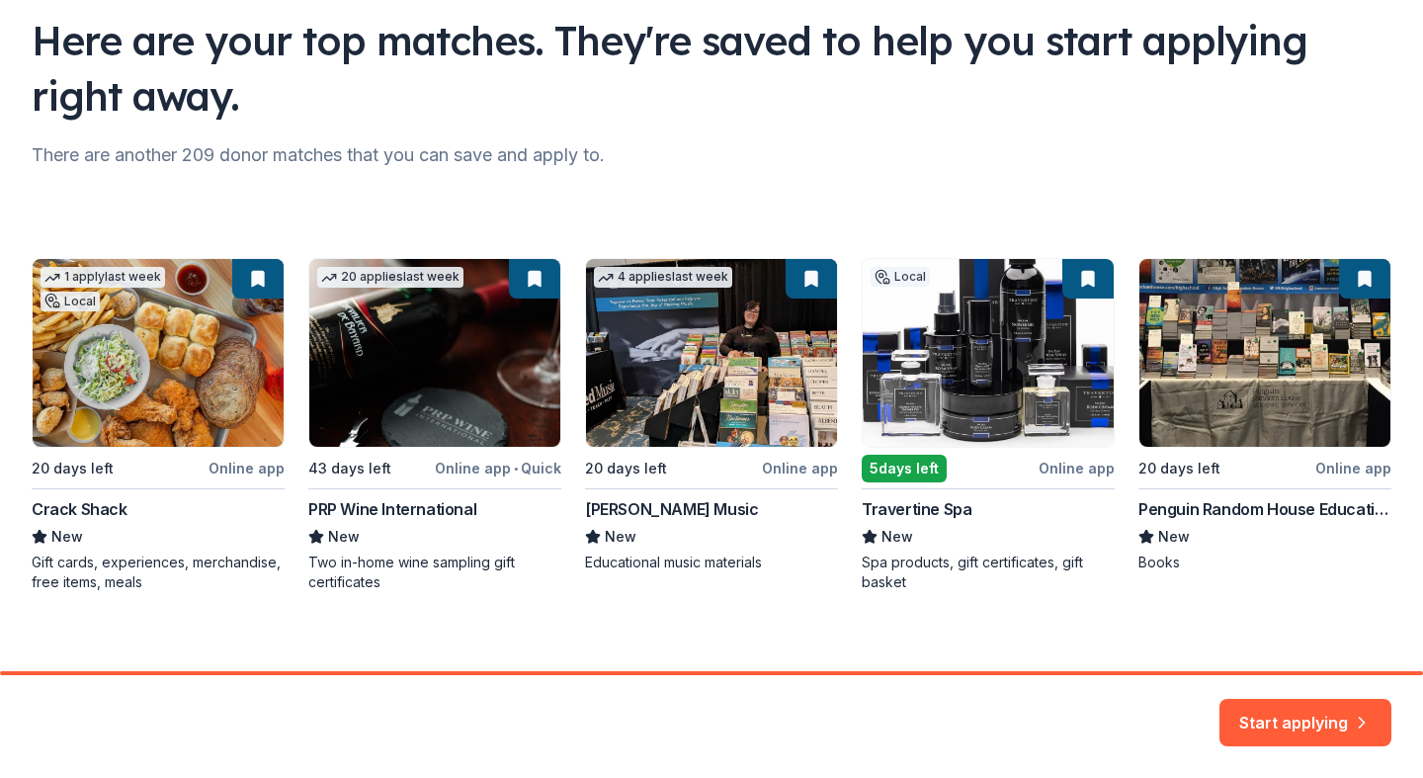
drag, startPoint x: 1326, startPoint y: 648, endPoint x: 1326, endPoint y: 608, distance: 40.5
click at [1326, 621] on div "Here are your top matches. They're saved to help you start applying right away.…" at bounding box center [711, 271] width 1423 height 831
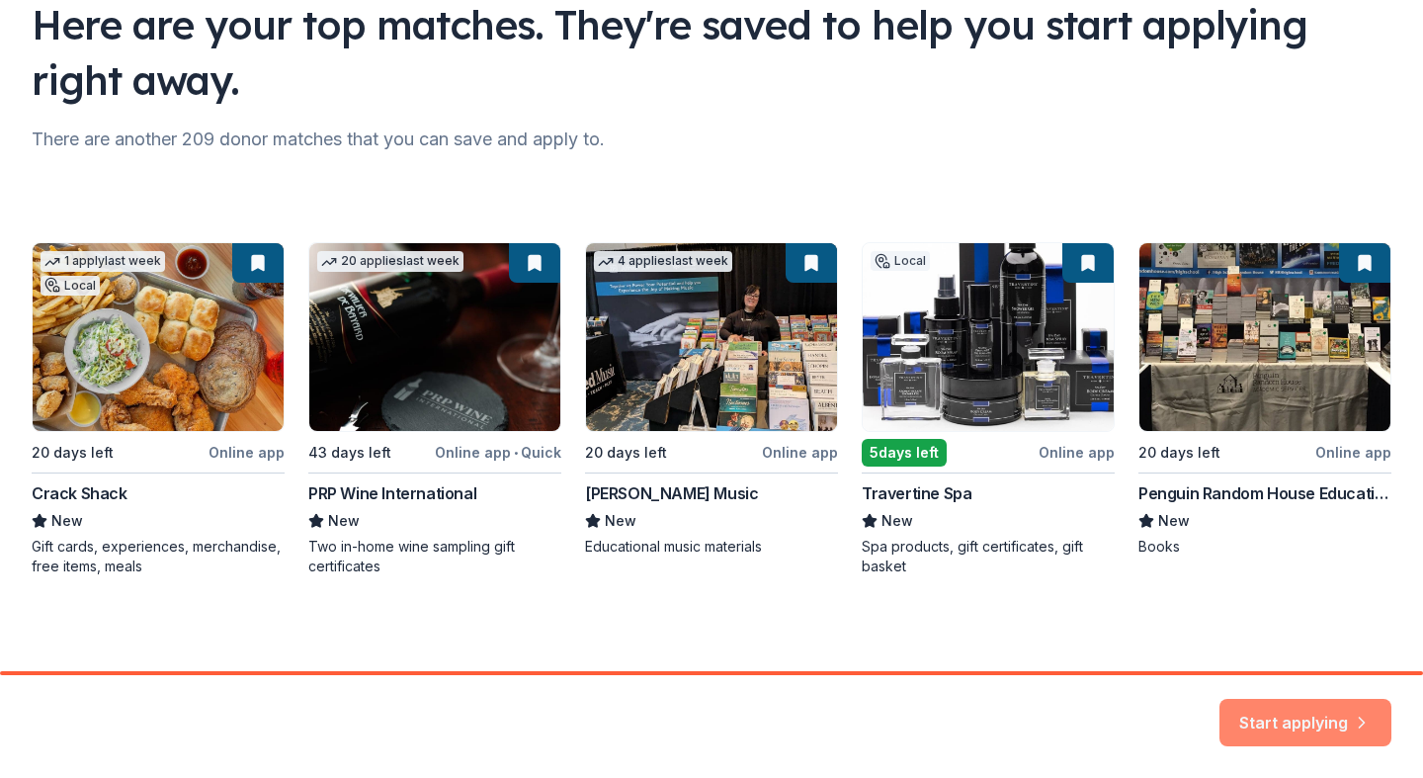
scroll to position [160, 0]
click at [1339, 718] on button "Start applying" at bounding box center [1306, 713] width 172 height 47
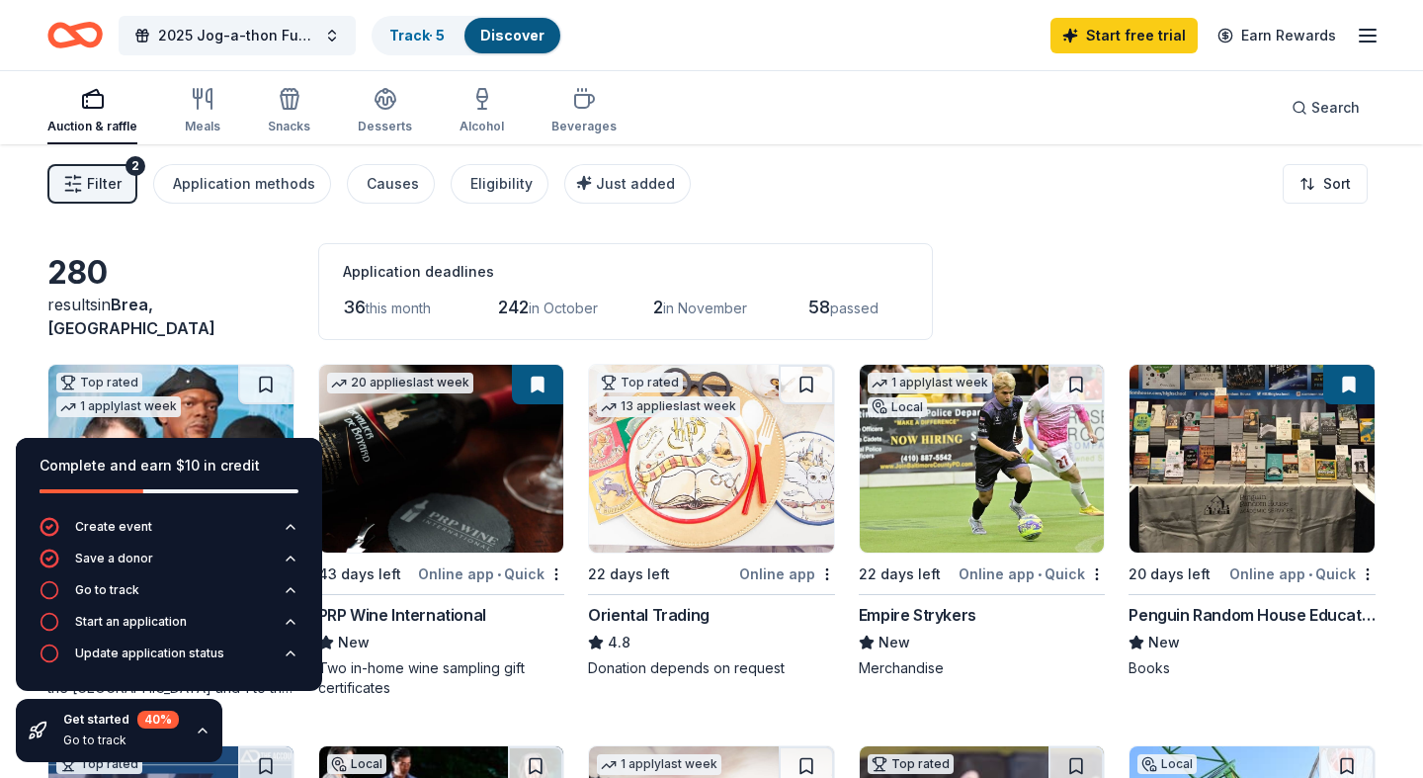
click at [123, 749] on div "Get started 40 % Go to track" at bounding box center [121, 731] width 116 height 40
click at [100, 744] on div "Go to track" at bounding box center [121, 740] width 116 height 16
click at [426, 32] on link "Track · 5" at bounding box center [416, 35] width 55 height 17
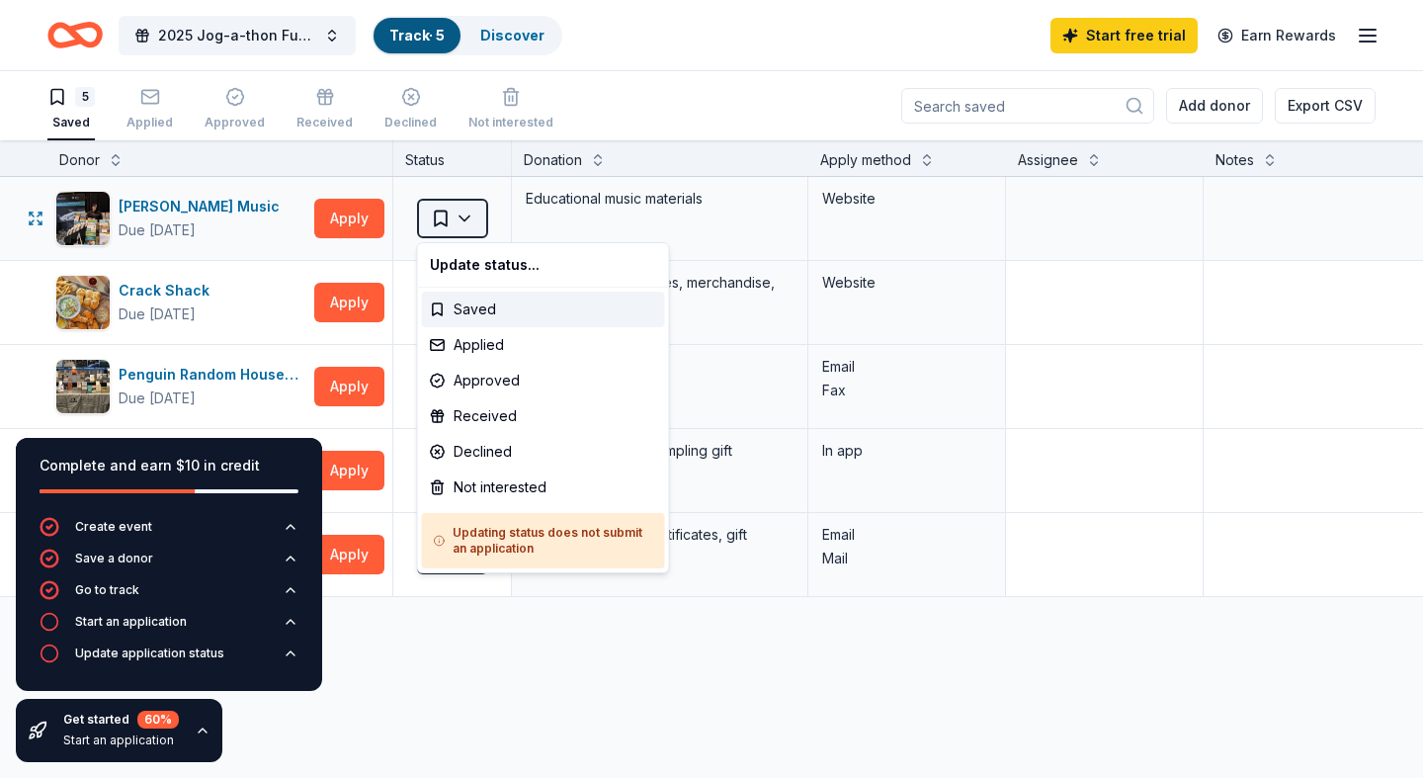
click at [466, 214] on html "2025 Jog-a-thon Fundraiser Track · 5 Discover Start free trial Earn Rewards 5 S…" at bounding box center [711, 389] width 1423 height 778
click at [467, 214] on html "2025 Jog-a-thon Fundraiser Track · 5 Discover Start free trial Earn Rewards 5 S…" at bounding box center [711, 389] width 1423 height 778
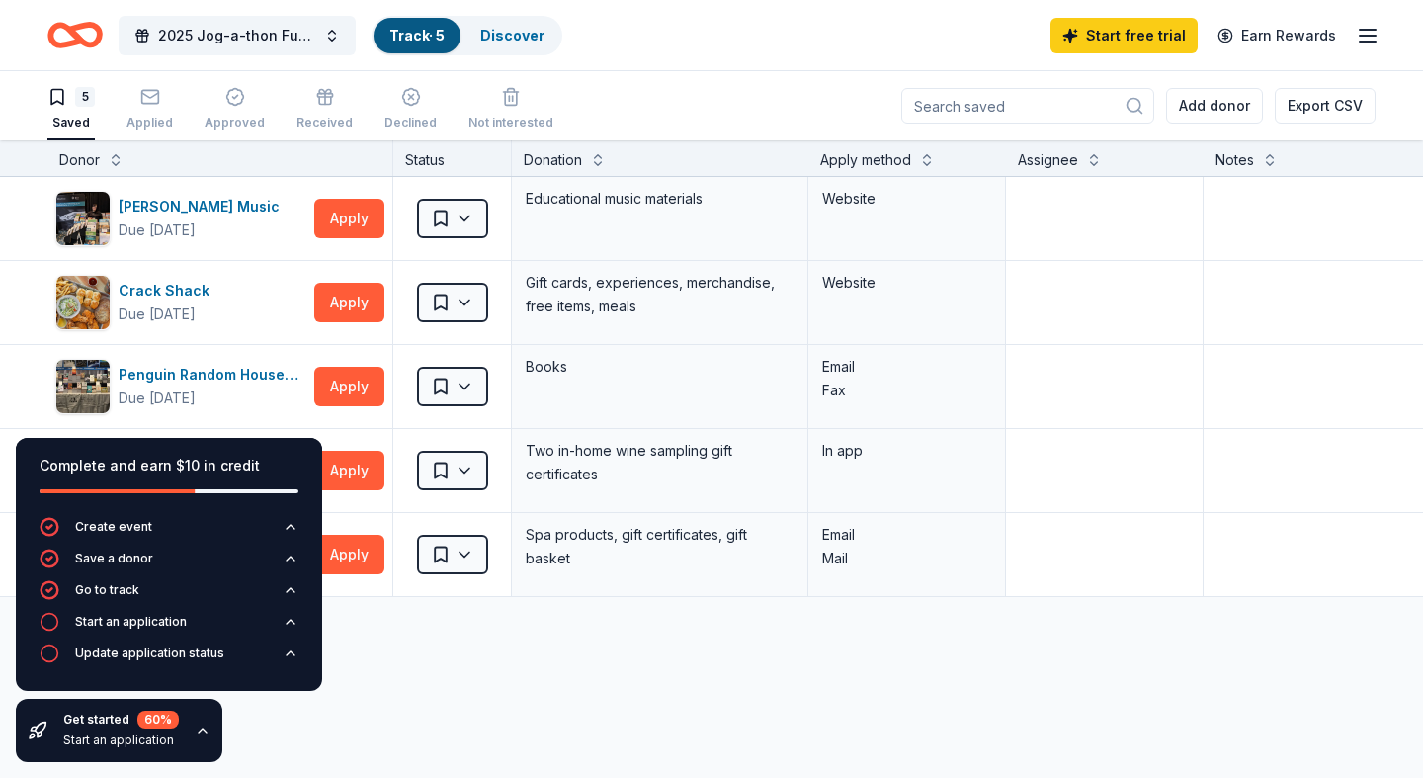
click at [380, 690] on div "Alfred Music Due in 20 days Apply Saved Educational music materials Website Cra…" at bounding box center [774, 573] width 1548 height 792
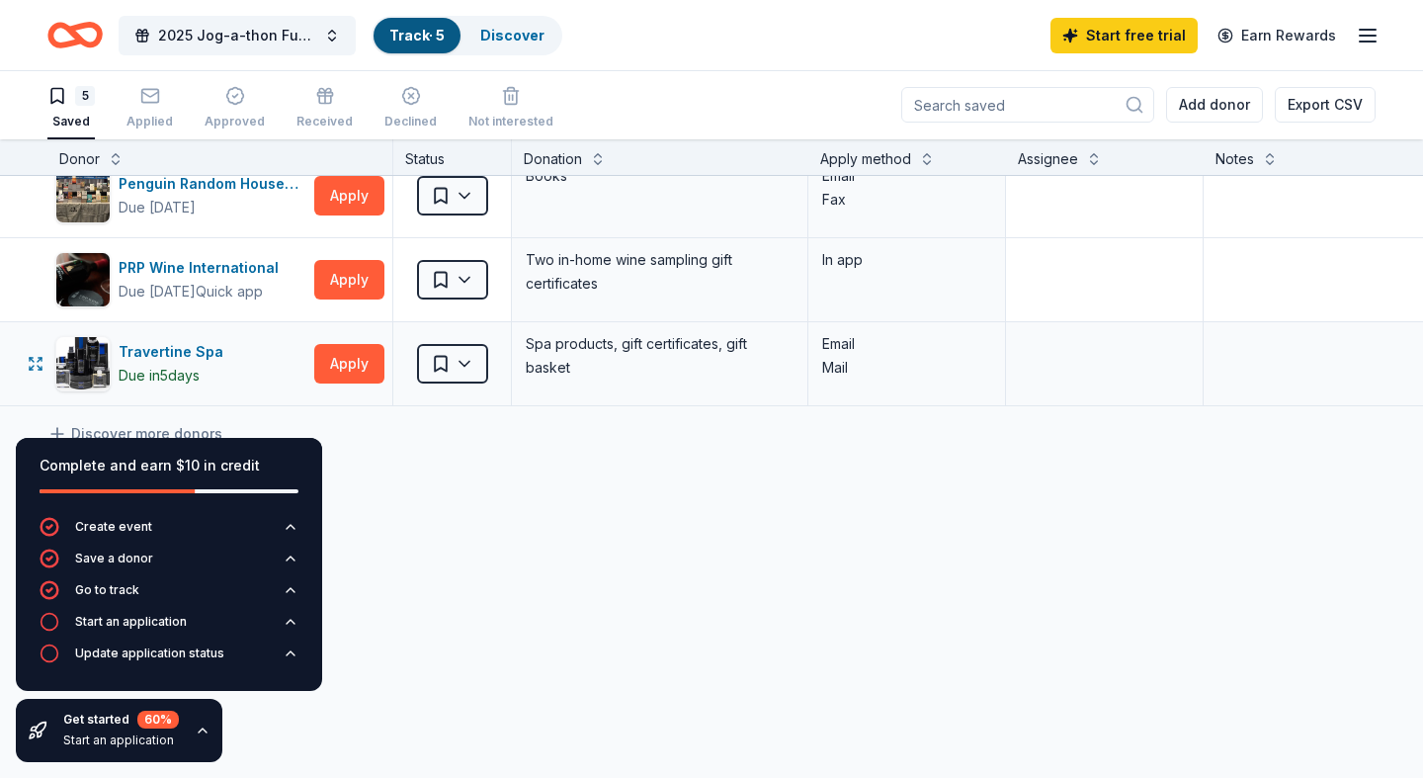
scroll to position [182, 0]
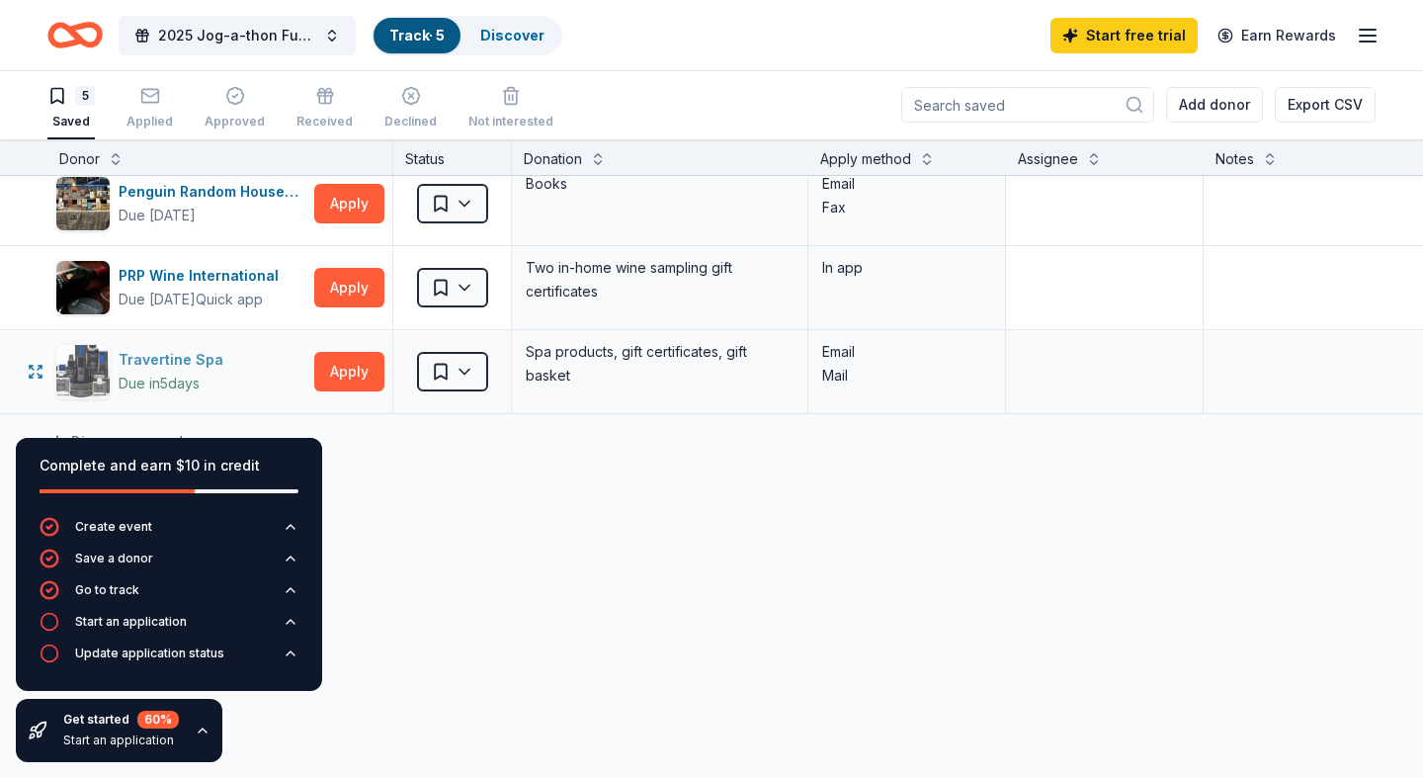
click at [142, 358] on div "Travertine Spa" at bounding box center [175, 360] width 113 height 24
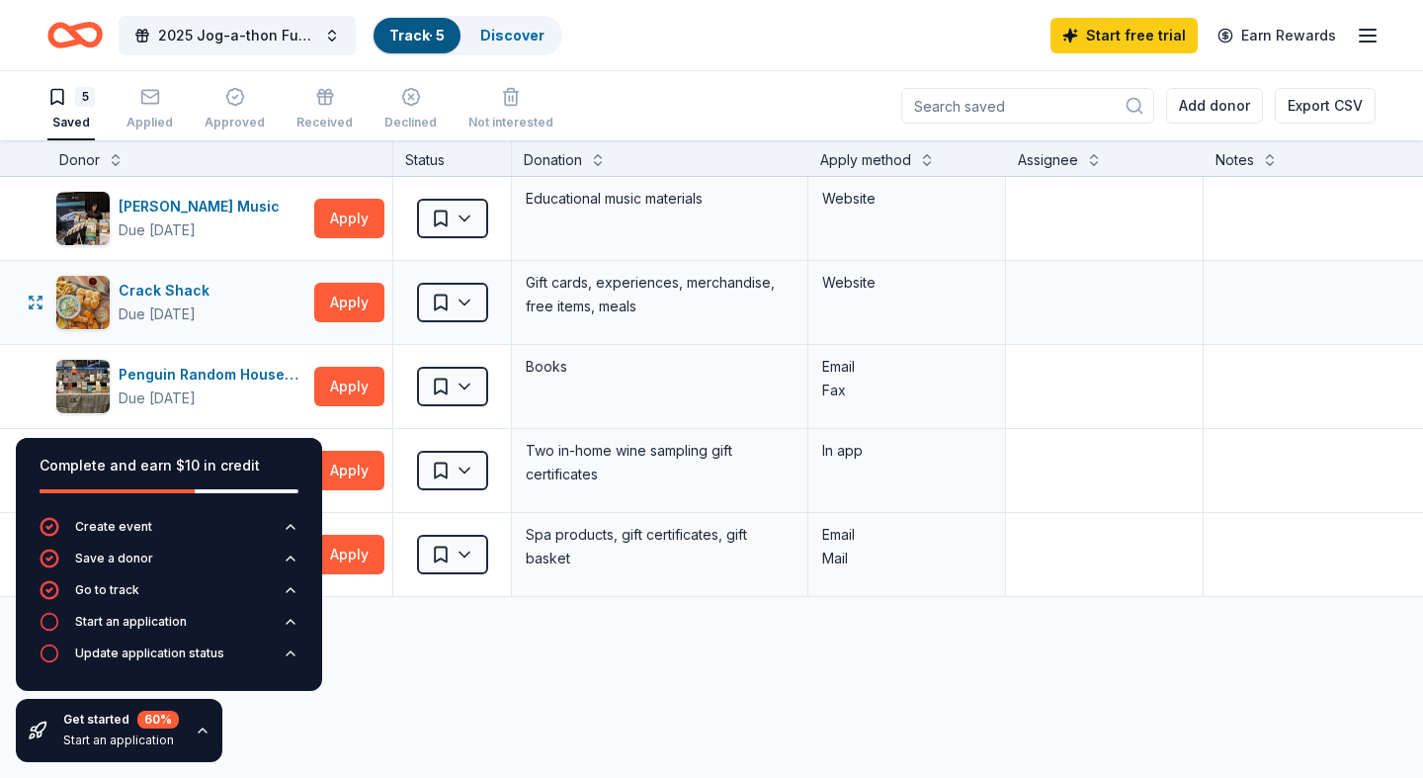
scroll to position [0, 0]
click at [167, 287] on div "Crack Shack" at bounding box center [168, 291] width 99 height 24
click at [176, 207] on div "Alfred Music" at bounding box center [203, 207] width 169 height 24
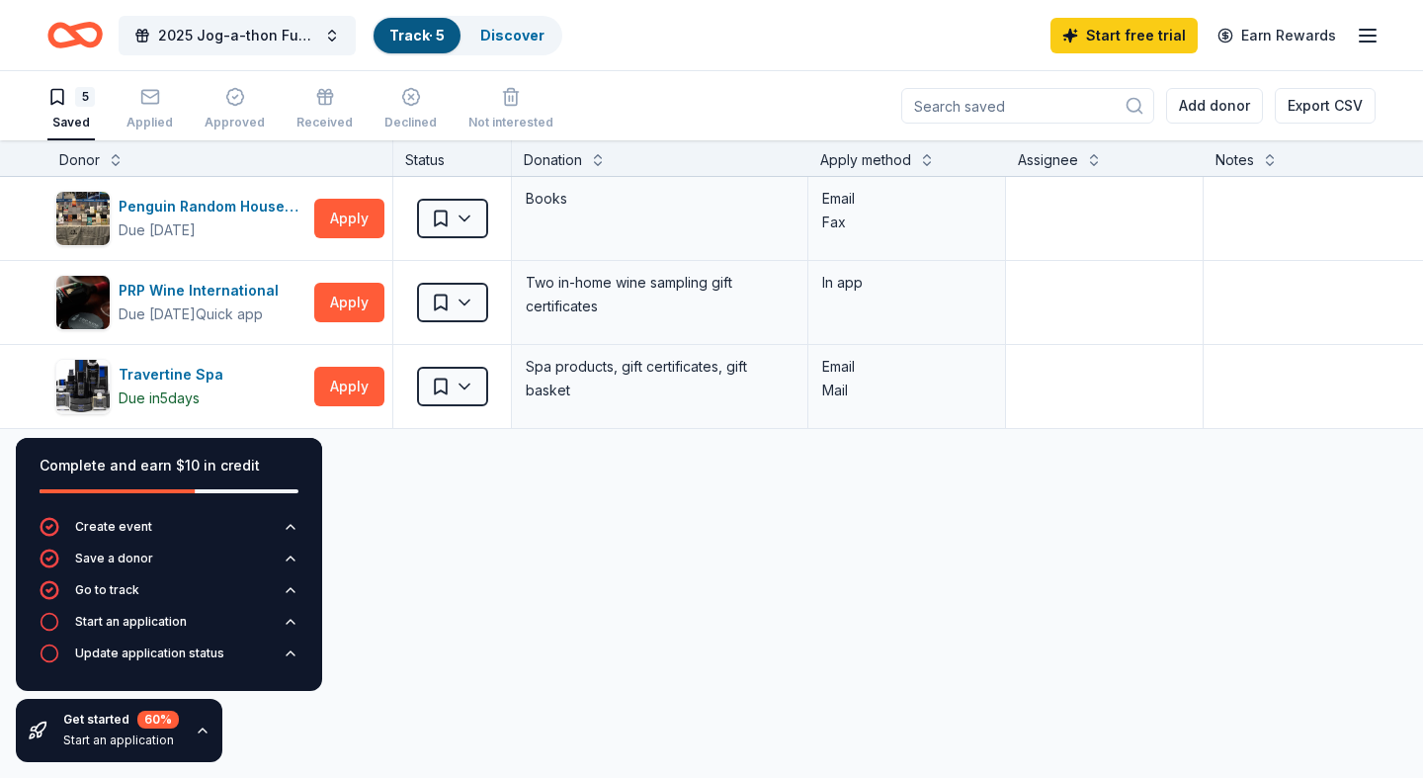
scroll to position [166, 5]
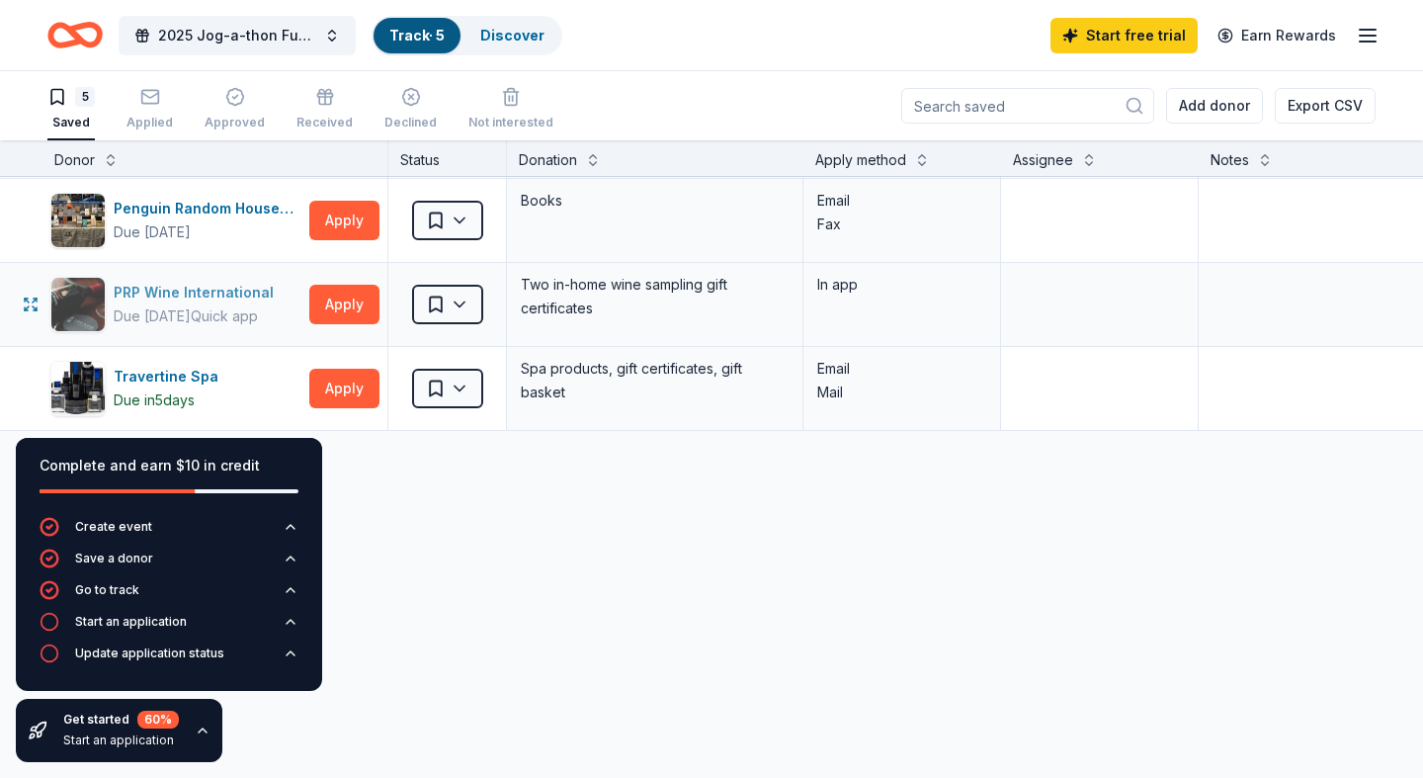
click at [258, 297] on div "PRP Wine International" at bounding box center [198, 293] width 168 height 24
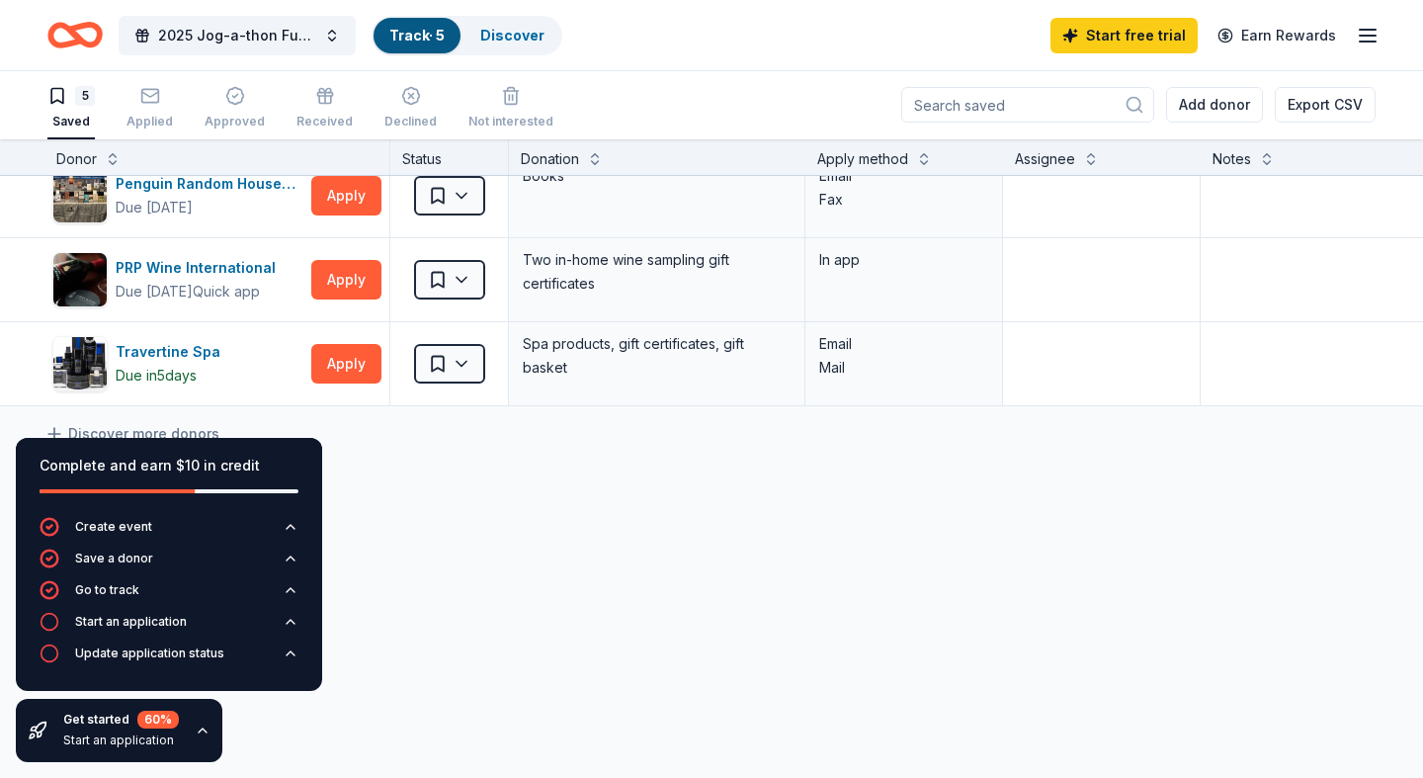
scroll to position [190, 3]
click at [55, 428] on div "Complete and earn $10 in credit Create event Save a donor Go to track Start an …" at bounding box center [169, 600] width 338 height 356
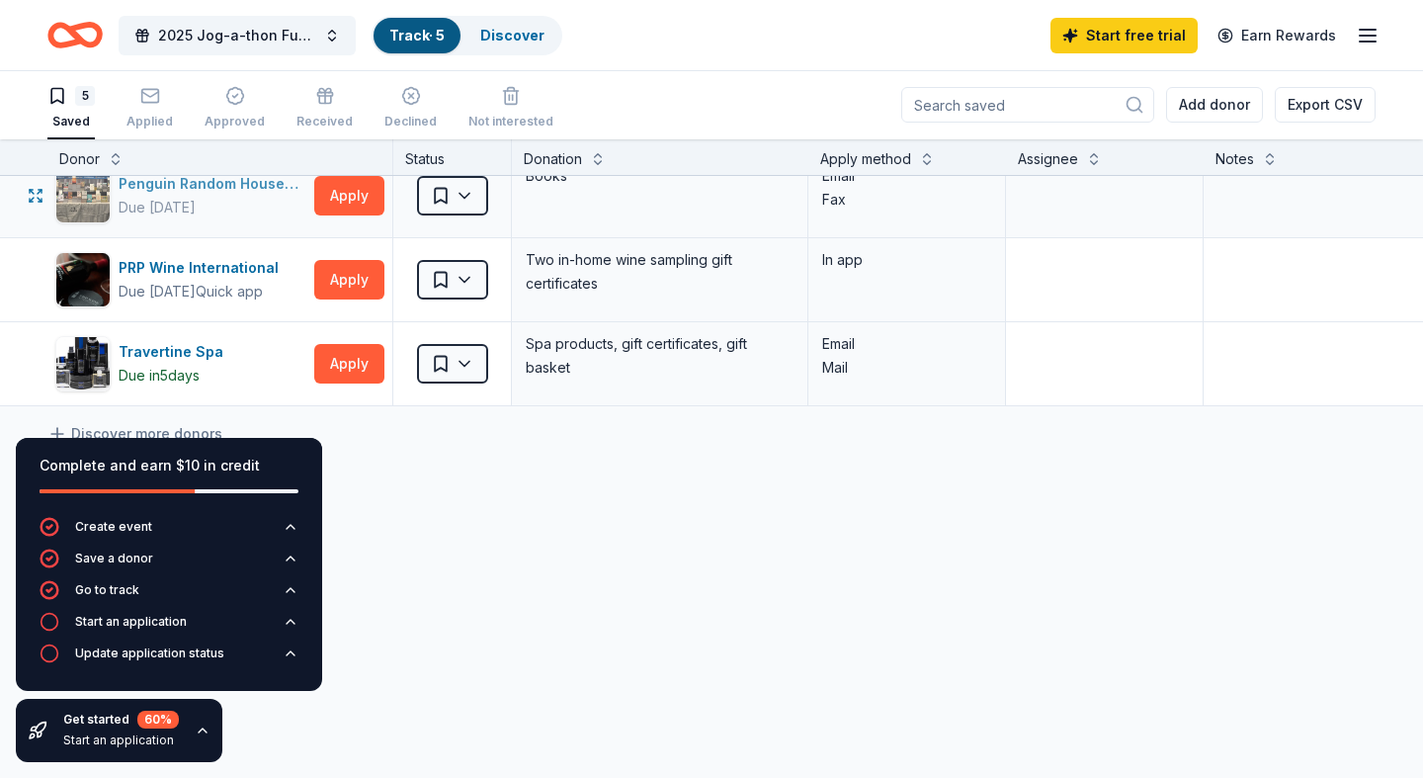
scroll to position [190, 0]
click at [169, 344] on div "Travertine Spa" at bounding box center [175, 352] width 113 height 24
click at [525, 43] on div "Discover" at bounding box center [512, 36] width 96 height 36
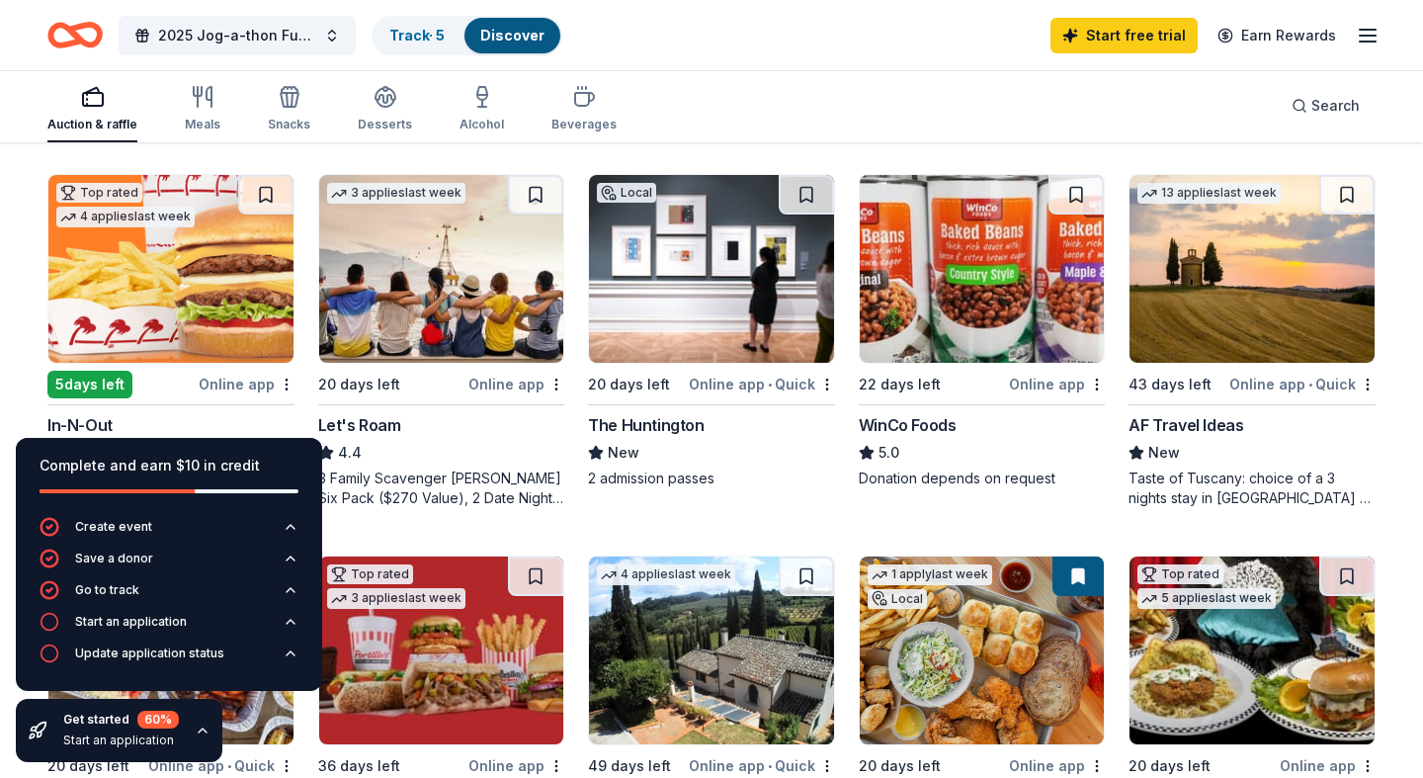
scroll to position [943, 0]
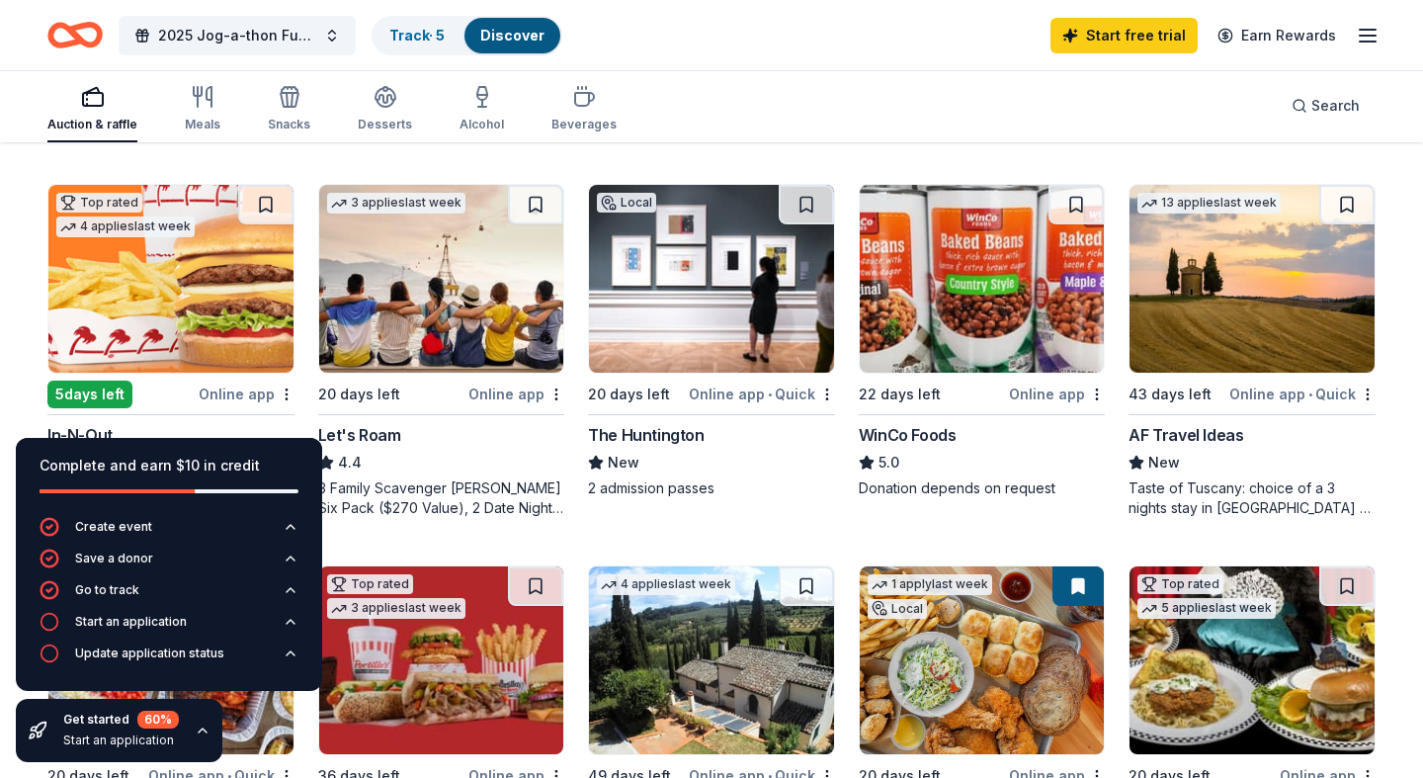
click at [131, 288] on img at bounding box center [170, 279] width 245 height 188
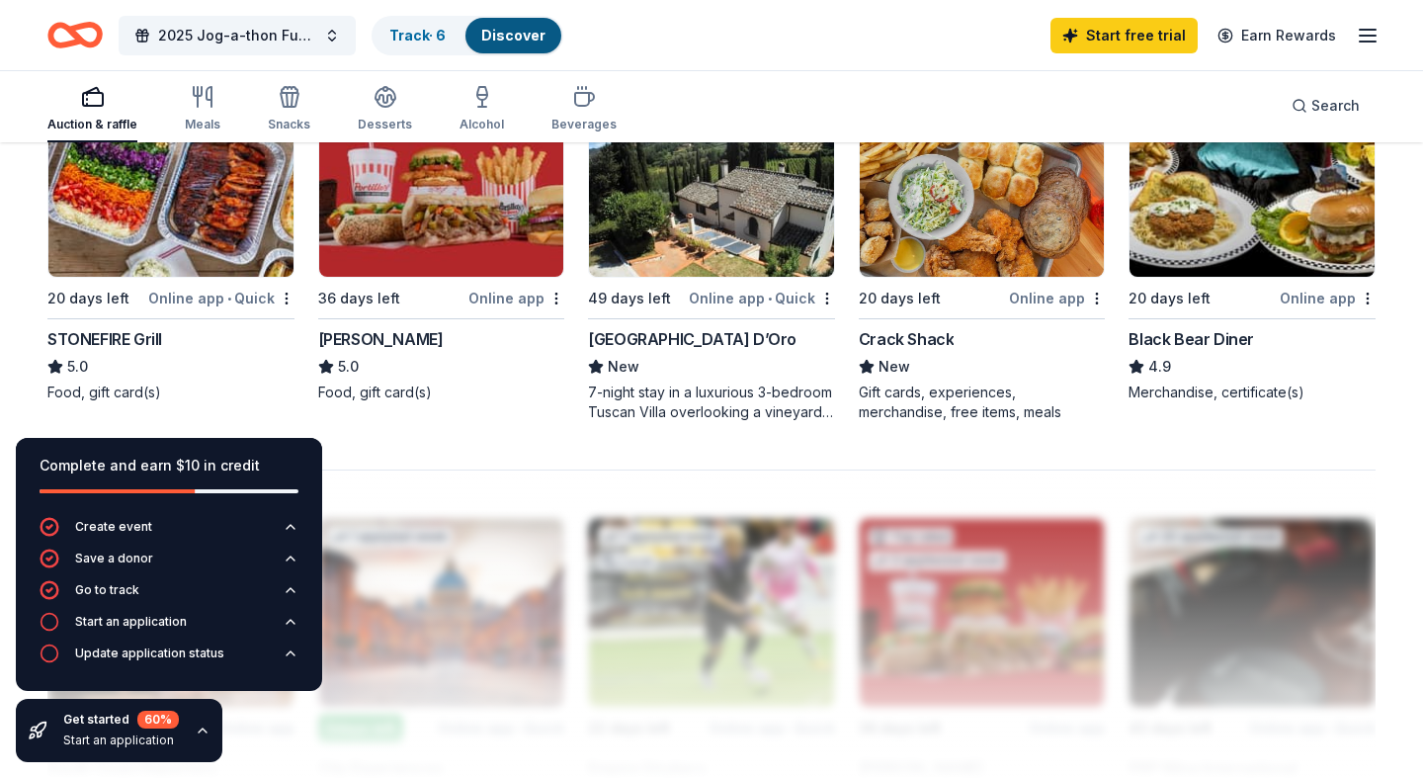
scroll to position [1418, 0]
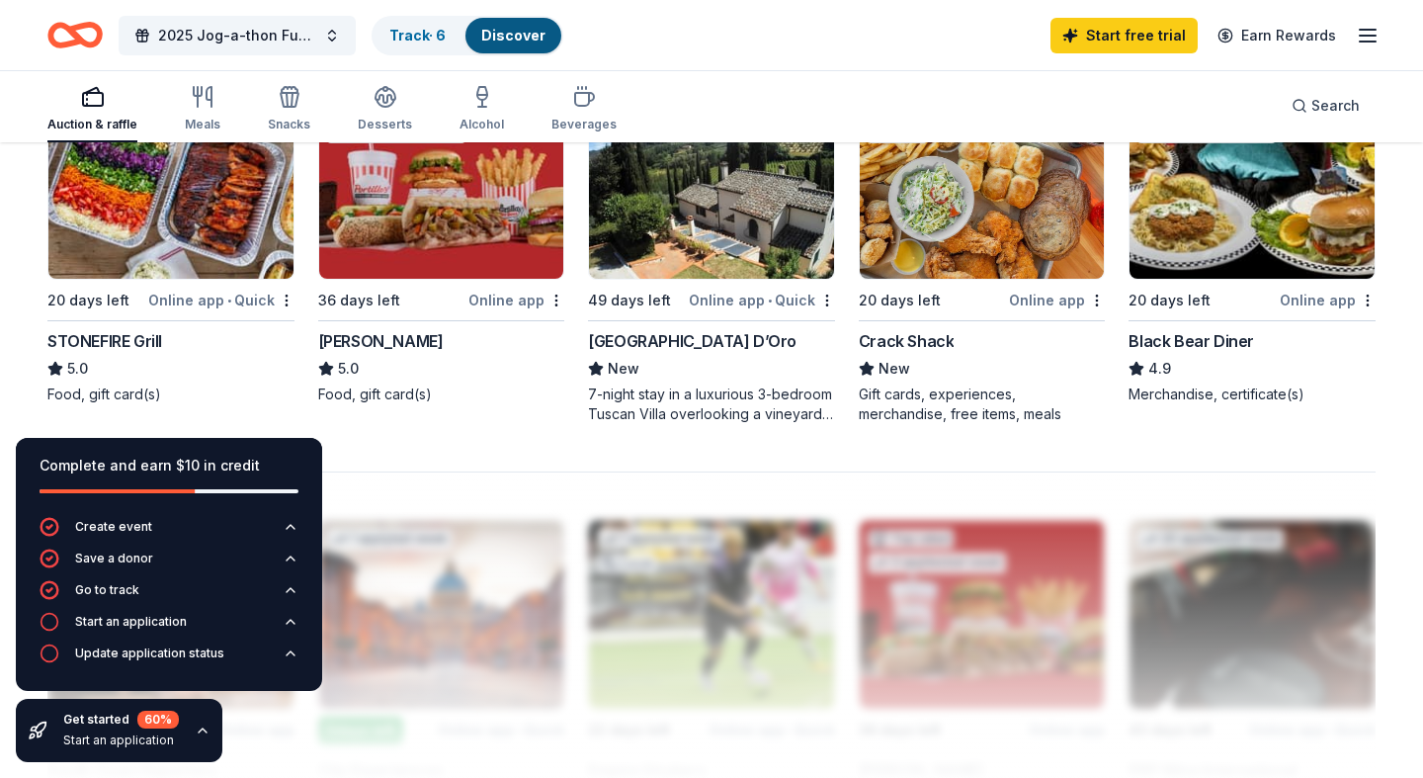
click at [183, 246] on img at bounding box center [170, 185] width 245 height 188
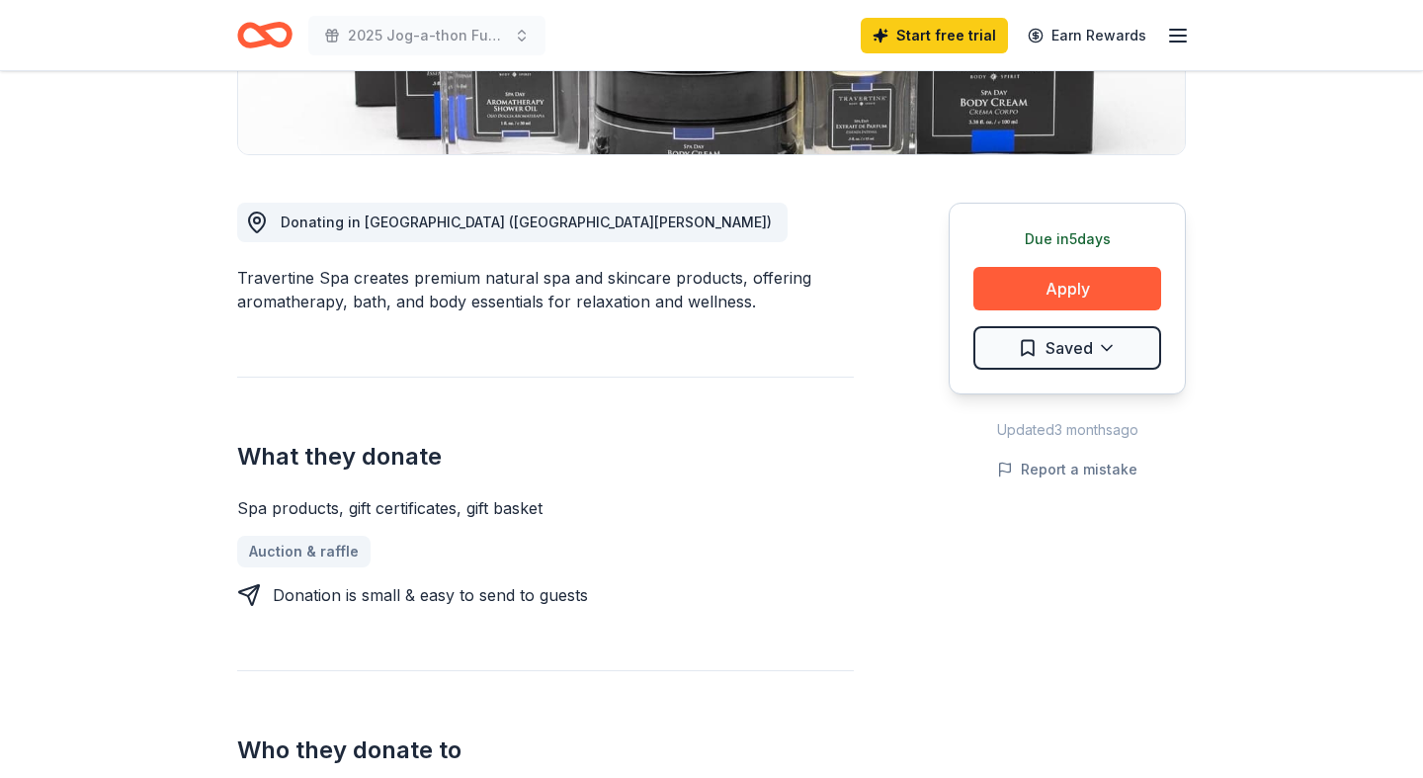
scroll to position [434, 0]
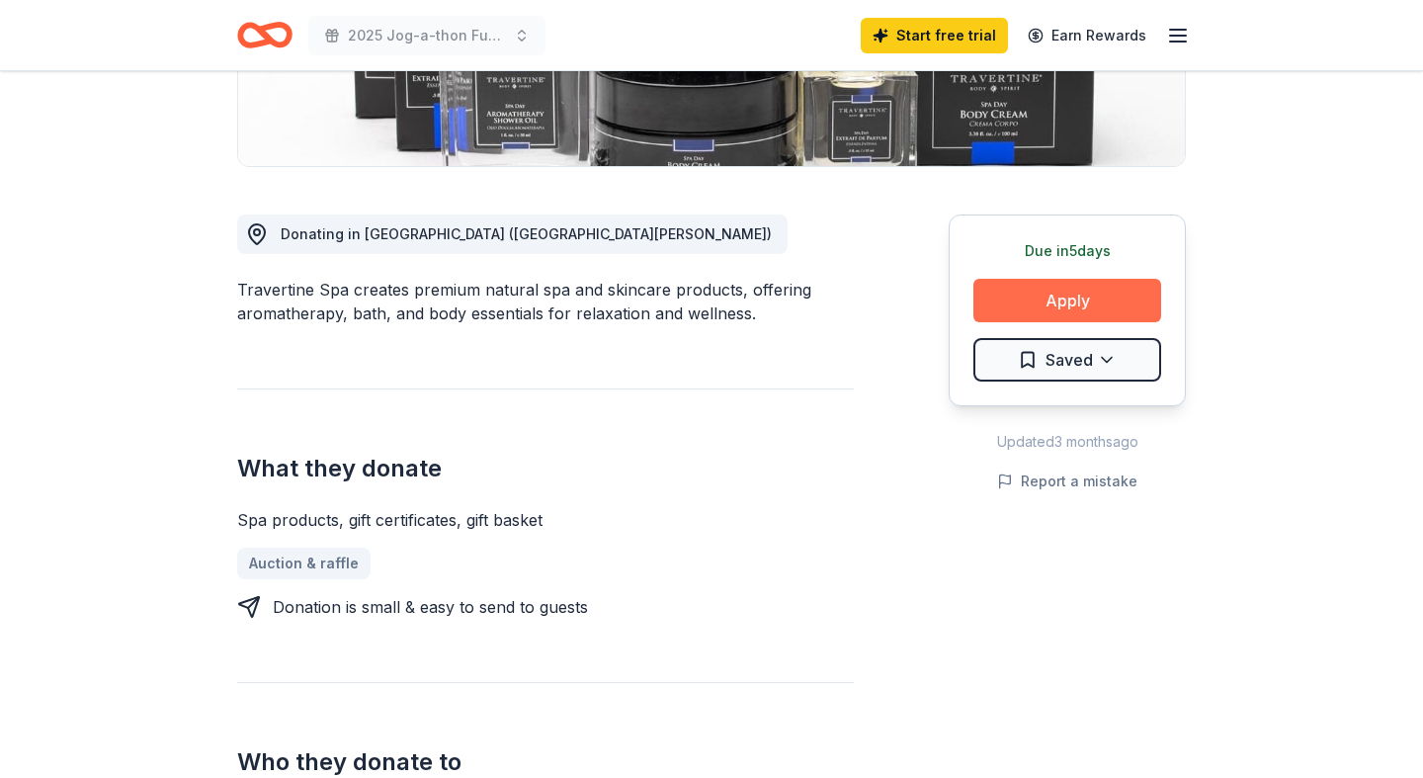
click at [1081, 289] on button "Apply" at bounding box center [1067, 300] width 188 height 43
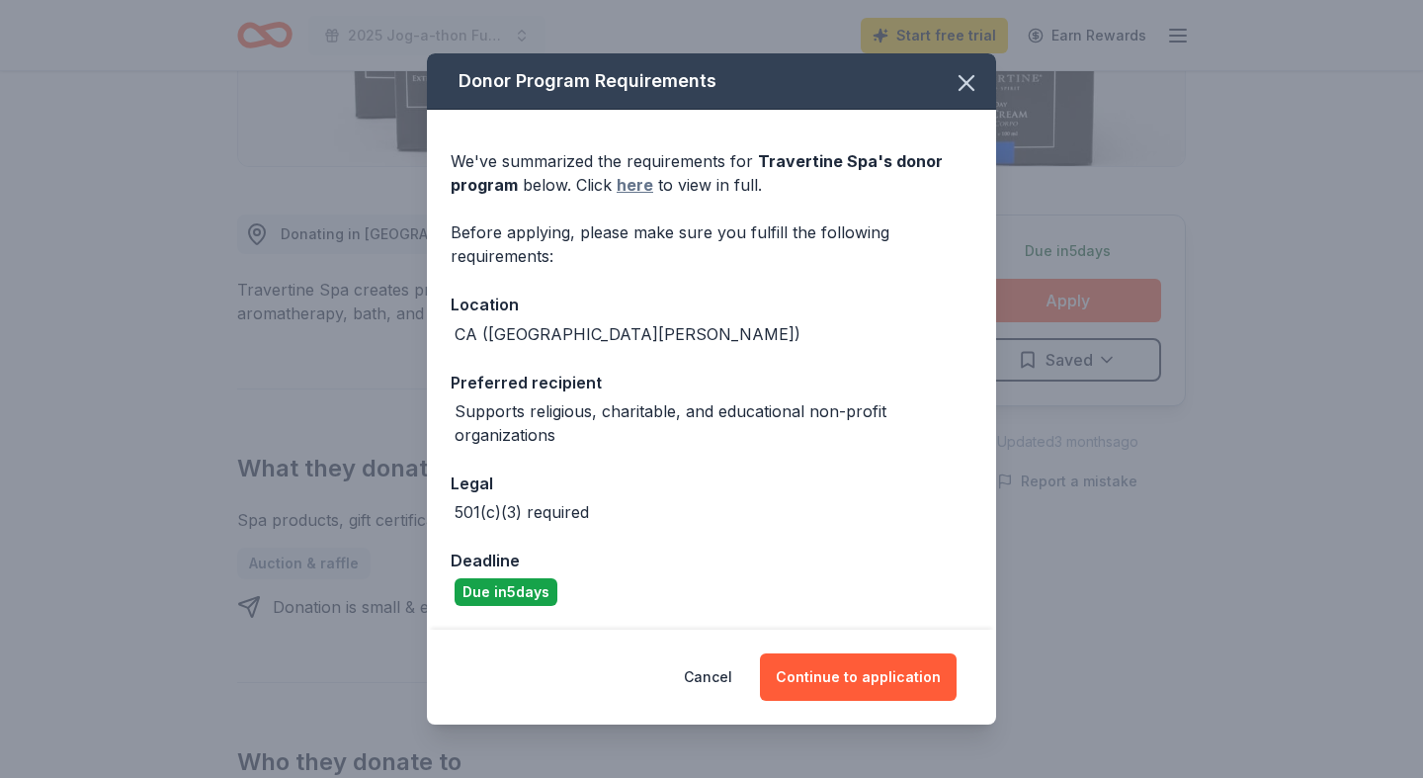
click at [639, 190] on link "here" at bounding box center [635, 185] width 37 height 24
click at [893, 676] on button "Continue to application" at bounding box center [858, 676] width 197 height 47
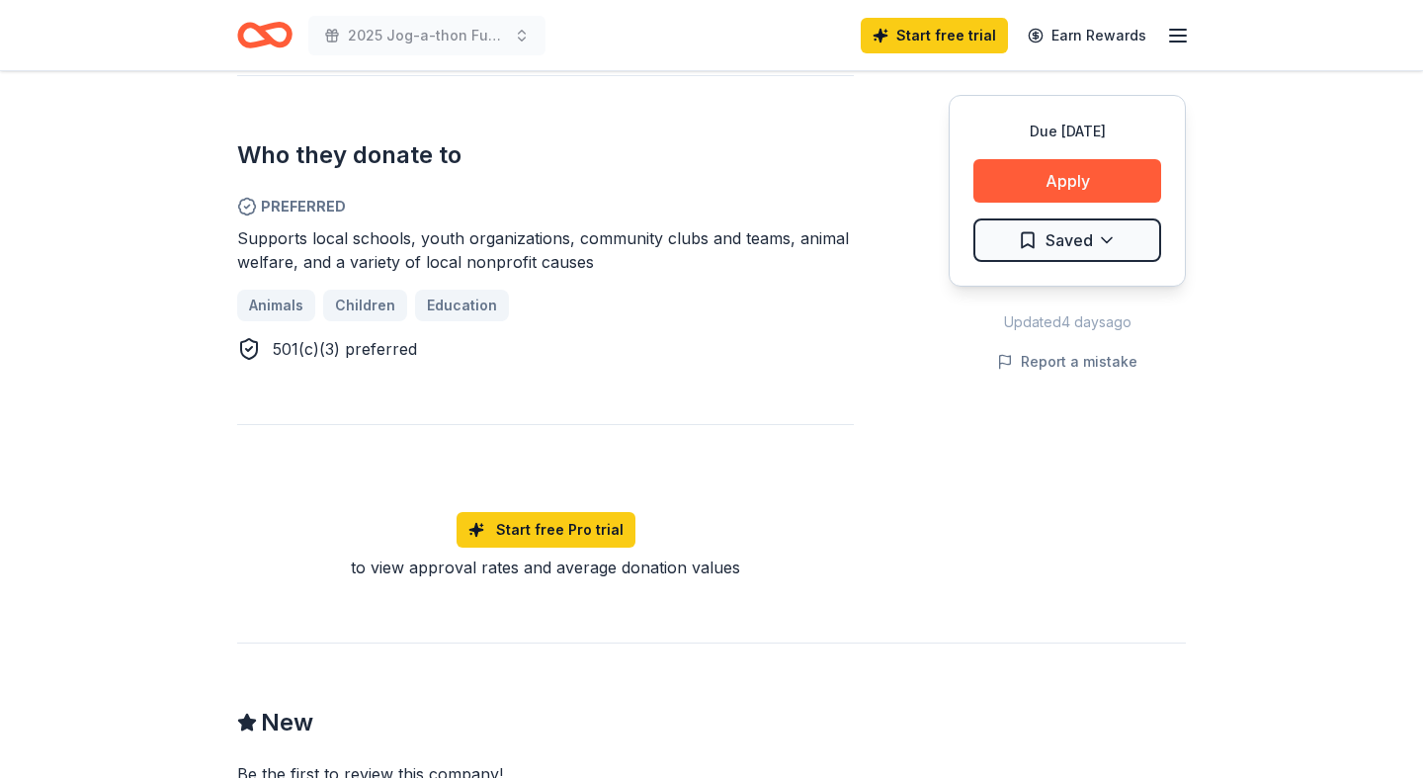
scroll to position [1067, 0]
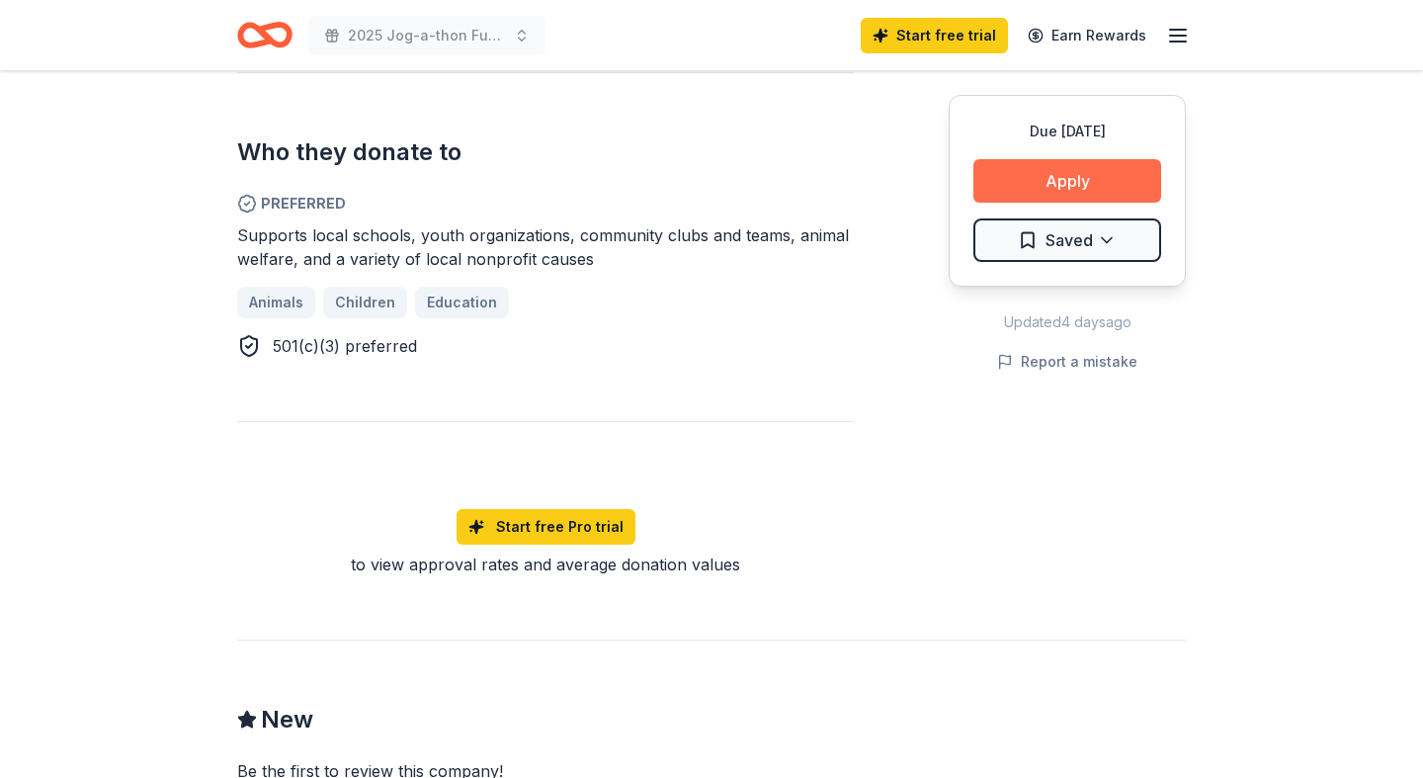
click at [1138, 173] on button "Apply" at bounding box center [1067, 180] width 188 height 43
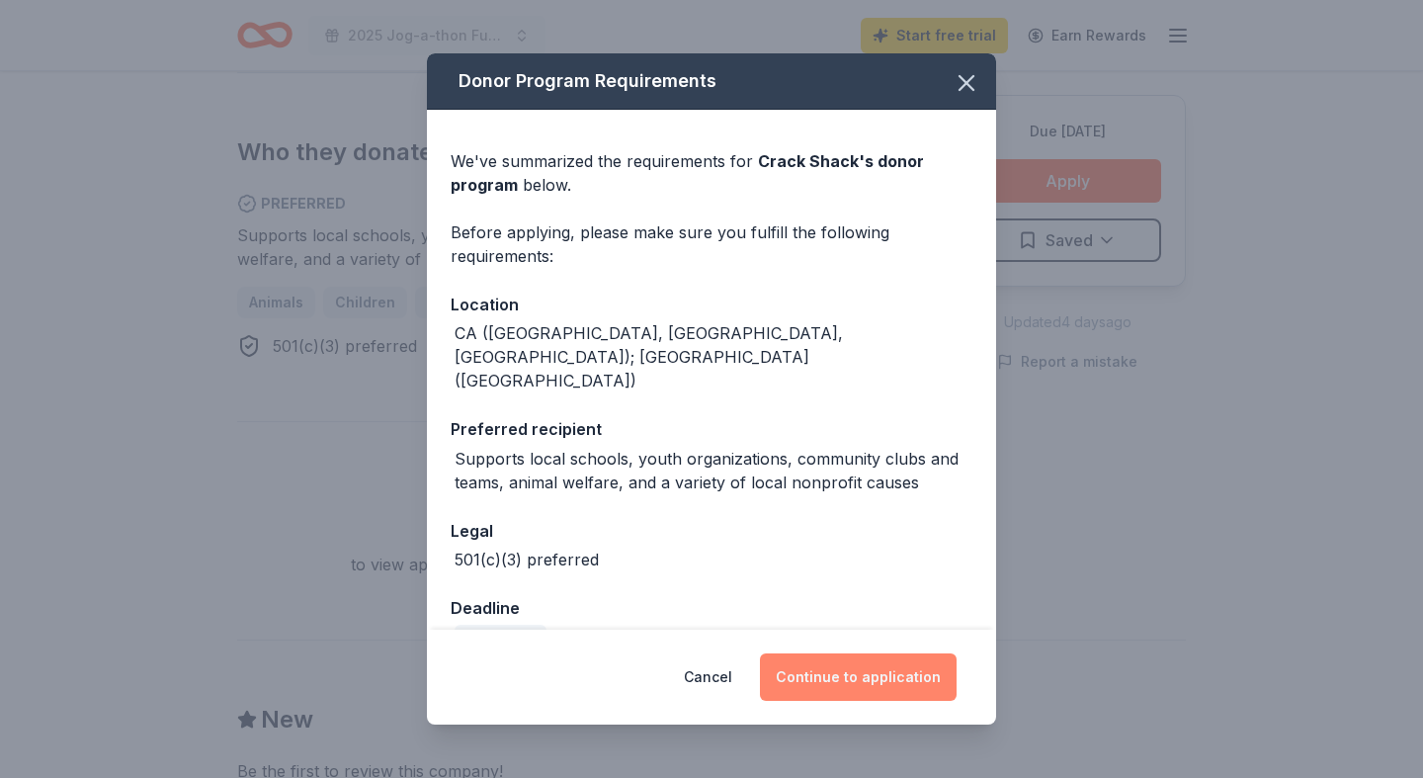
click at [867, 679] on button "Continue to application" at bounding box center [858, 676] width 197 height 47
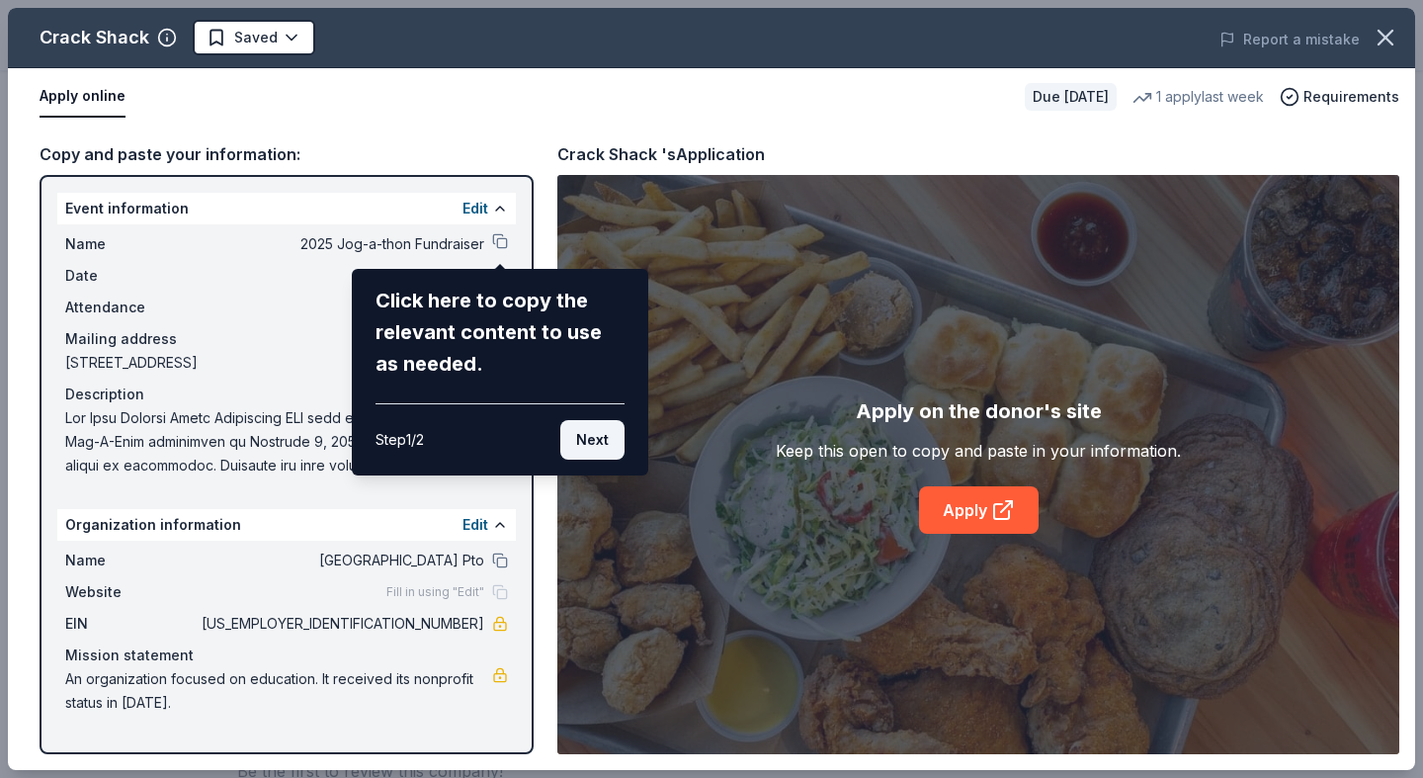
click at [600, 445] on button "Next" at bounding box center [592, 440] width 64 height 40
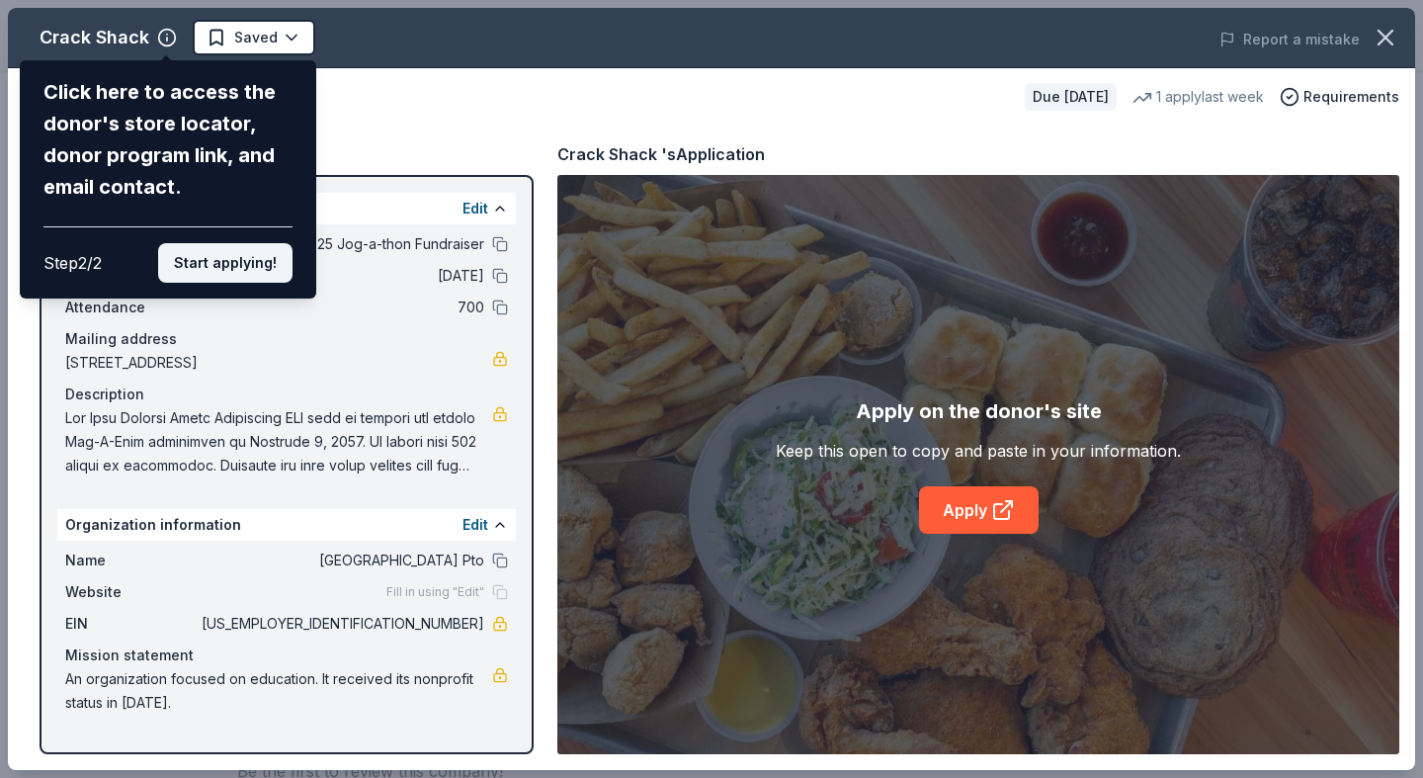
click at [229, 243] on button "Start applying!" at bounding box center [225, 263] width 134 height 40
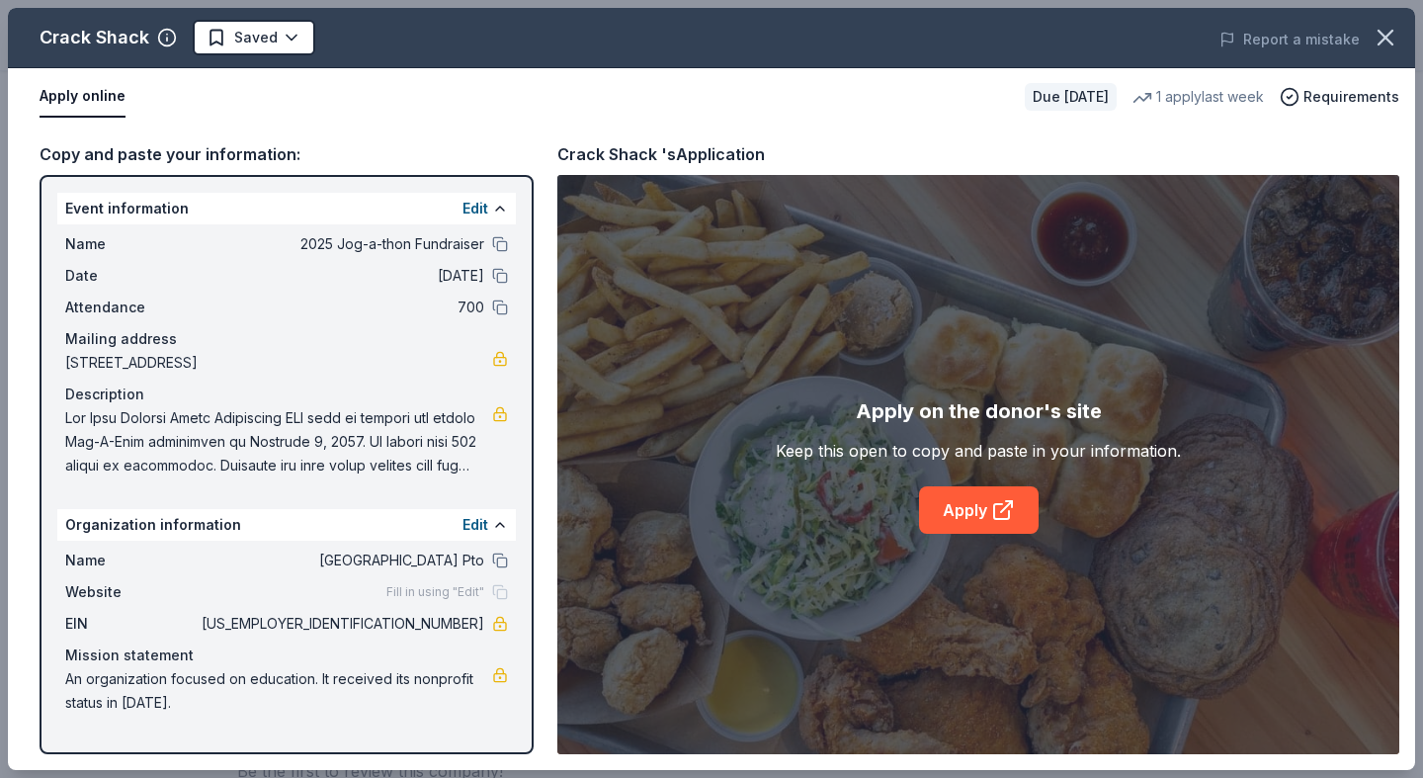
click at [1005, 513] on div "Crack Shack Saved Report a mistake Apply online Due in 20 days 1 apply last wee…" at bounding box center [711, 389] width 1407 height 762
click at [965, 514] on link "Apply" at bounding box center [979, 509] width 120 height 47
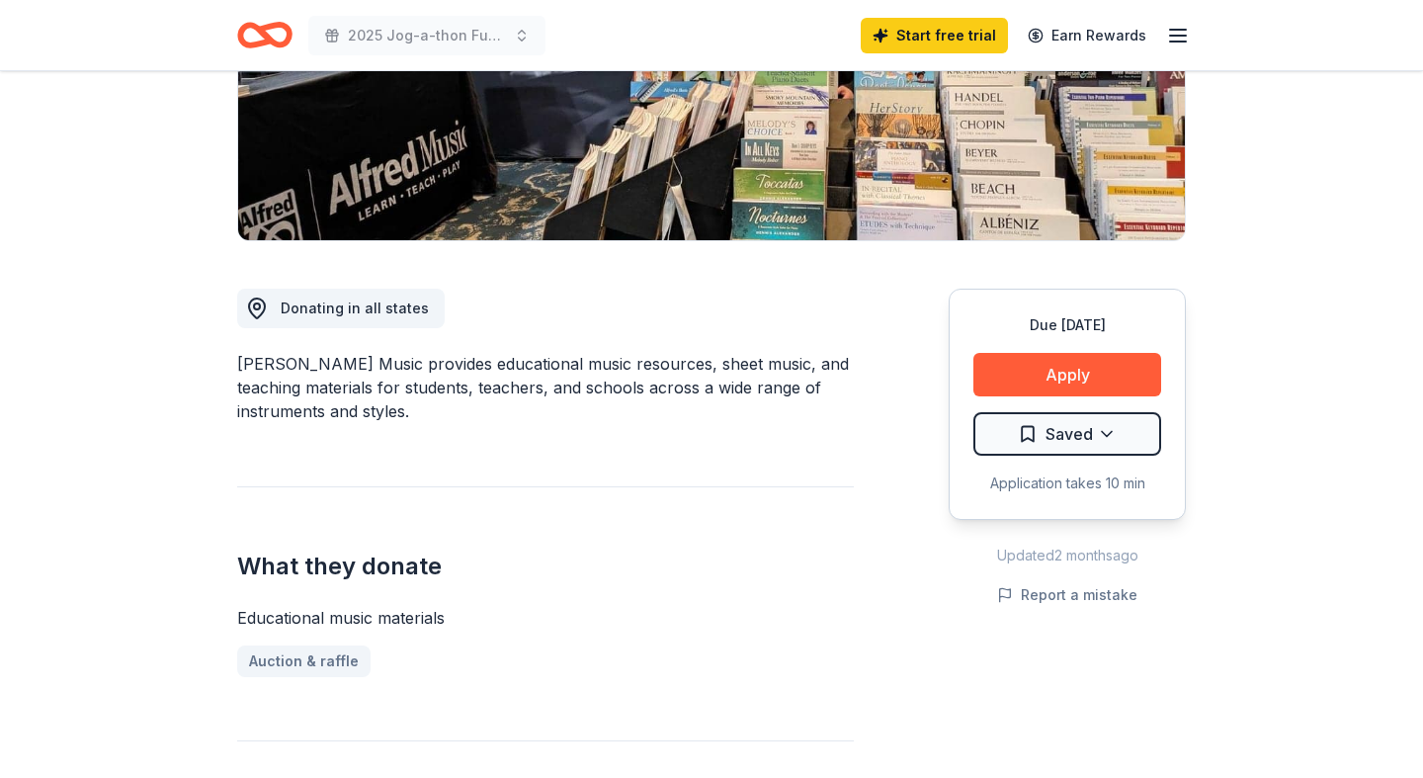
scroll to position [360, 0]
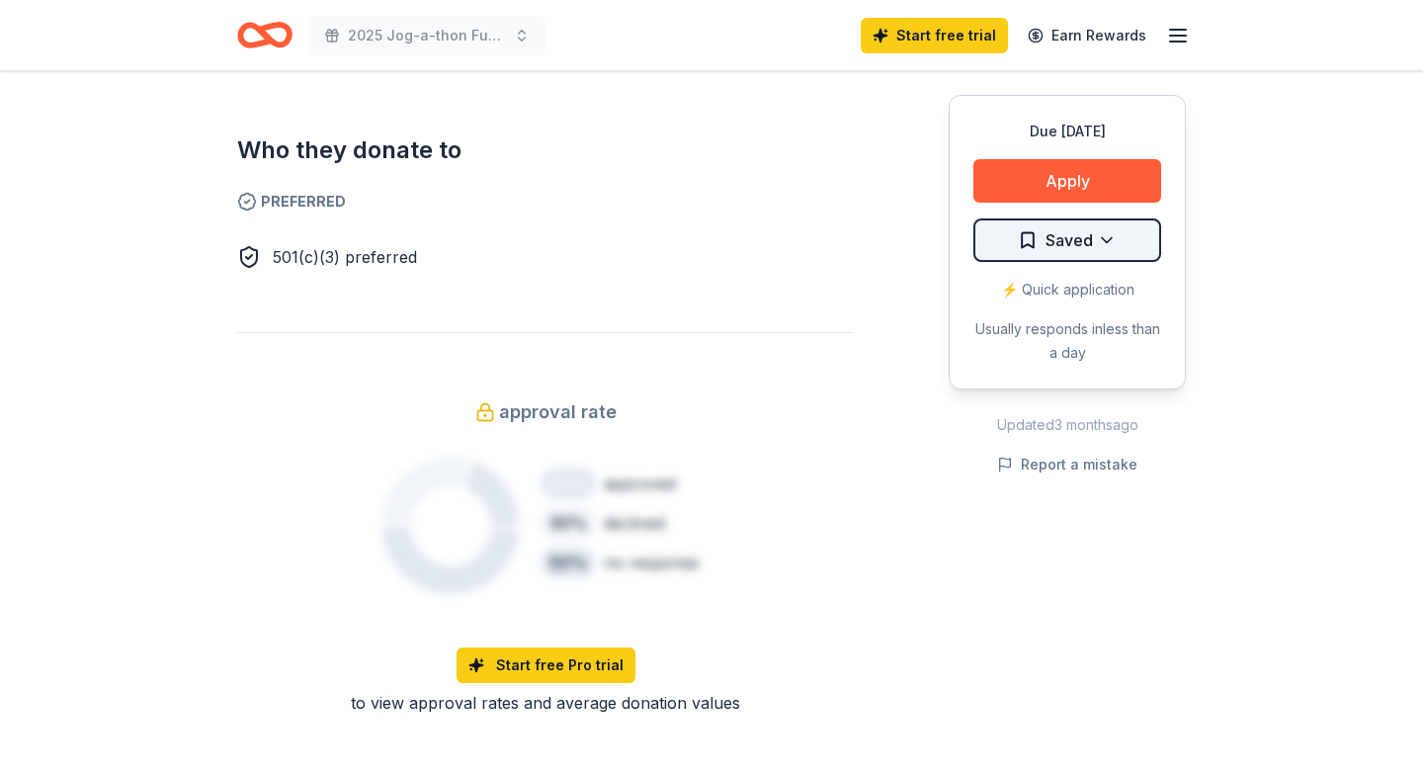
scroll to position [1101, 0]
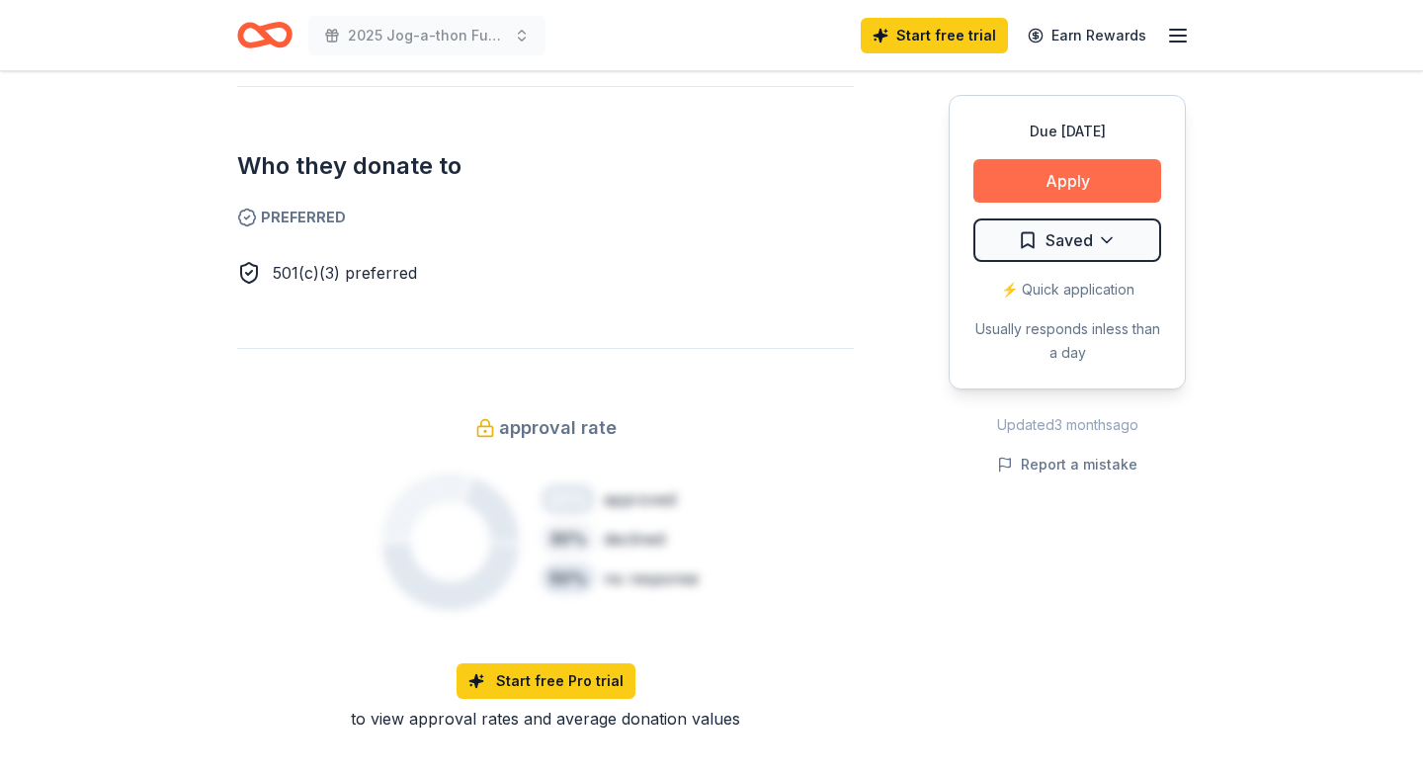
click at [1090, 191] on button "Apply" at bounding box center [1067, 180] width 188 height 43
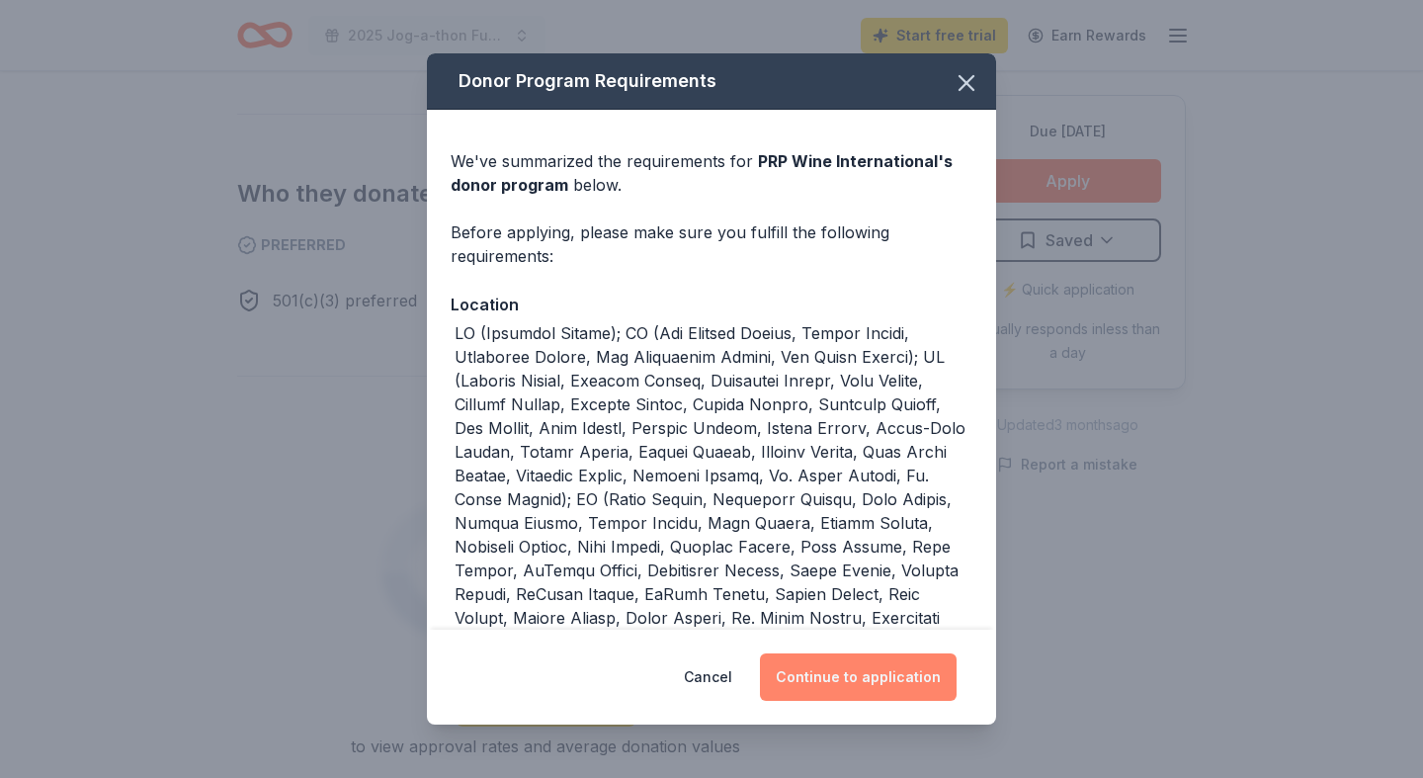
click at [869, 688] on button "Continue to application" at bounding box center [858, 676] width 197 height 47
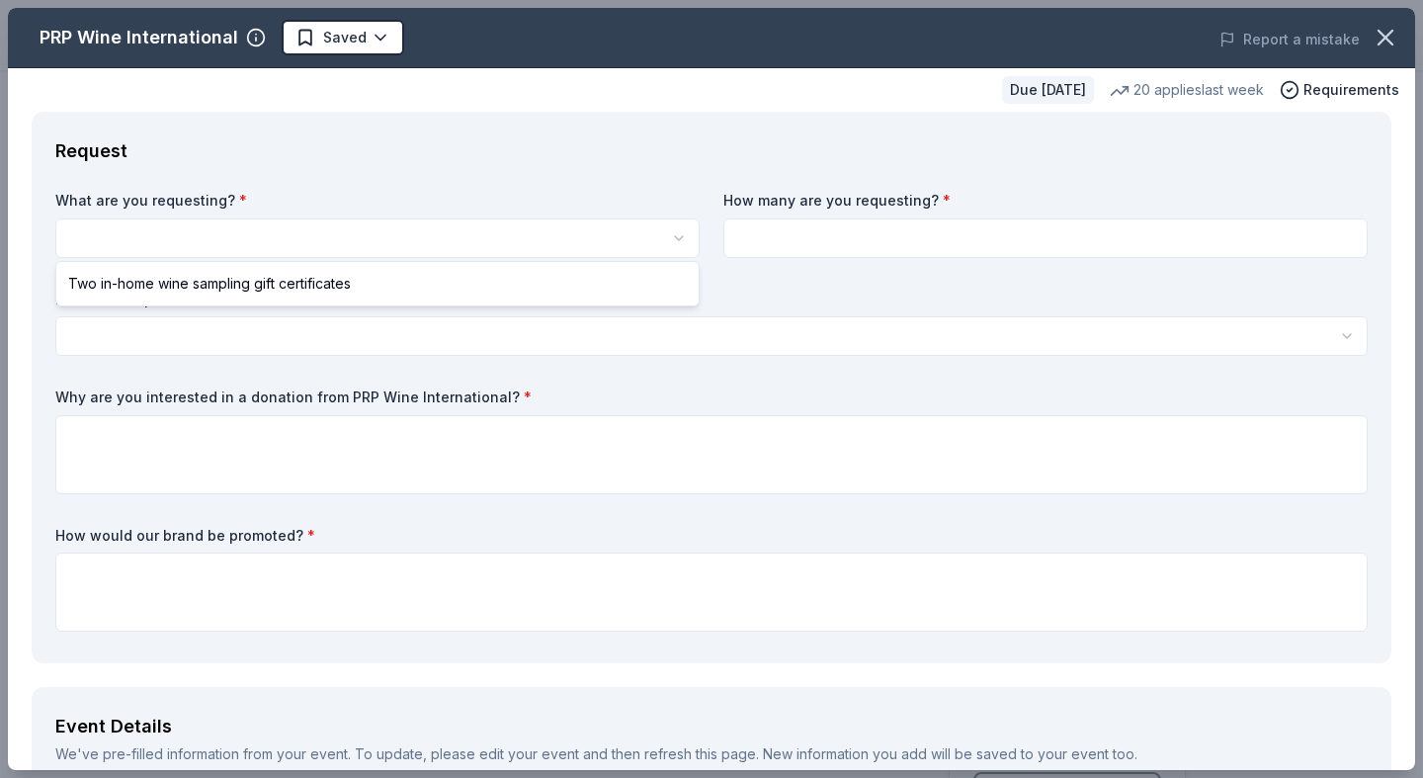
click at [412, 240] on html "2025 Jog-a-thon Fundraiser Start free trial Earn Rewards Due [DATE] Share PRP W…" at bounding box center [711, 389] width 1423 height 778
select select "Two in-home wine sampling gift certificates"
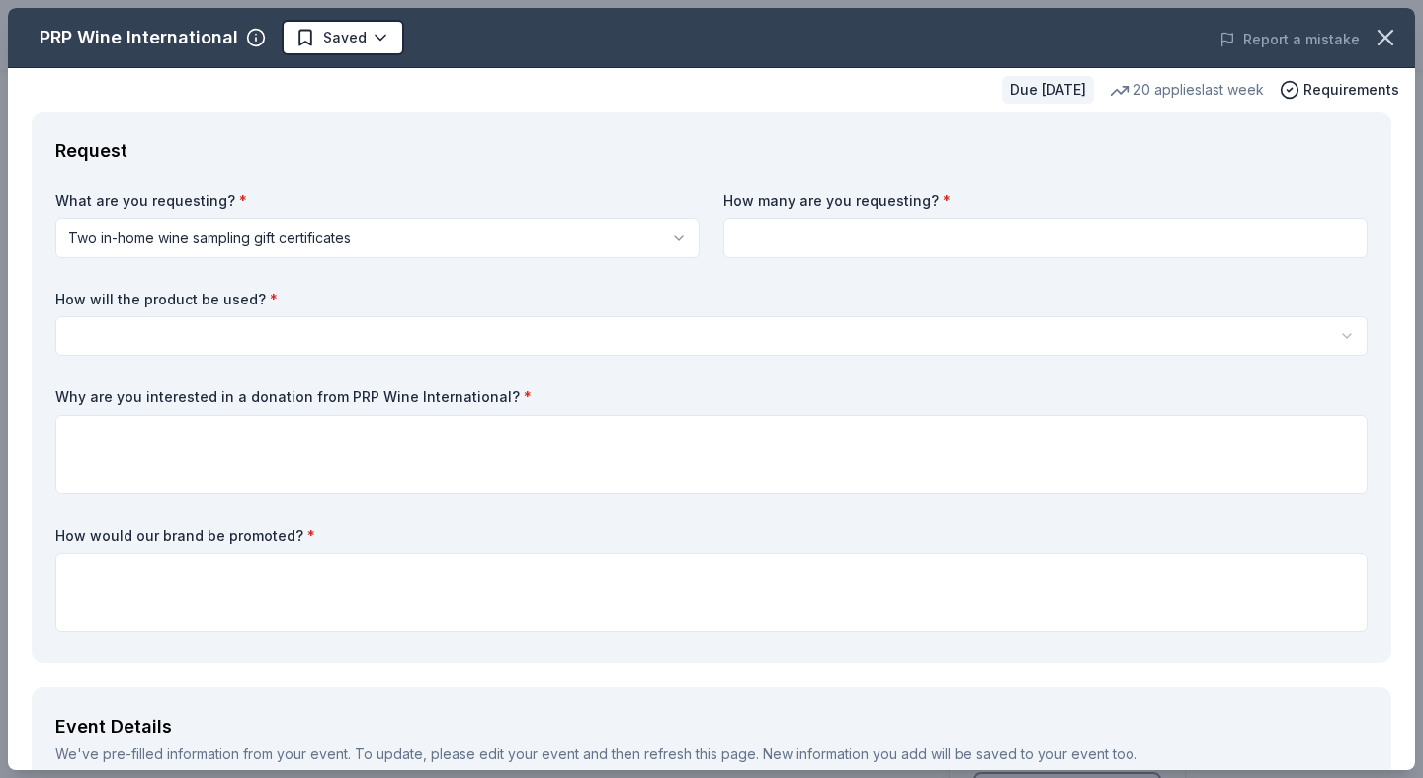
click at [908, 234] on input at bounding box center [1045, 238] width 644 height 40
type input "3"
click at [423, 338] on html "2025 Jog-a-thon Fundraiser Start free trial Earn Rewards Due in 43 days Share P…" at bounding box center [711, 389] width 1423 height 778
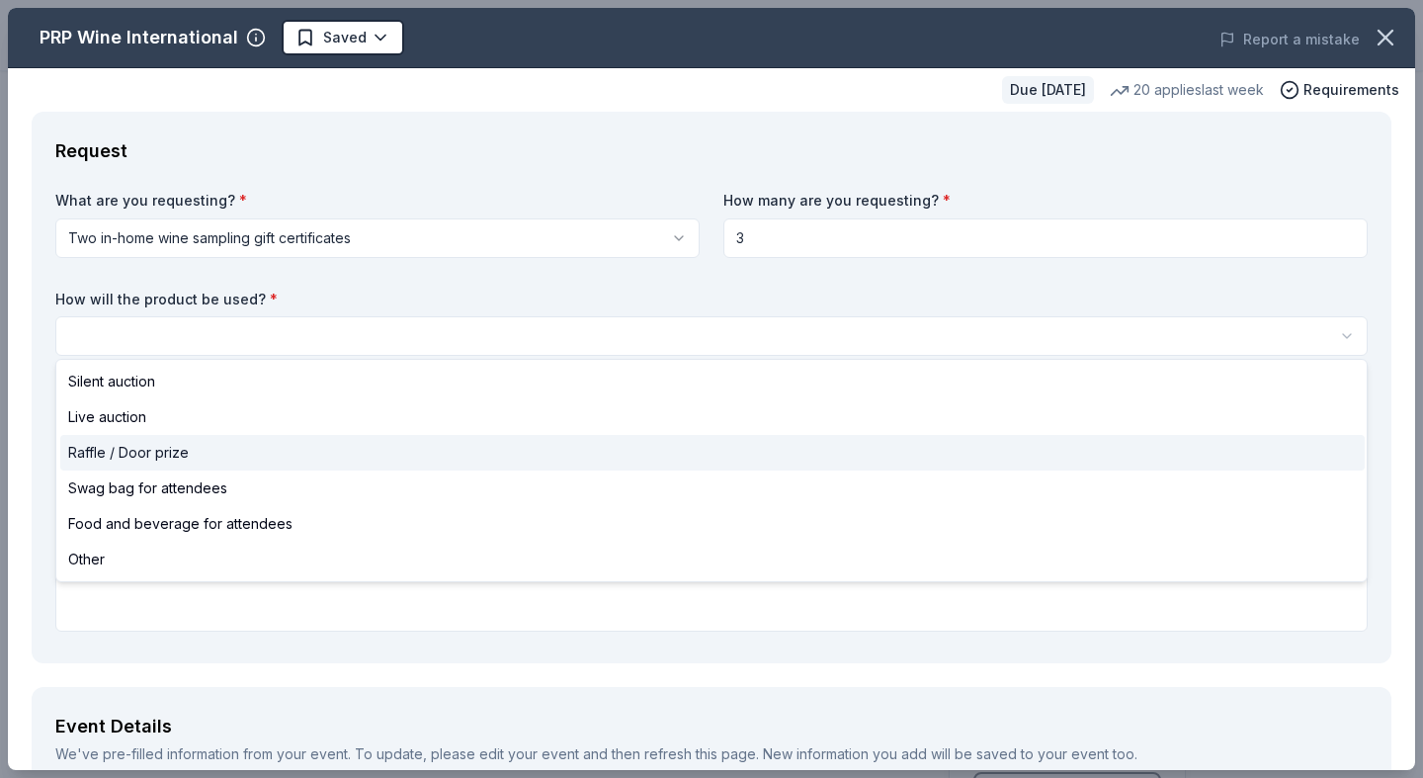
select select "raffleDoorPrize"
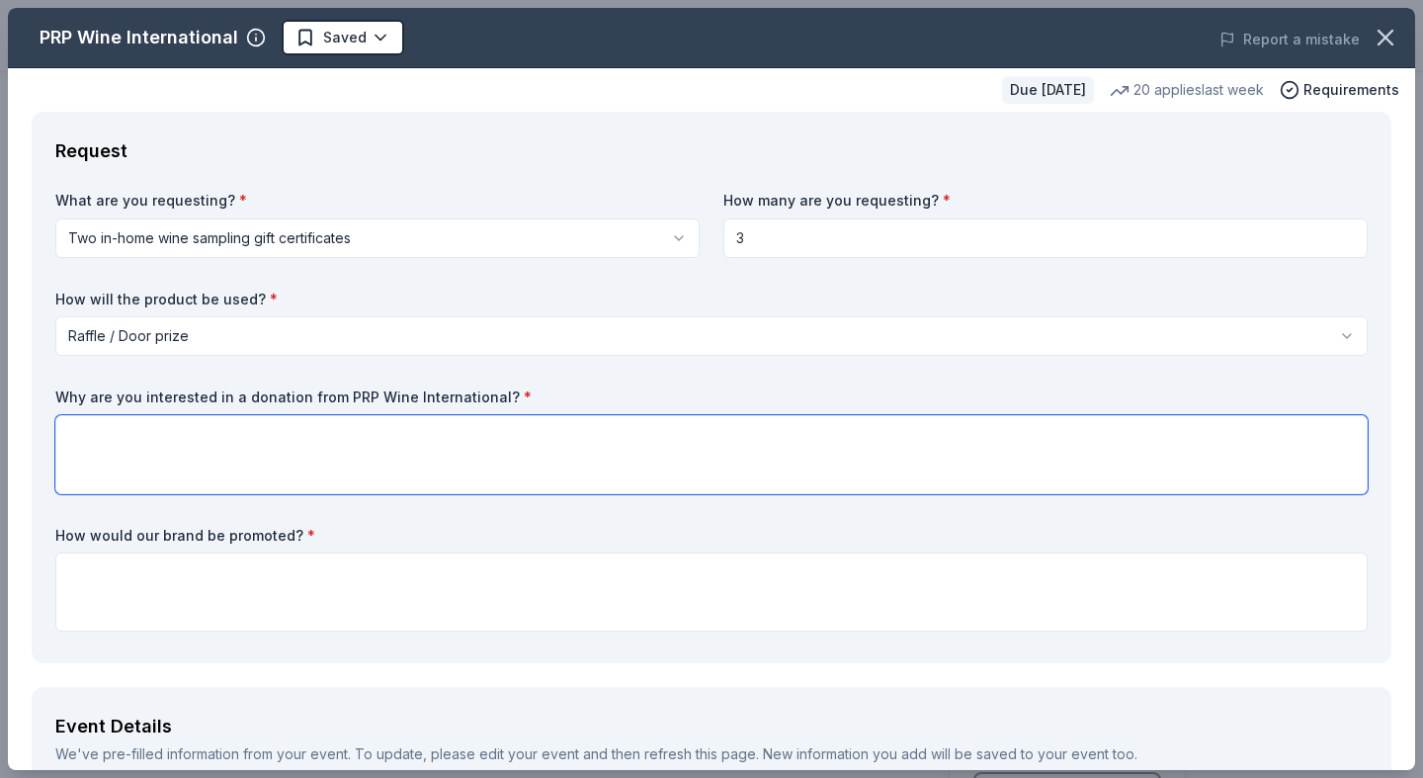
click at [236, 465] on textarea at bounding box center [711, 454] width 1312 height 79
type textarea "It wi"
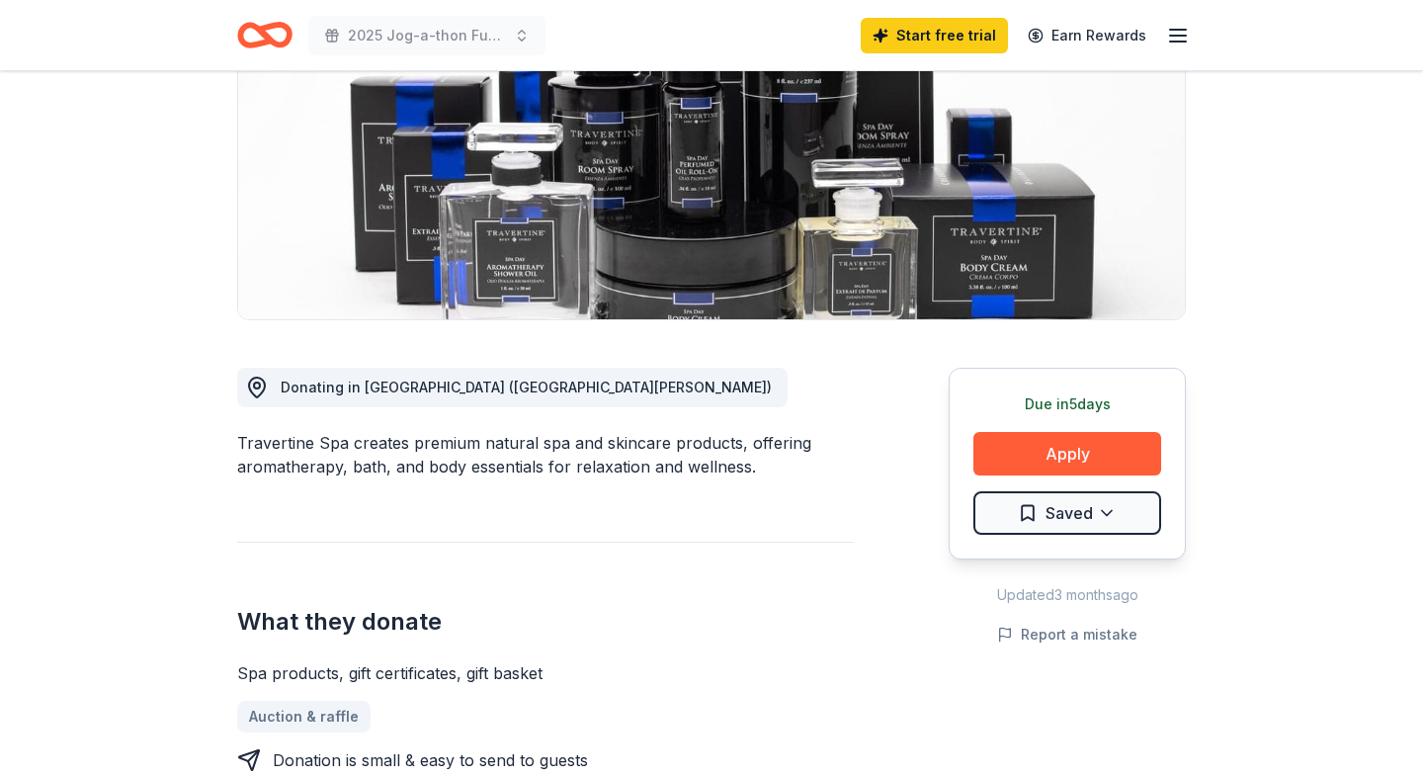
scroll to position [289, 0]
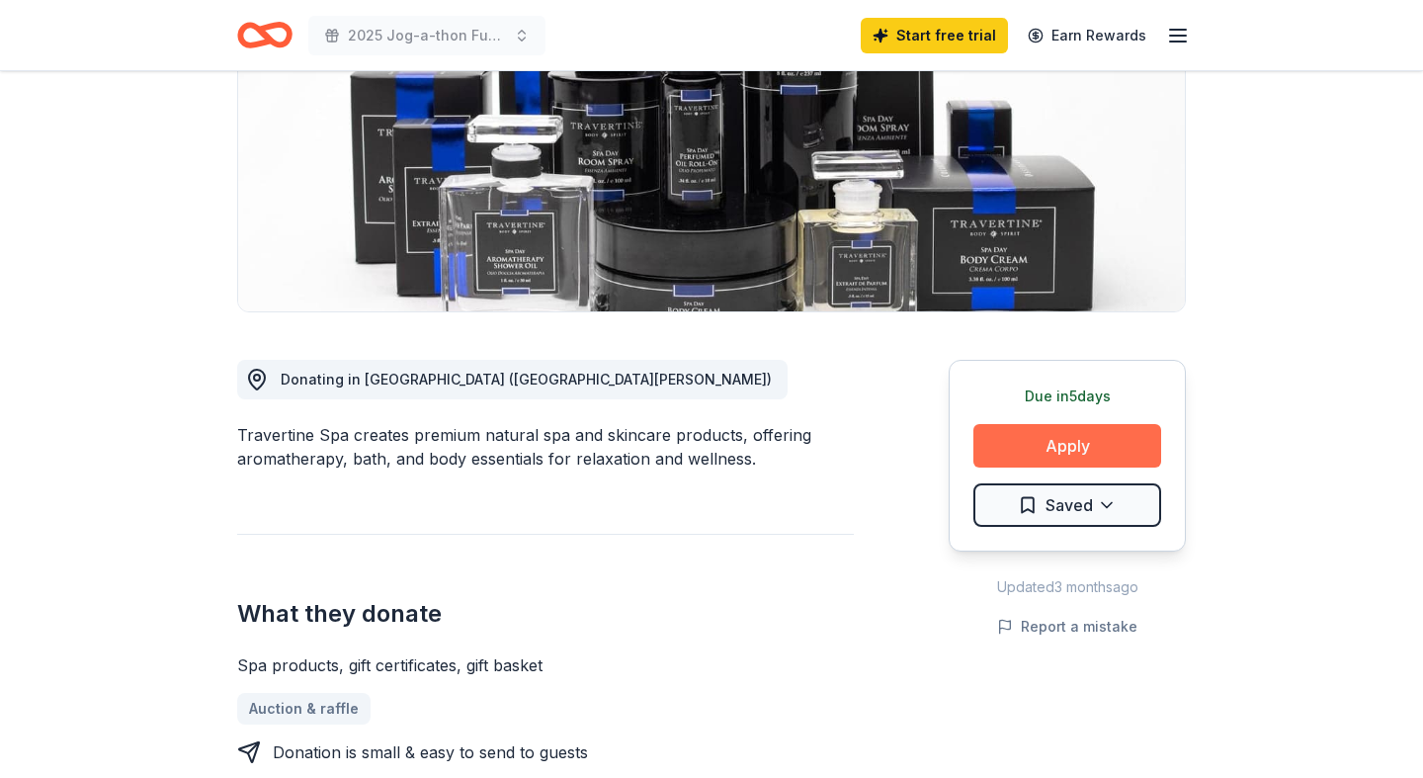
click at [1058, 452] on button "Apply" at bounding box center [1067, 445] width 188 height 43
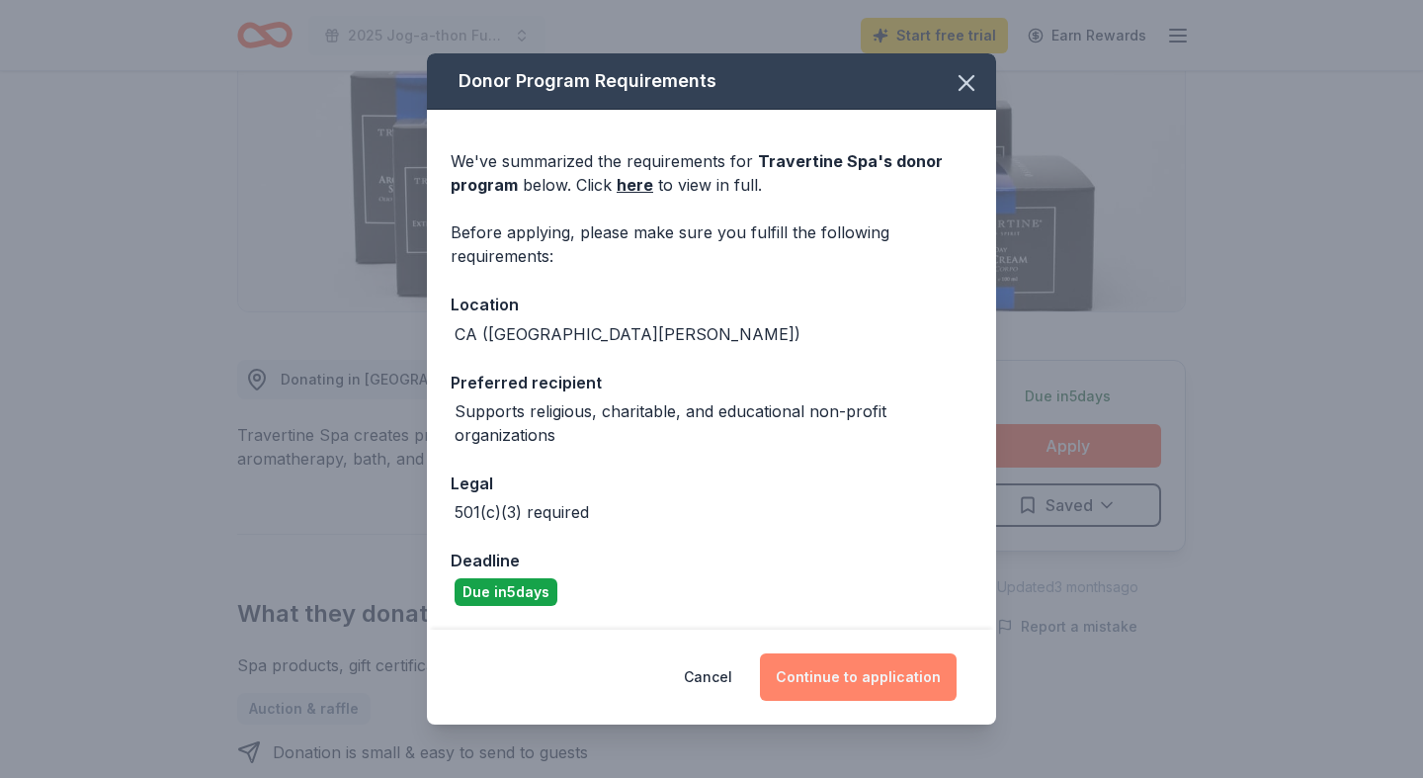
click at [900, 687] on button "Continue to application" at bounding box center [858, 676] width 197 height 47
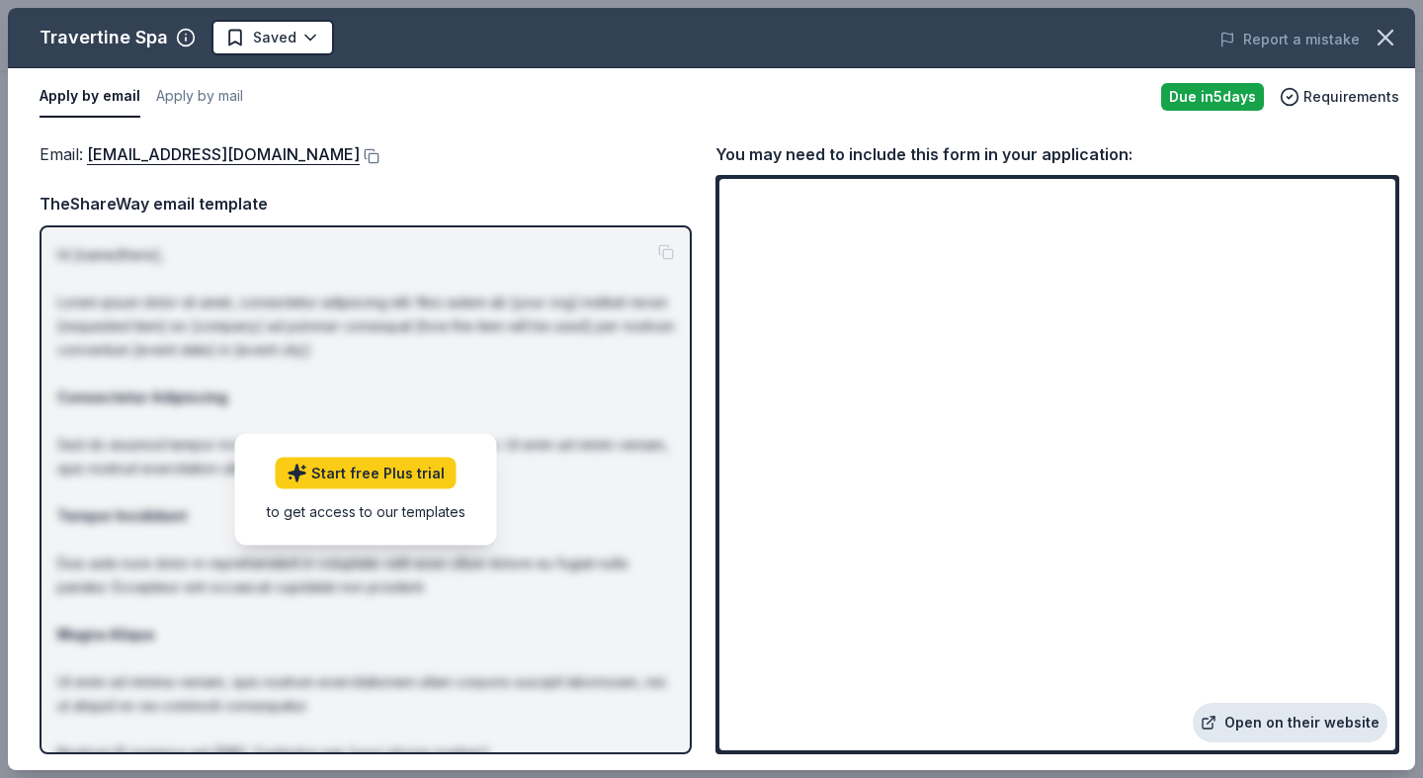
click at [1329, 732] on link "Open on their website" at bounding box center [1290, 723] width 195 height 40
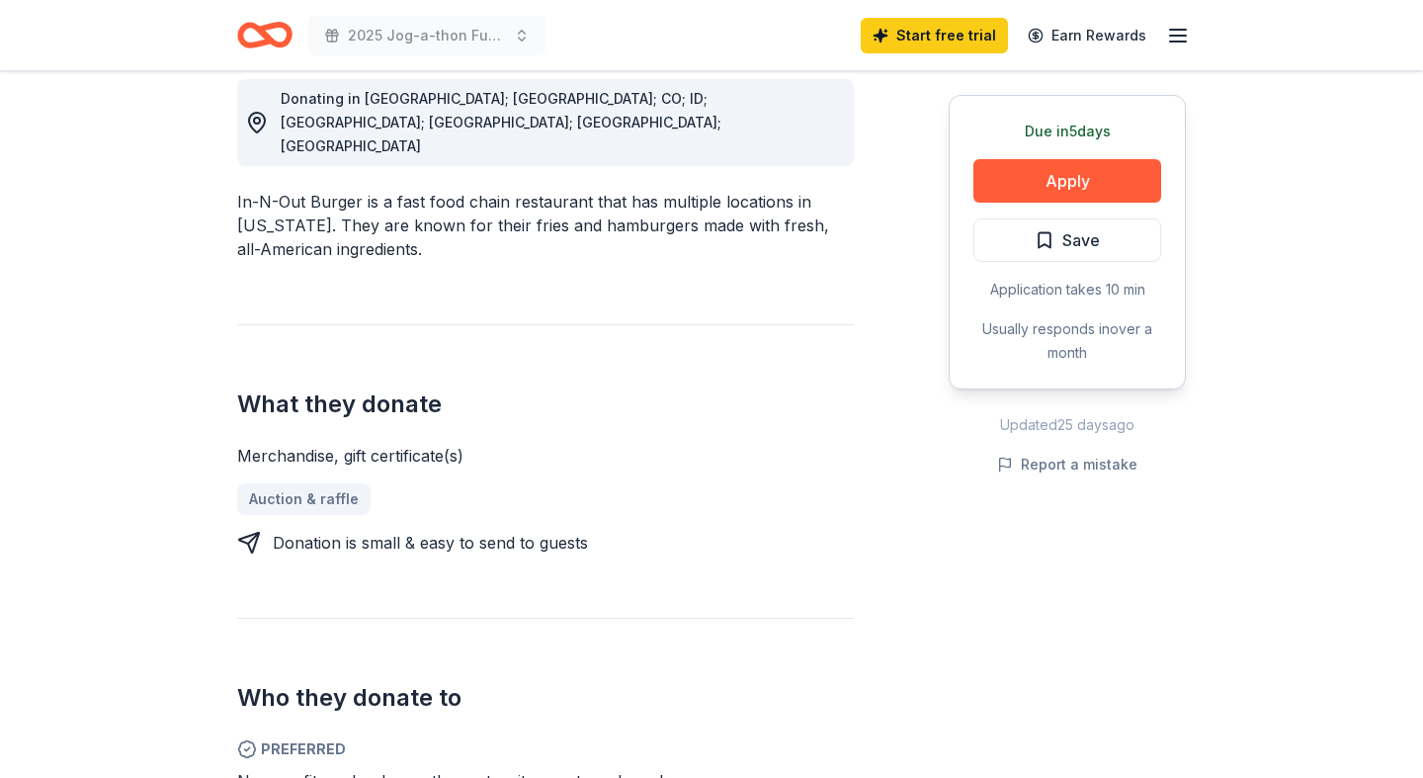
scroll to position [591, 0]
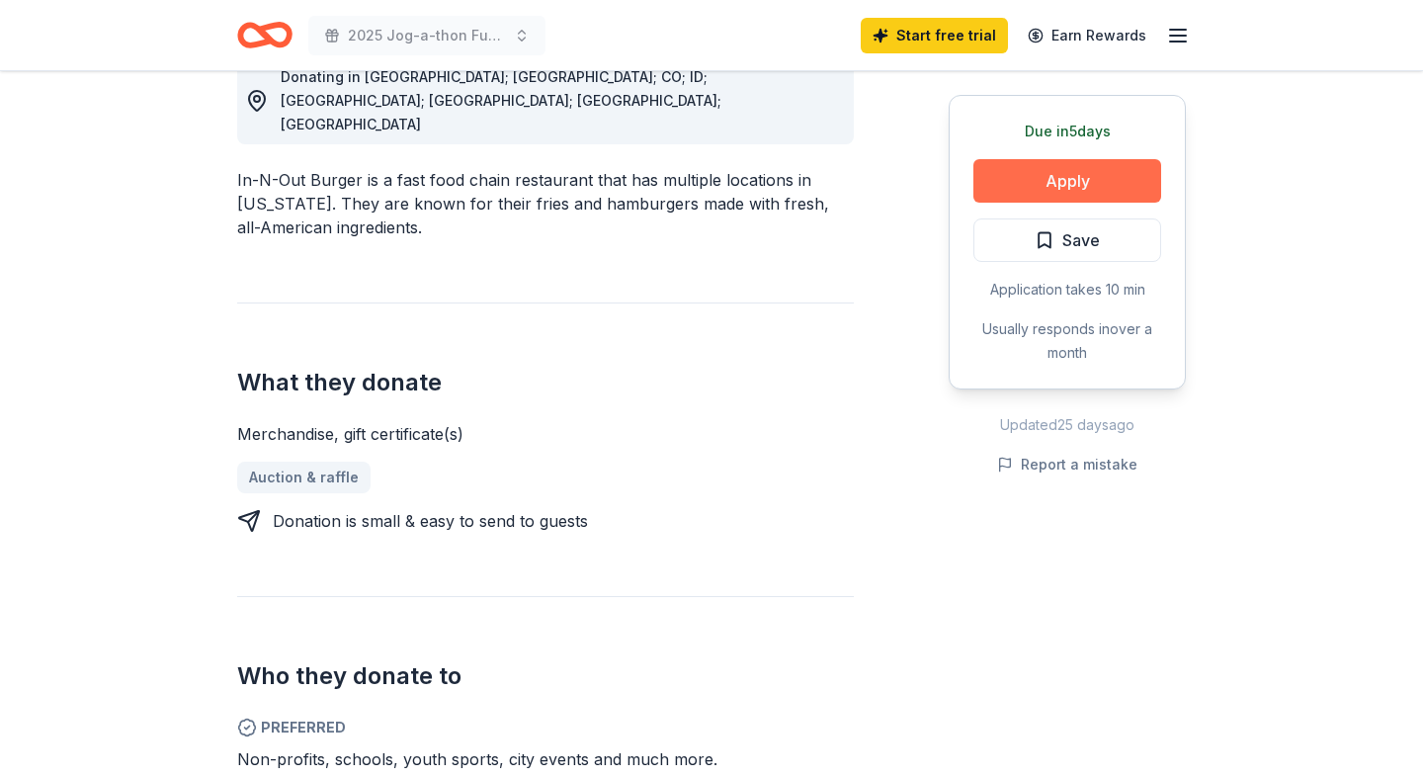
click at [1083, 172] on button "Apply" at bounding box center [1067, 180] width 188 height 43
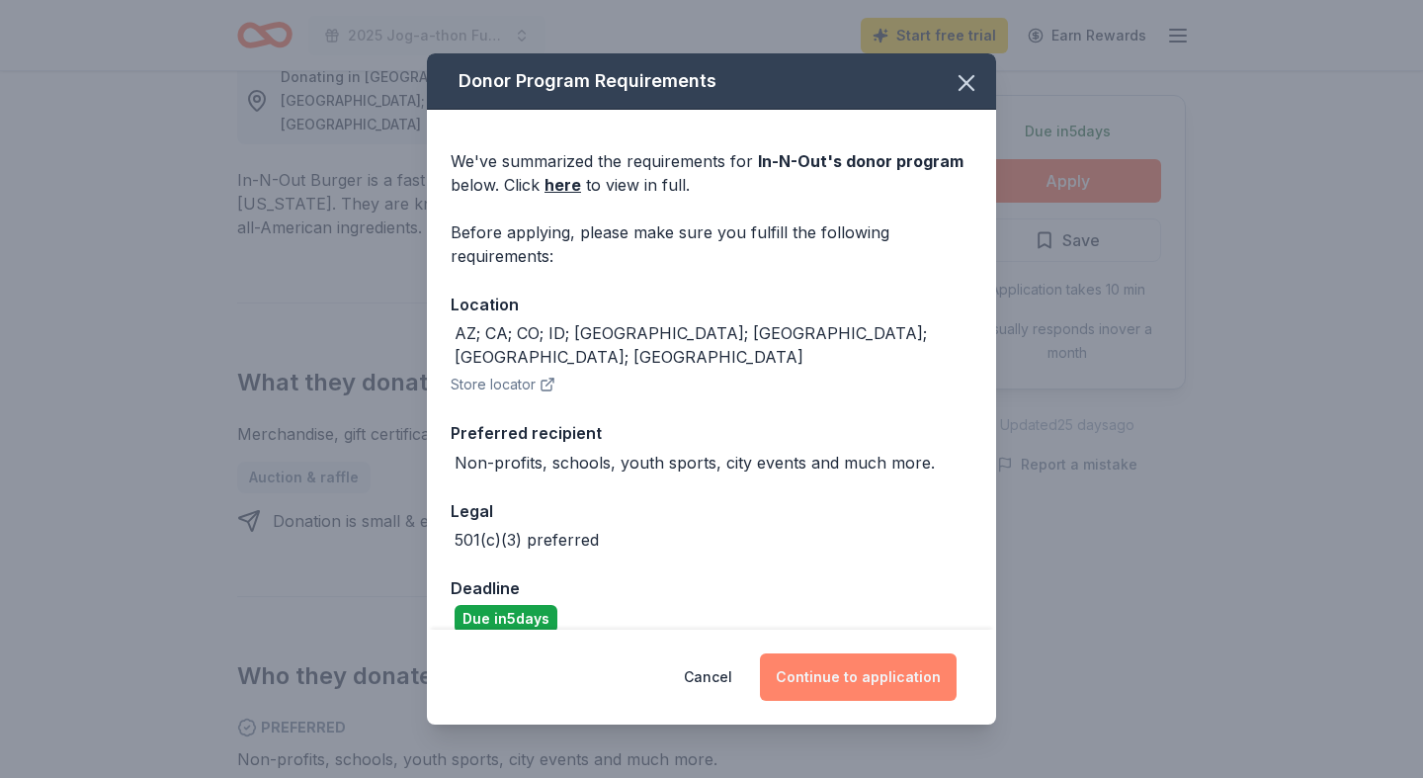
click at [862, 671] on button "Continue to application" at bounding box center [858, 676] width 197 height 47
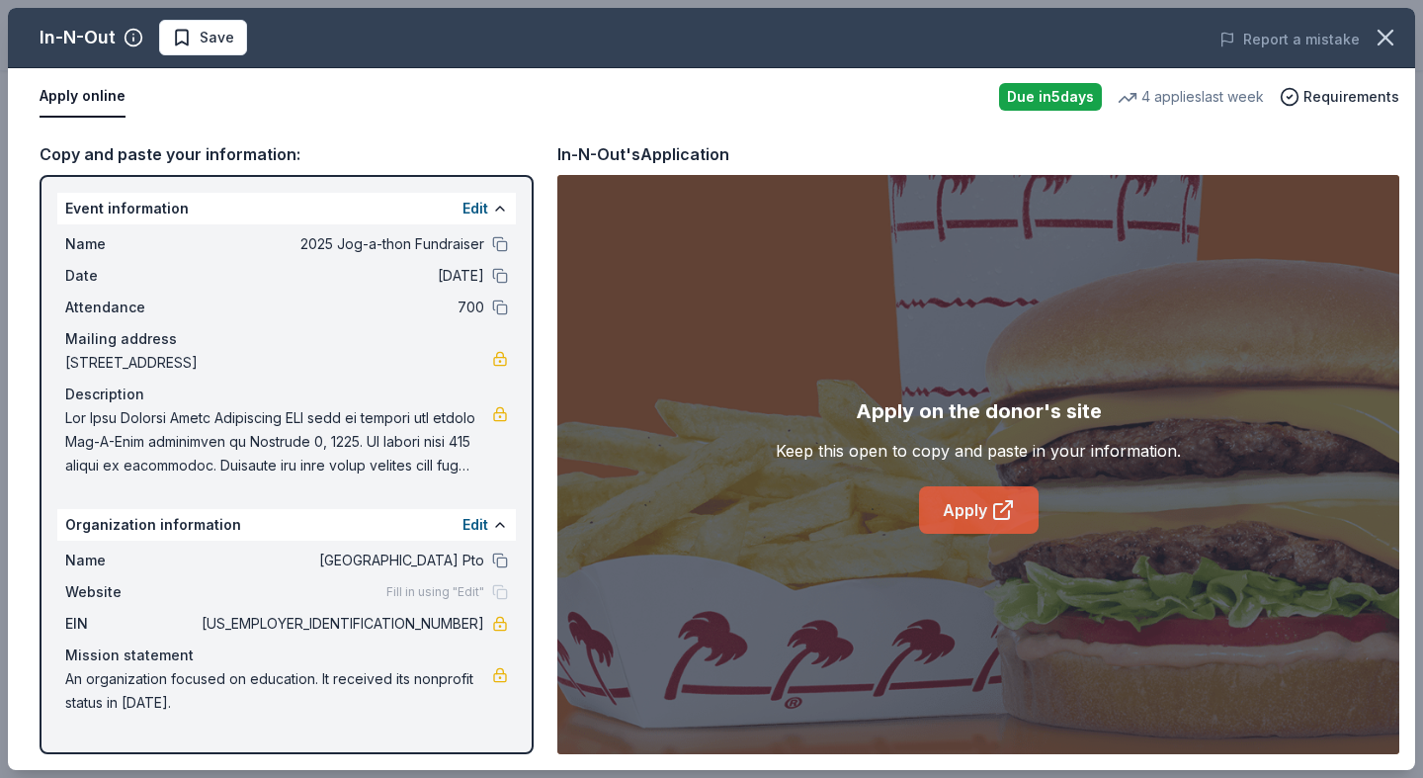
click at [1012, 511] on icon at bounding box center [1003, 510] width 24 height 24
click at [194, 33] on span "Save" at bounding box center [203, 38] width 62 height 24
click at [954, 516] on link "Apply" at bounding box center [979, 509] width 120 height 47
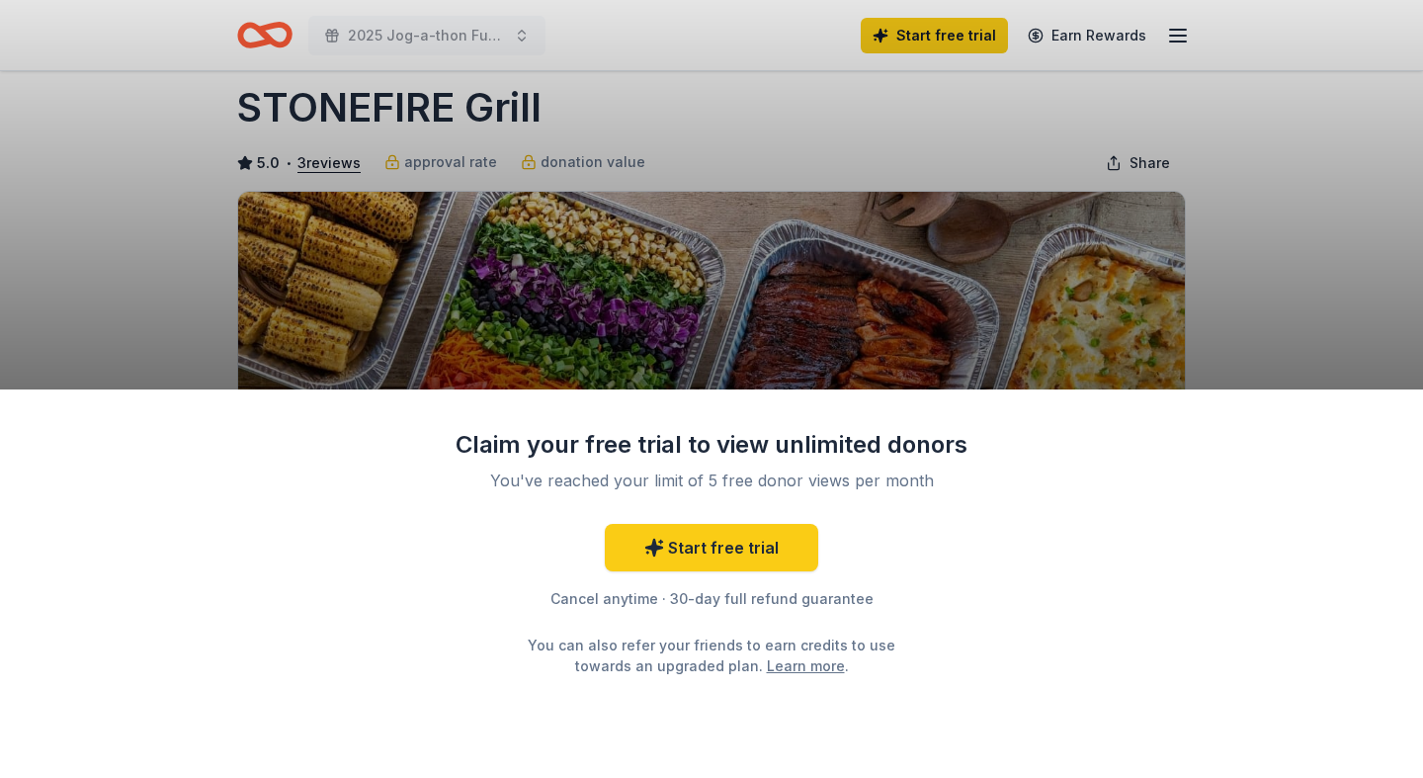
scroll to position [89, 0]
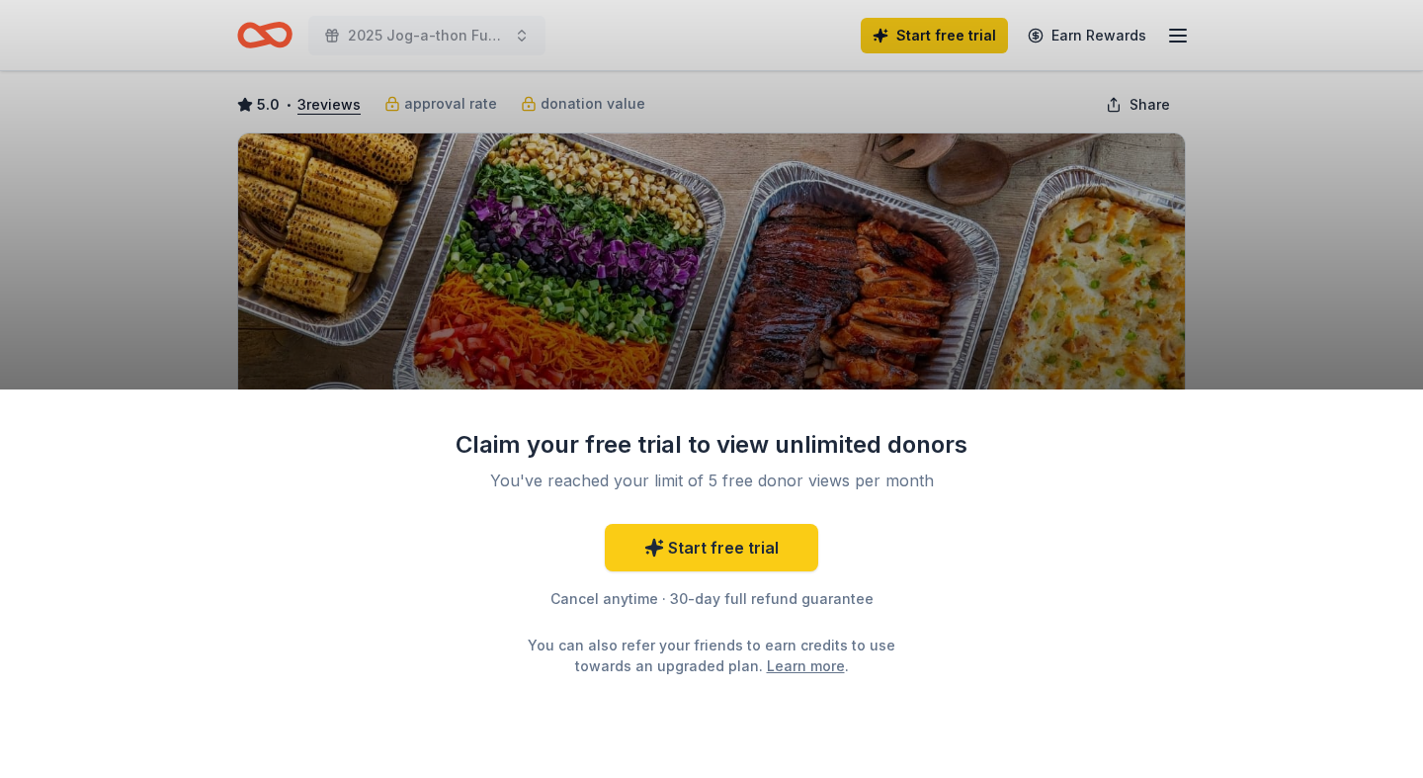
click at [1274, 319] on div "Claim your free trial to view unlimited donors You've reached your limit of 5 f…" at bounding box center [711, 389] width 1423 height 778
click at [1307, 222] on div "Claim your free trial to view unlimited donors You've reached your limit of 5 f…" at bounding box center [711, 389] width 1423 height 778
click at [896, 383] on div "Claim your free trial to view unlimited donors You've reached your limit of 5 f…" at bounding box center [711, 389] width 1423 height 778
click at [1226, 312] on div "Claim your free trial to view unlimited donors You've reached your limit of 5 f…" at bounding box center [711, 389] width 1423 height 778
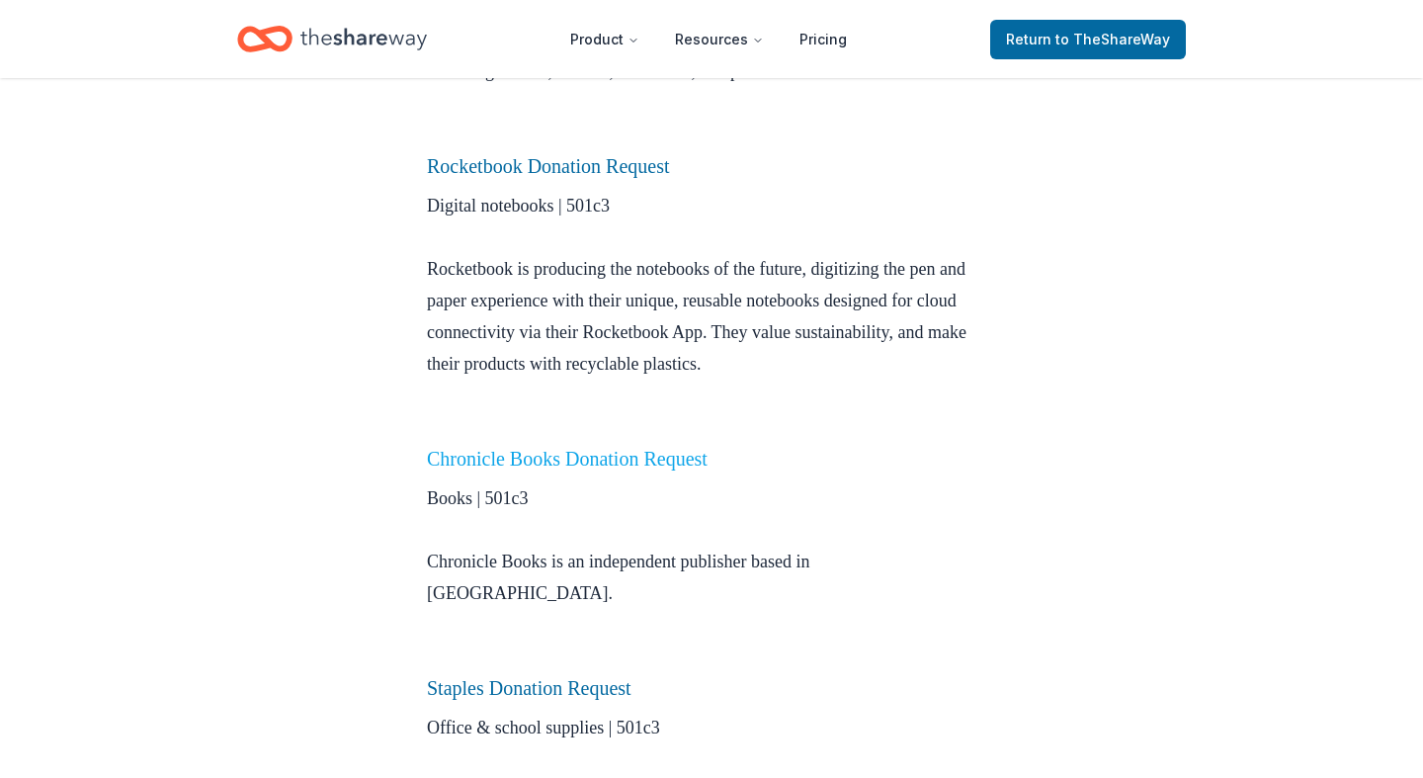
scroll to position [1189, 0]
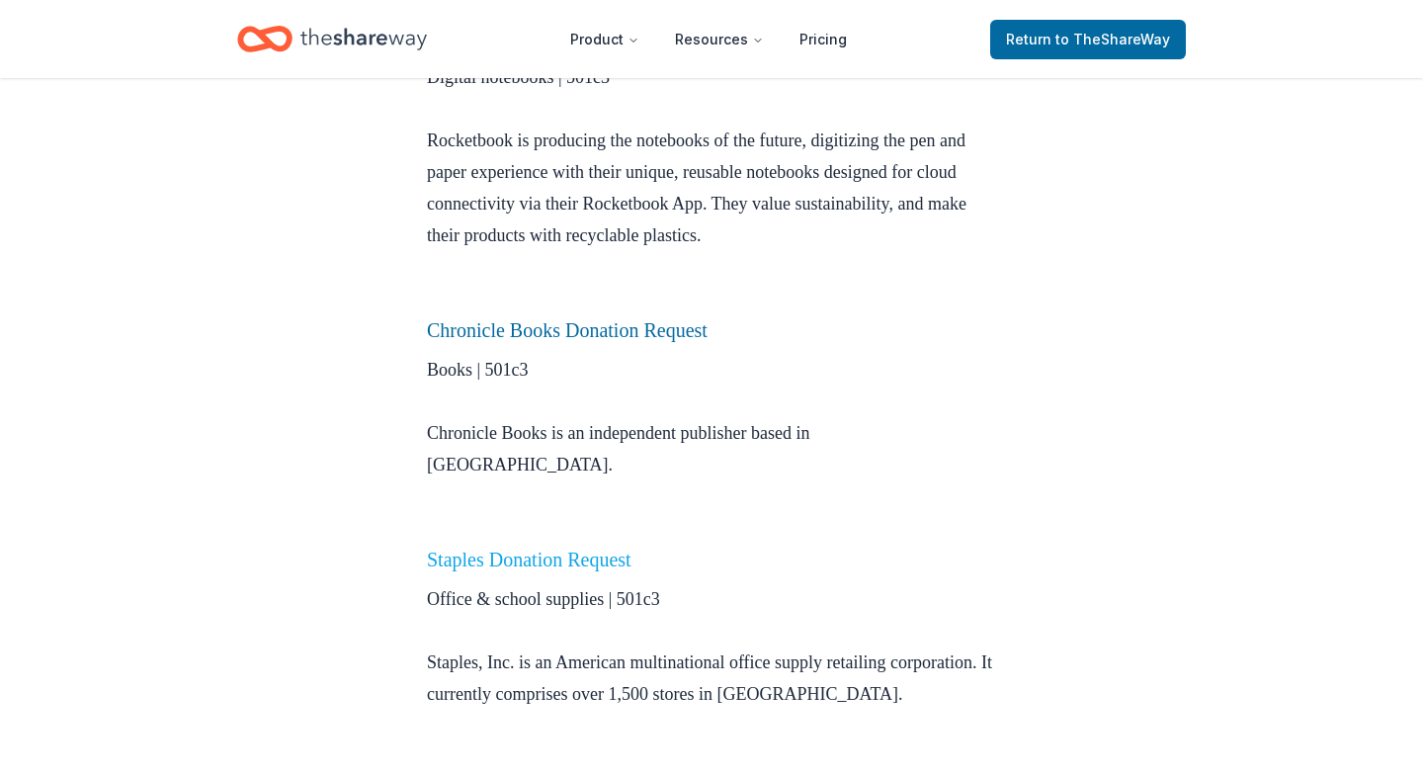
click at [539, 548] on link "Staples Donation Request" at bounding box center [529, 559] width 205 height 22
